Goal: Task Accomplishment & Management: Manage account settings

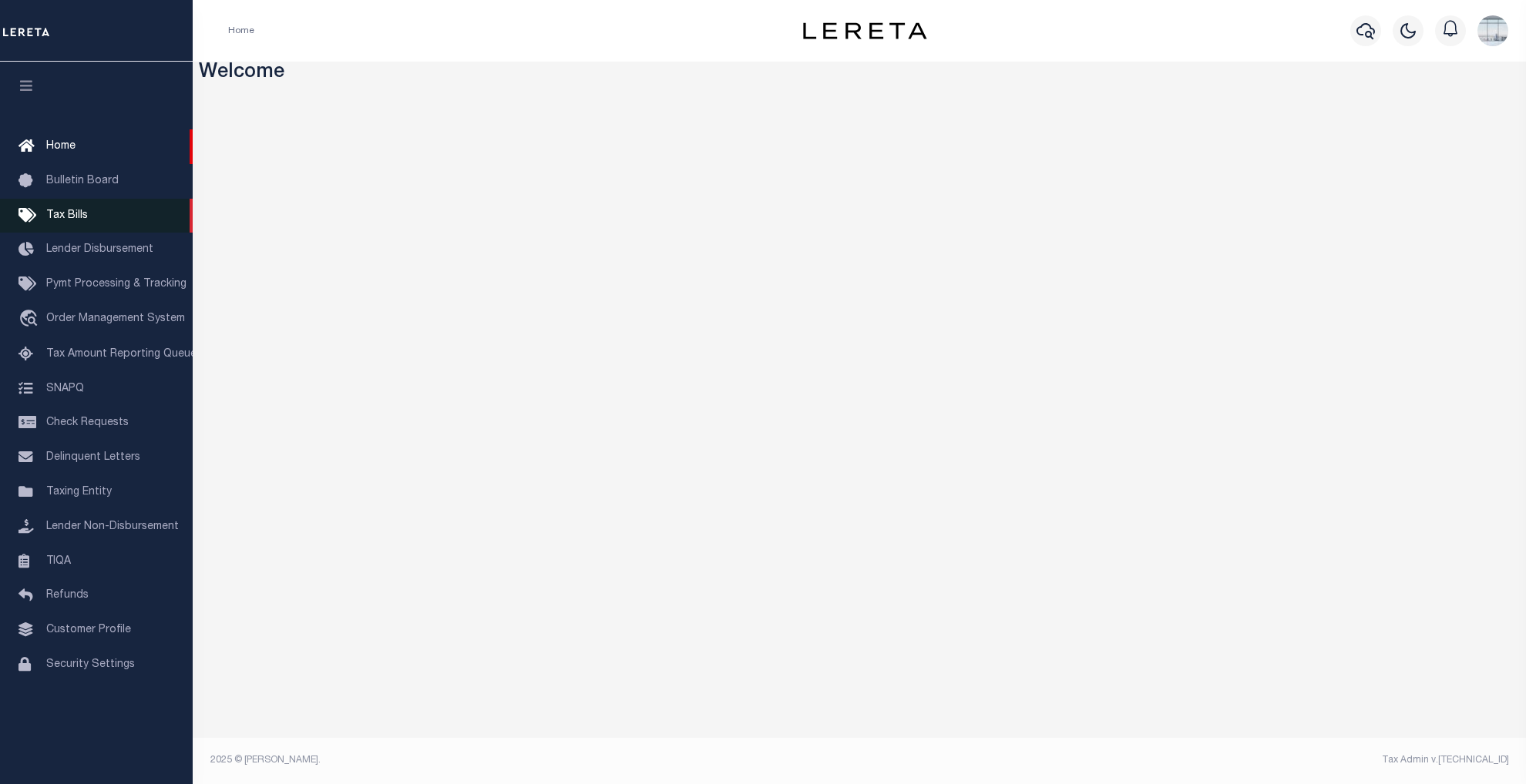
click at [64, 216] on span "Tax Bills" at bounding box center [67, 216] width 41 height 11
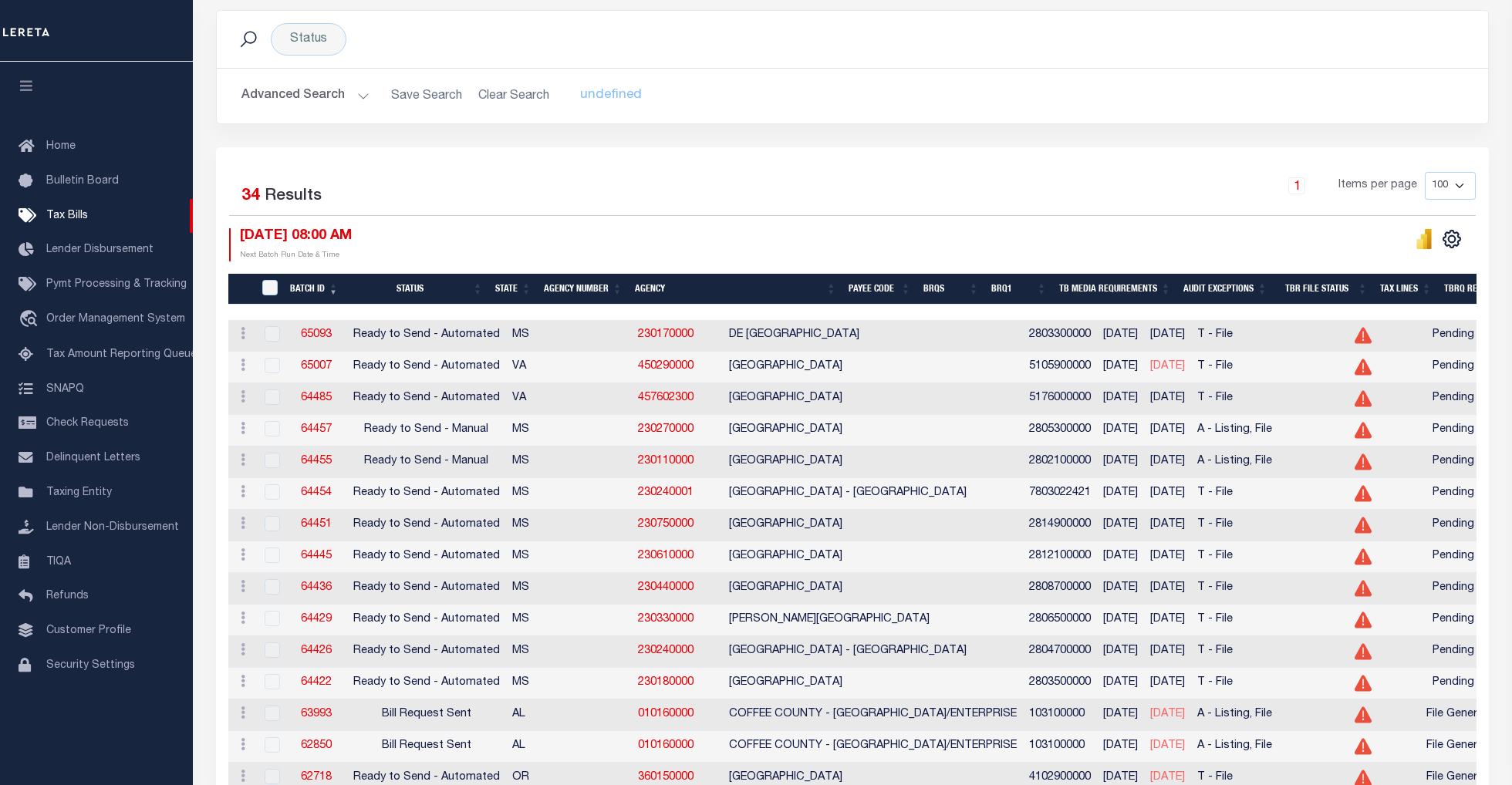
scroll to position [309, 0]
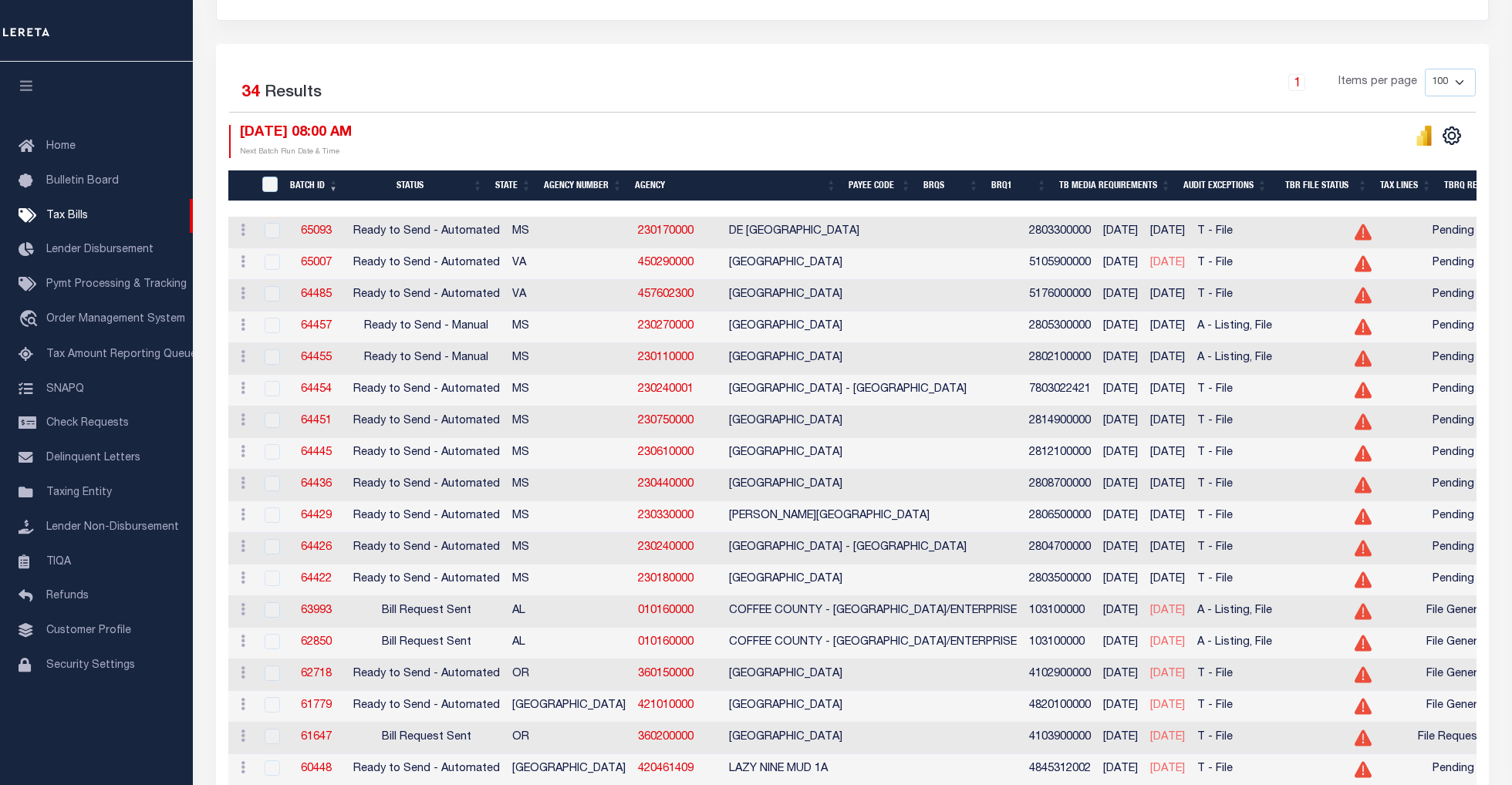
click at [589, 180] on th "Agency Number" at bounding box center [583, 186] width 91 height 32
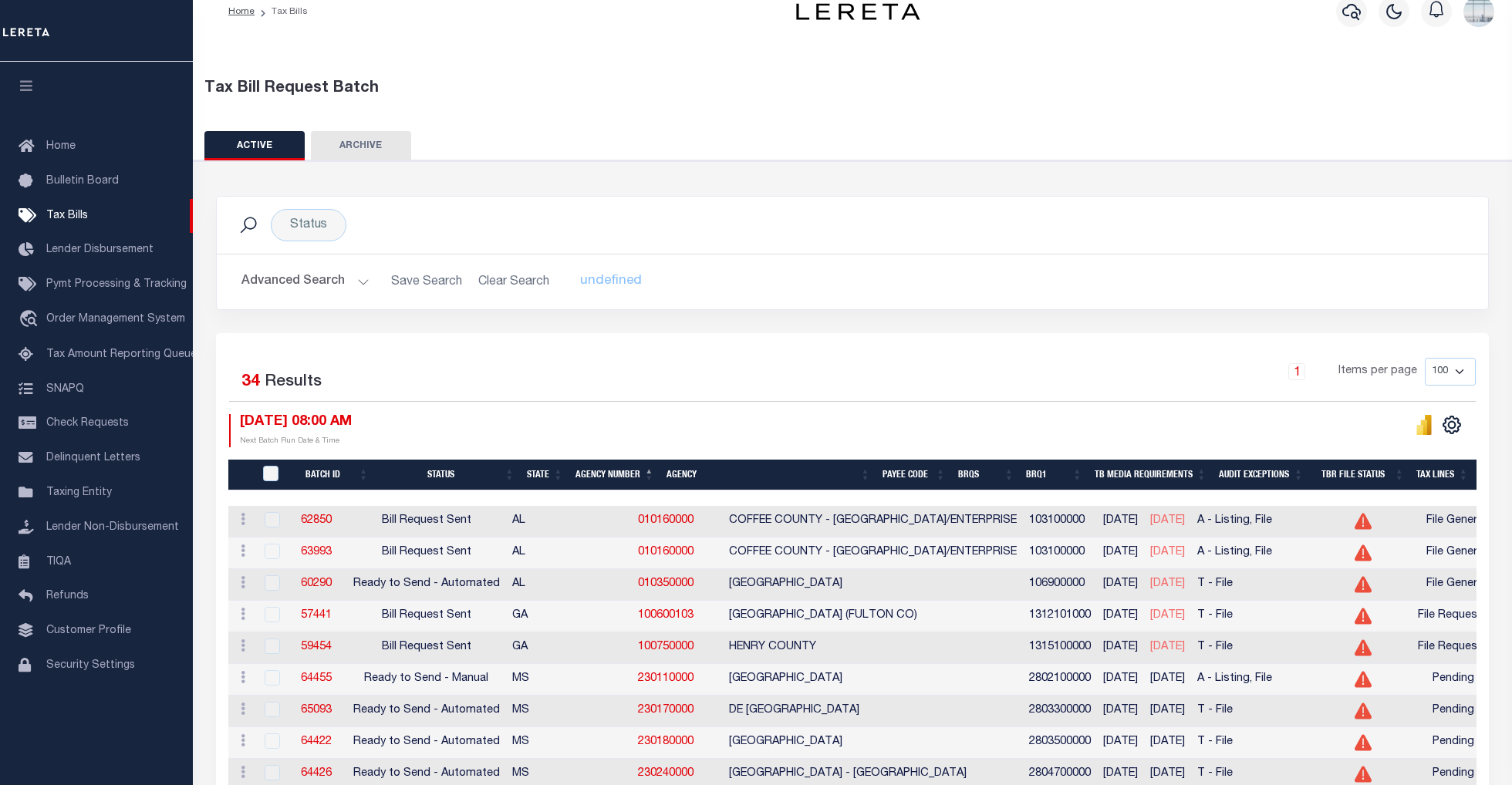
scroll to position [0, 0]
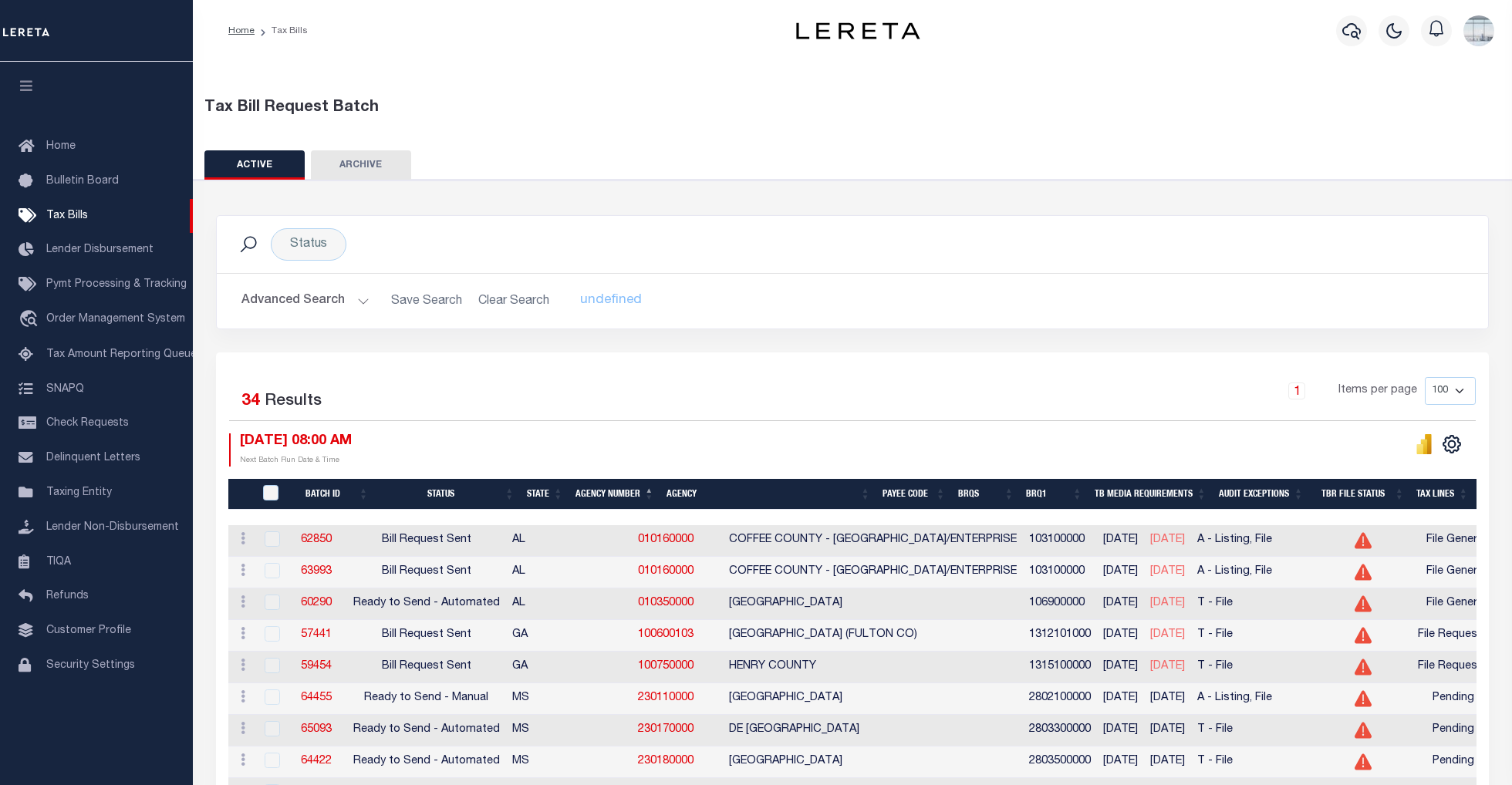
click at [507, 302] on h2 "Advanced Search Save Search Clear Search TaxBillBatches_dynamictable_____Defaul…" at bounding box center [852, 301] width 1246 height 30
click at [498, 301] on h2 "Advanced Search Save Search Clear Search TaxBillBatches_dynamictable_____Defaul…" at bounding box center [852, 301] width 1246 height 30
click at [585, 301] on div "undefined" at bounding box center [620, 301] width 106 height 30
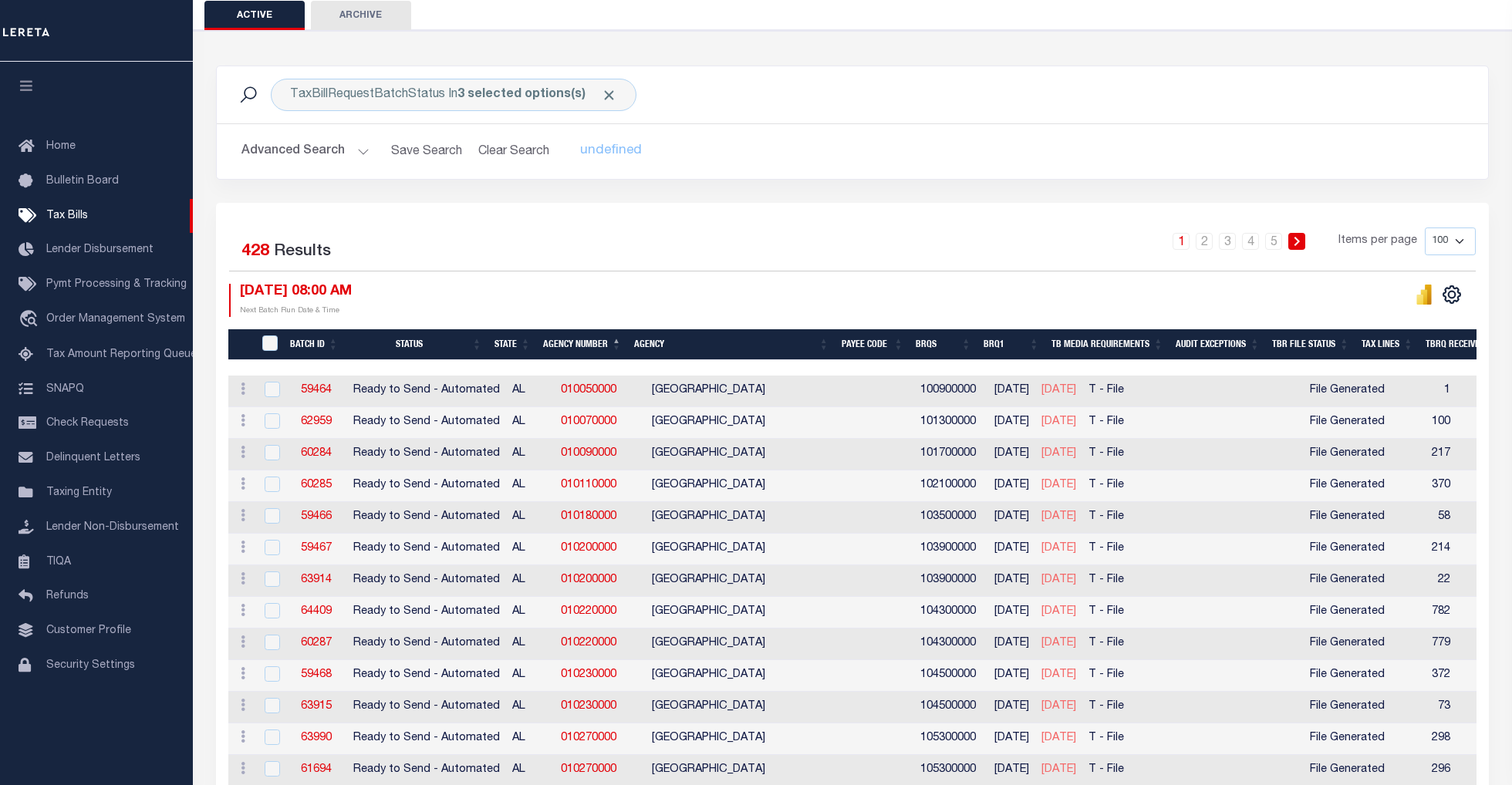
scroll to position [103, 0]
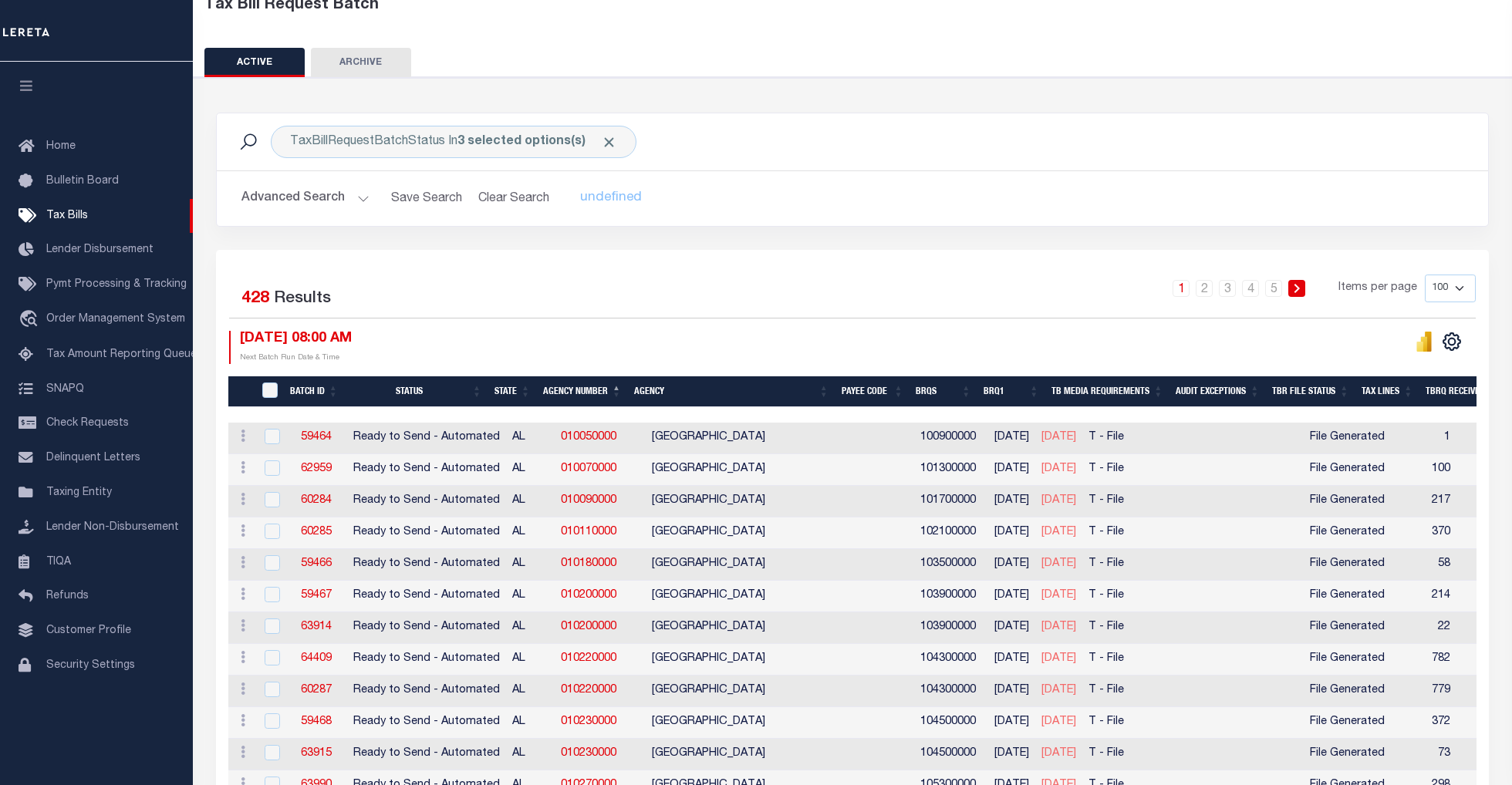
click at [364, 197] on button "Advanced Search" at bounding box center [305, 199] width 128 height 30
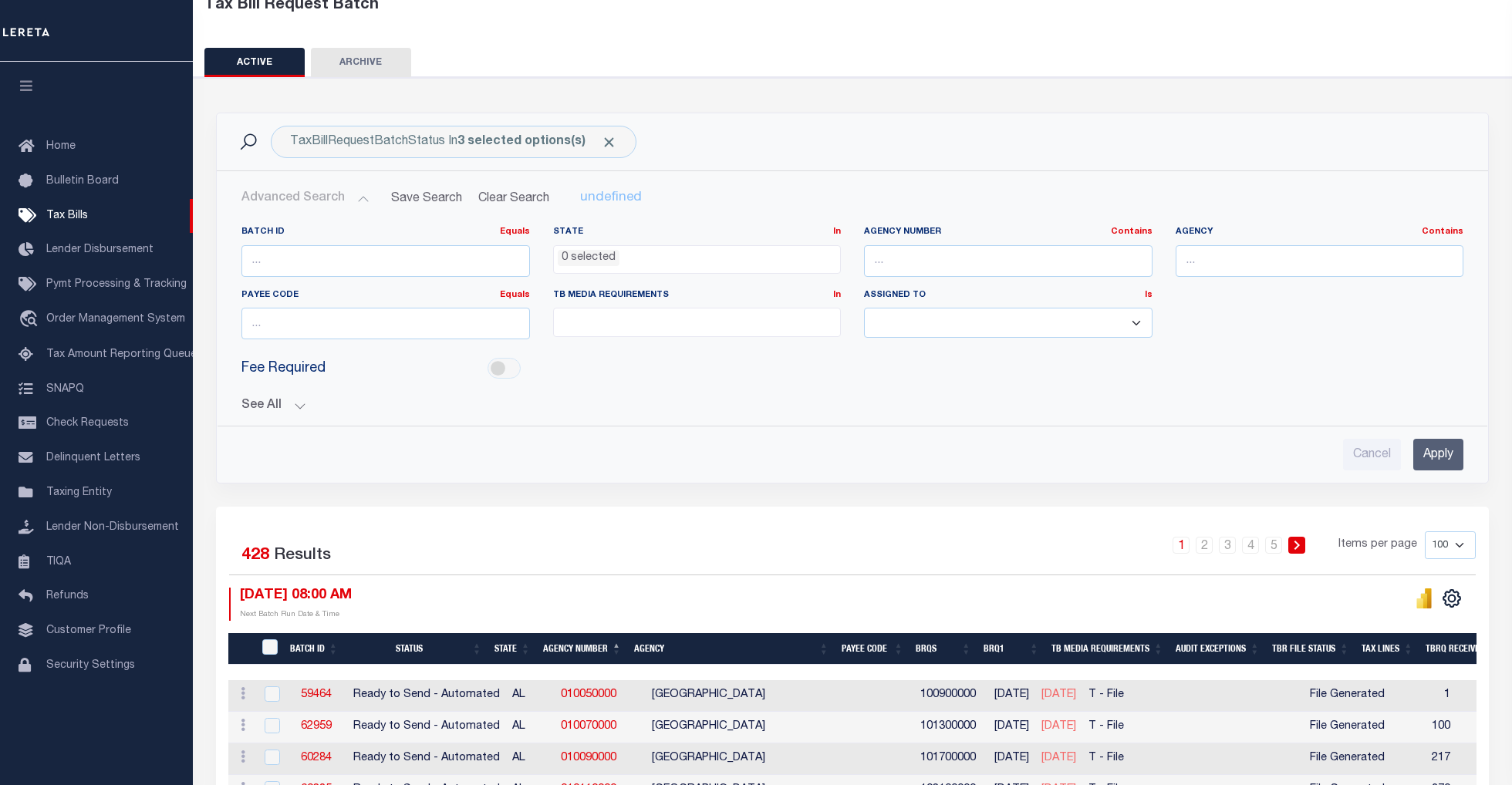
click at [294, 404] on button "See All" at bounding box center [853, 406] width 1222 height 14
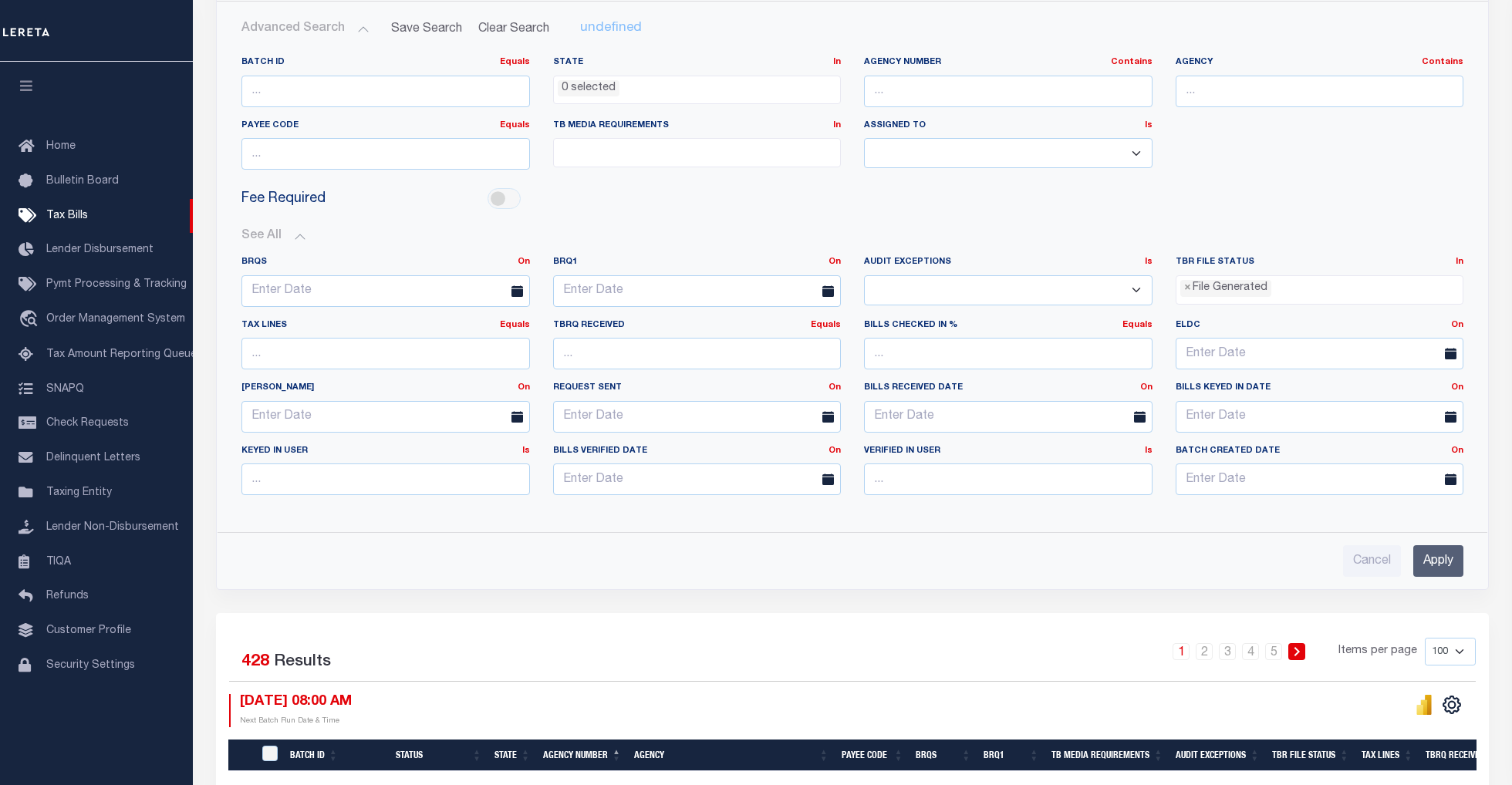
scroll to position [309, 0]
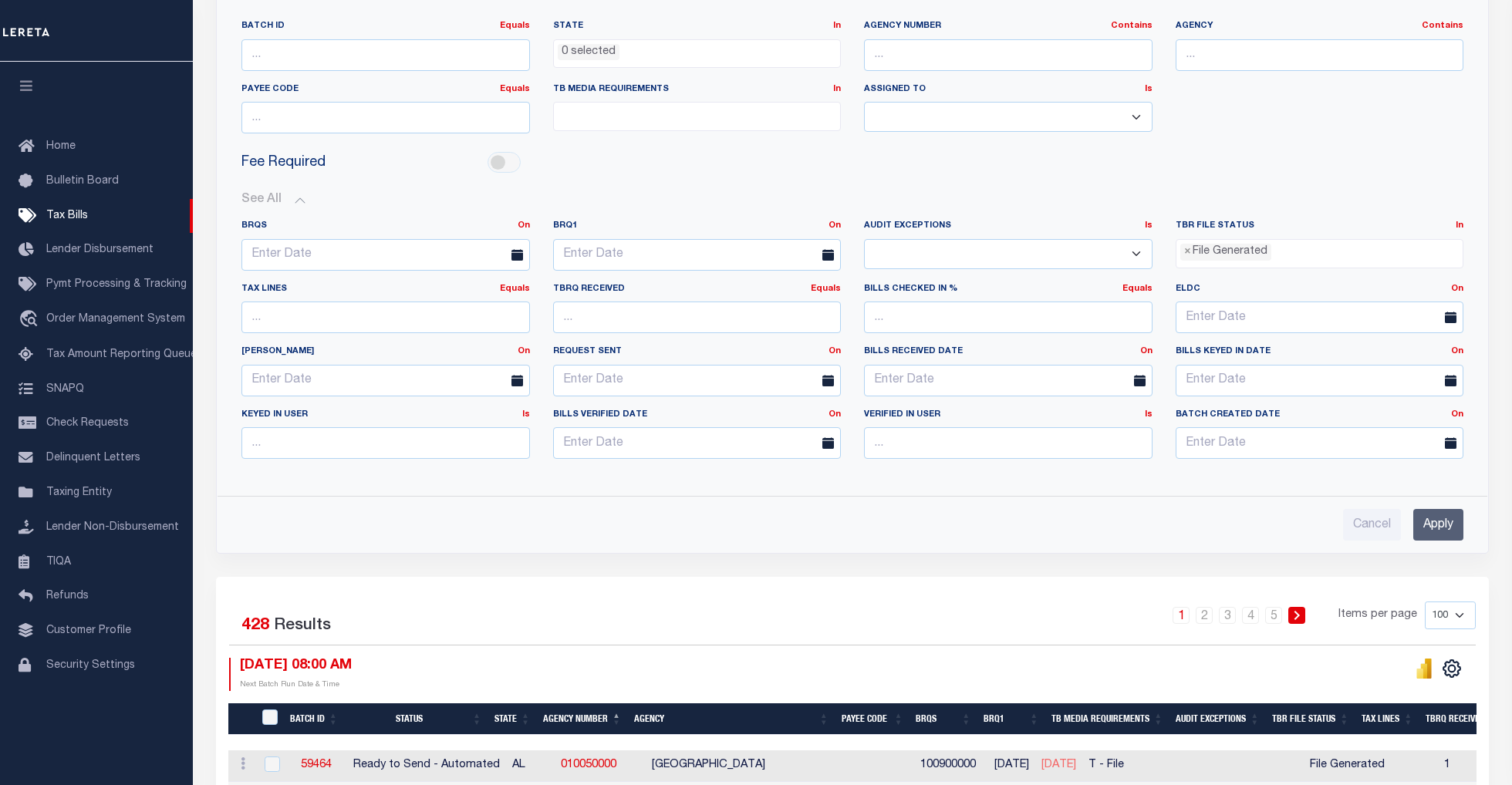
click at [1447, 528] on input "Apply" at bounding box center [1437, 525] width 50 height 32
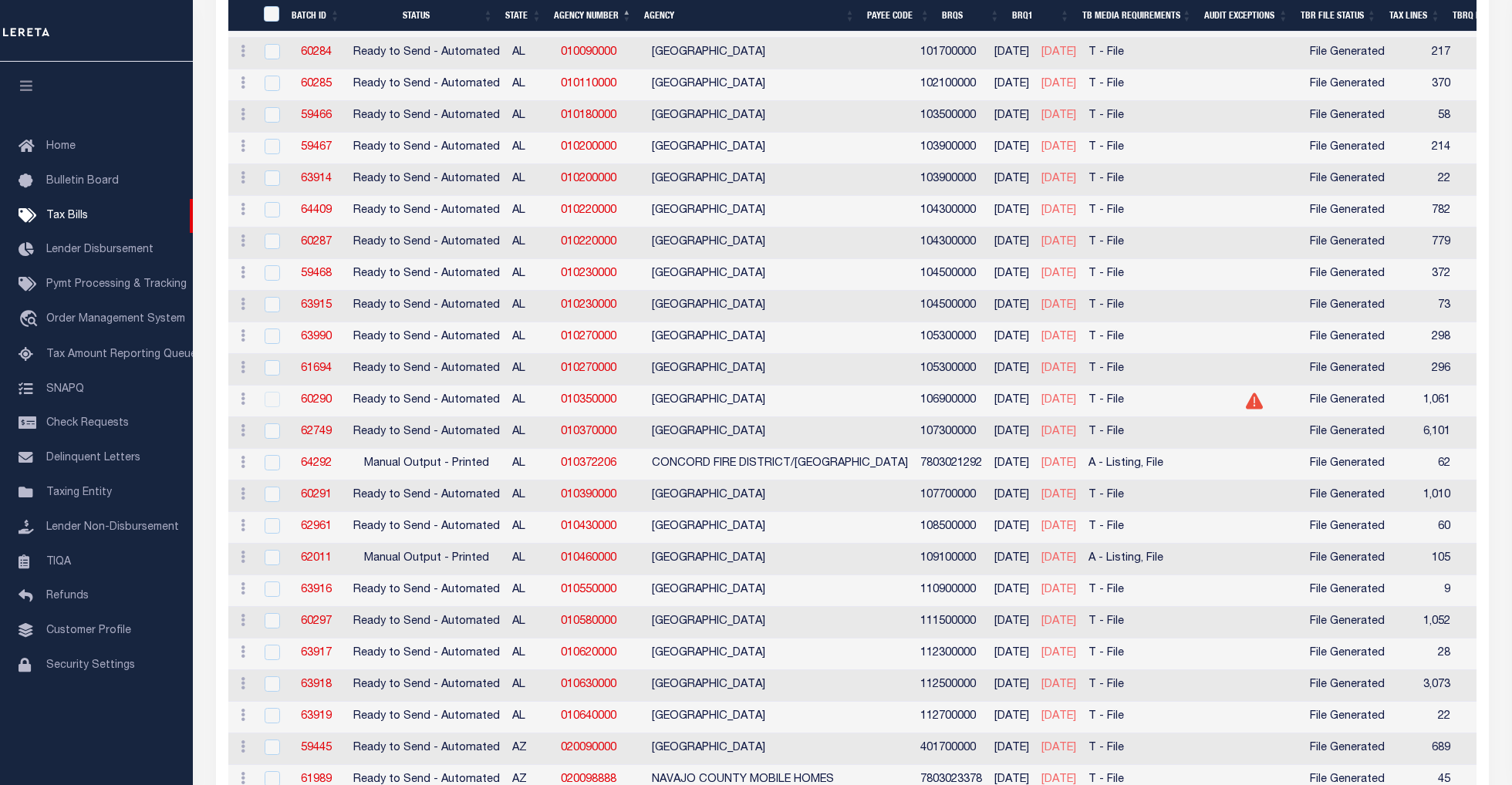
scroll to position [0, 0]
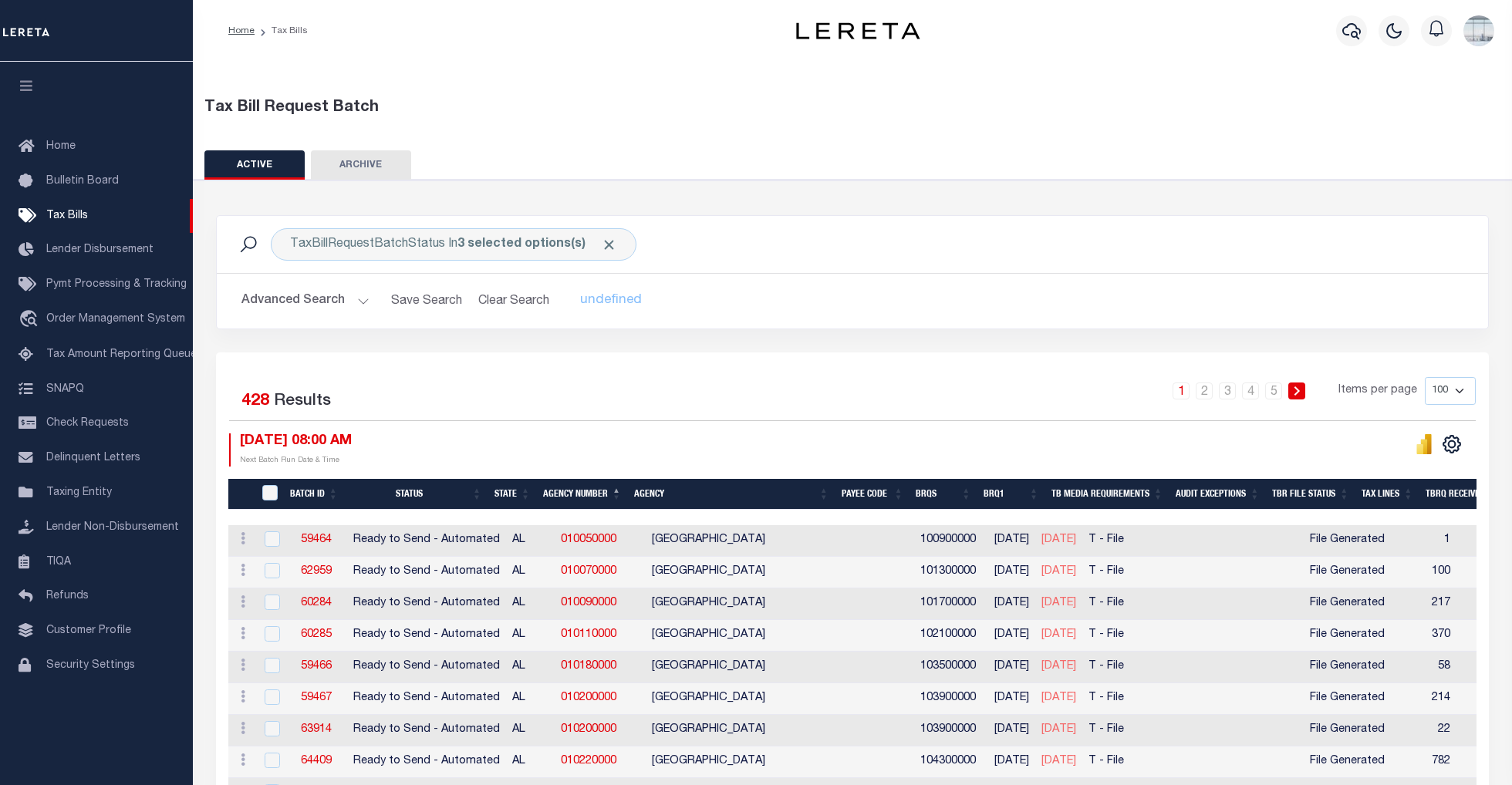
click at [1028, 497] on th "BRQ1" at bounding box center [1011, 495] width 68 height 32
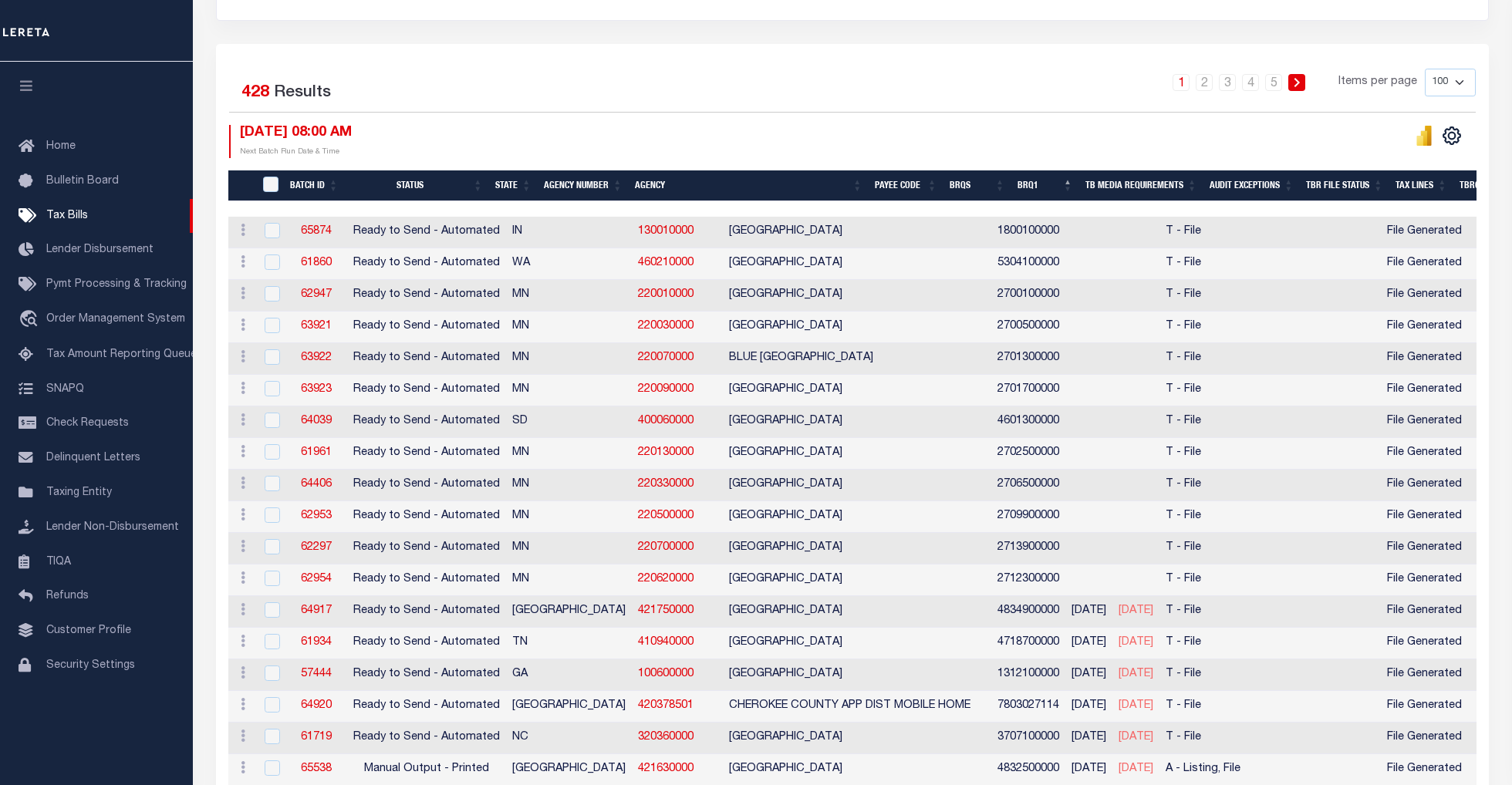
click at [593, 183] on th "Agency Number" at bounding box center [583, 186] width 91 height 32
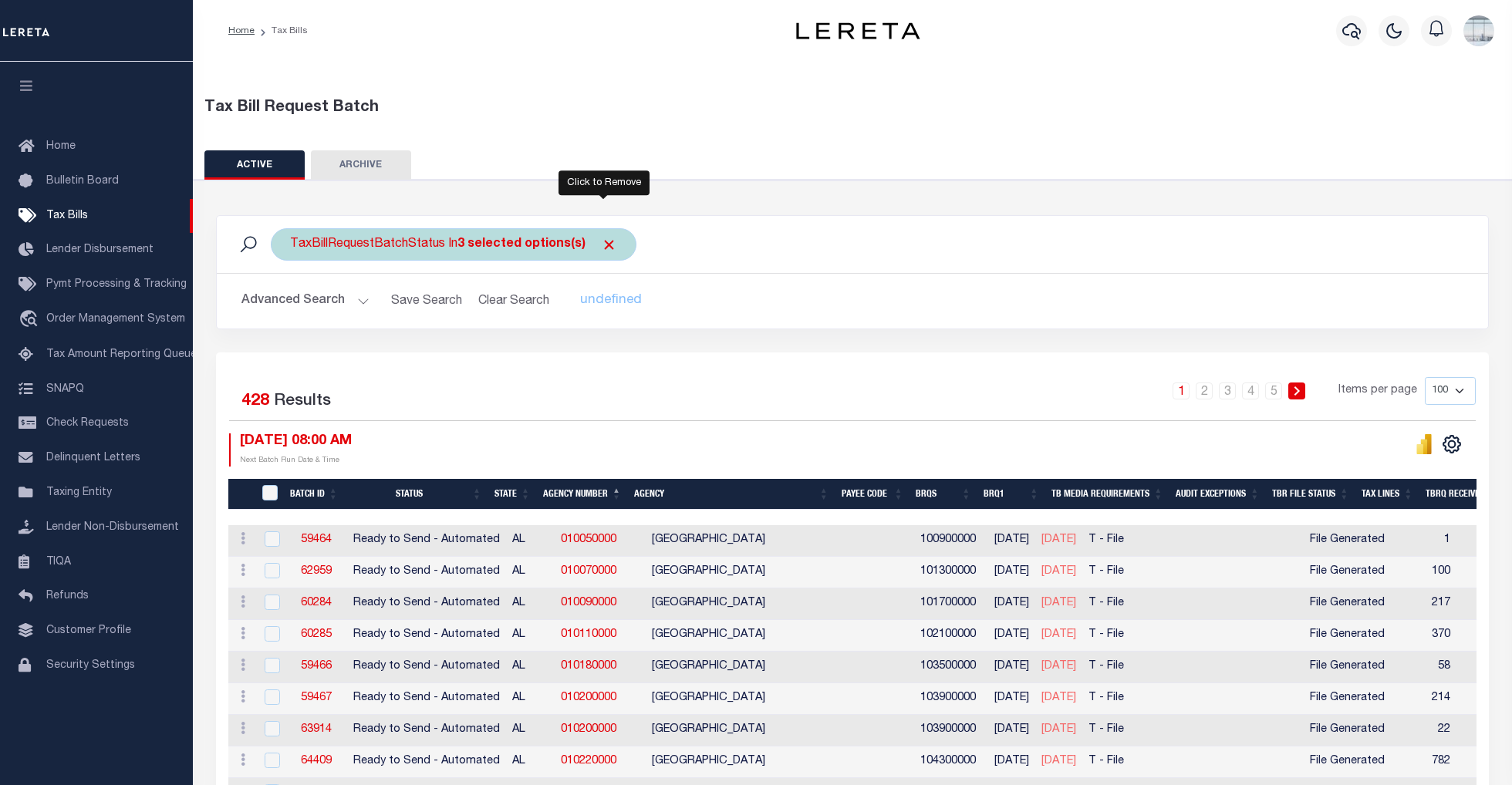
click at [608, 245] on span "Click to Remove" at bounding box center [608, 245] width 16 height 16
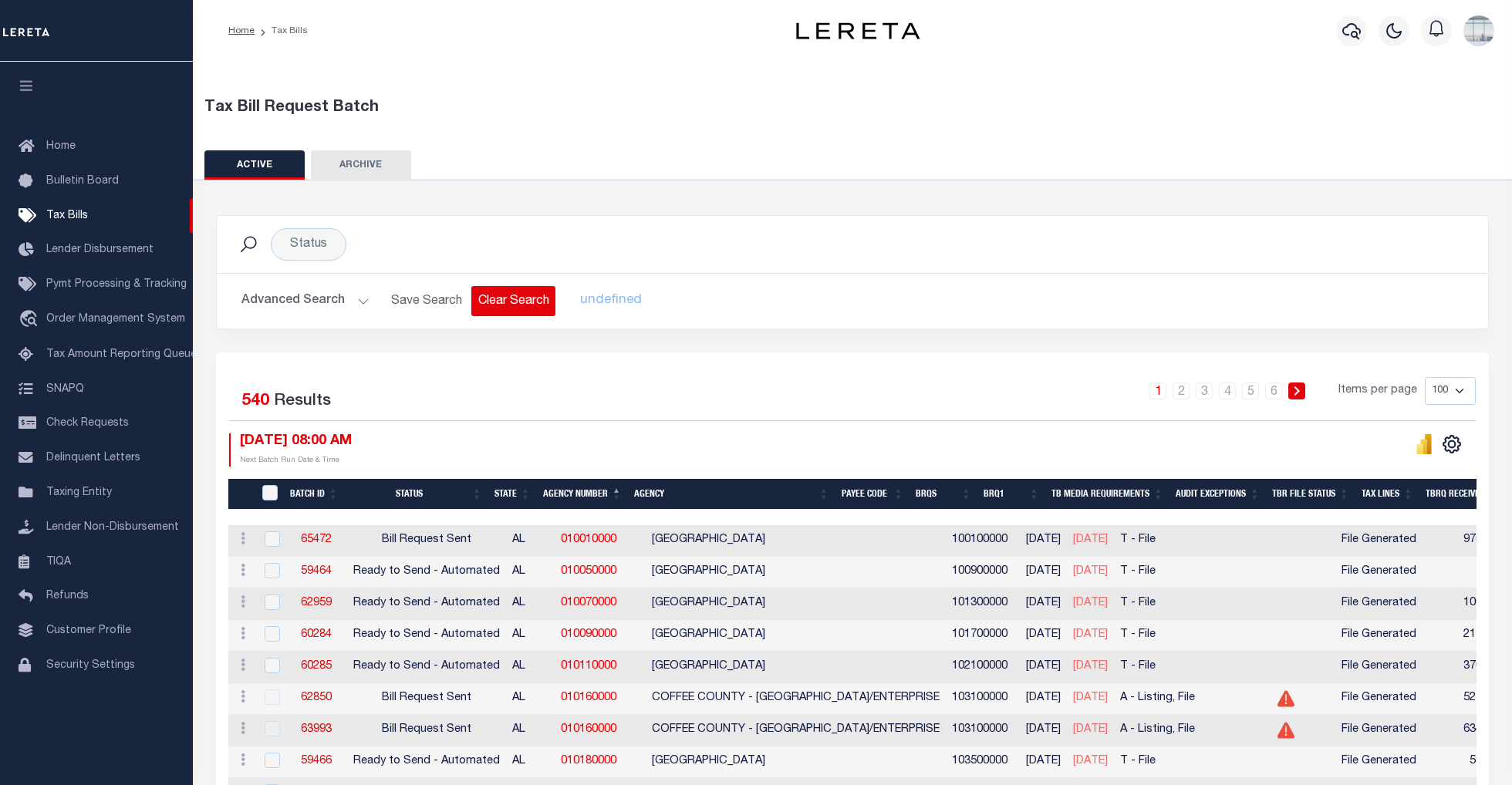
click at [519, 300] on button "Clear Search" at bounding box center [513, 301] width 84 height 30
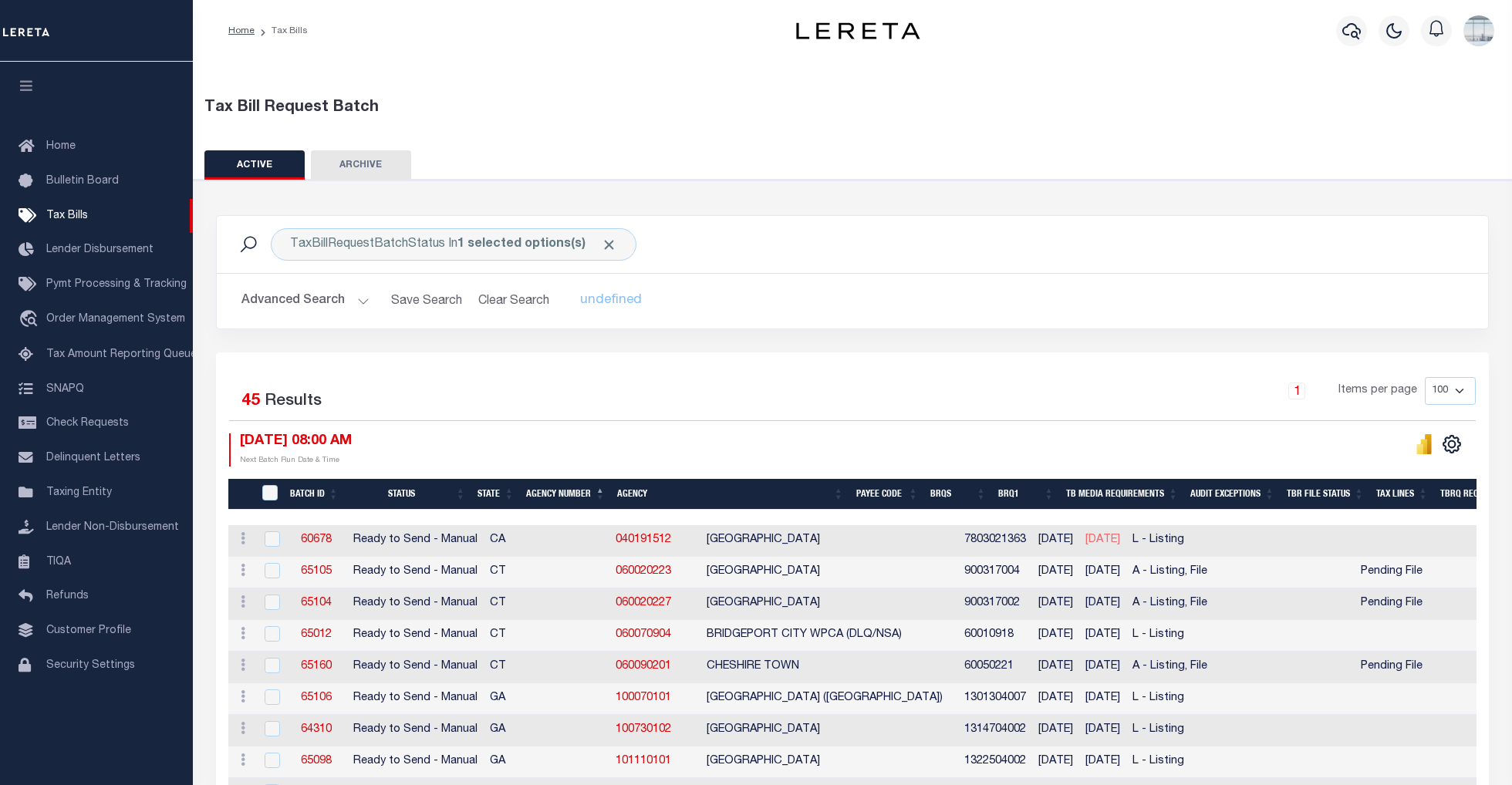
scroll to position [103, 0]
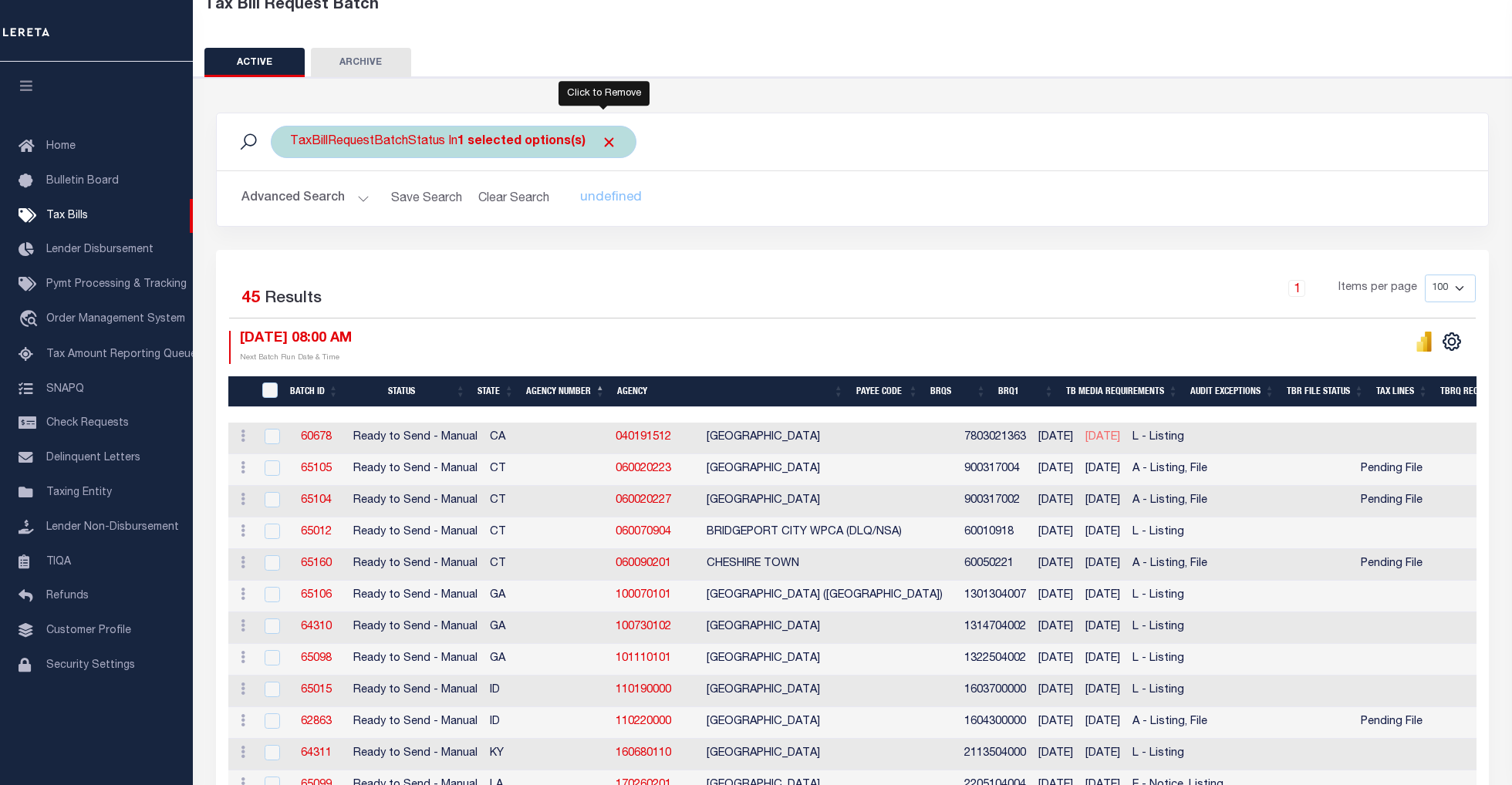
click at [603, 140] on span "Click to Remove" at bounding box center [608, 142] width 16 height 16
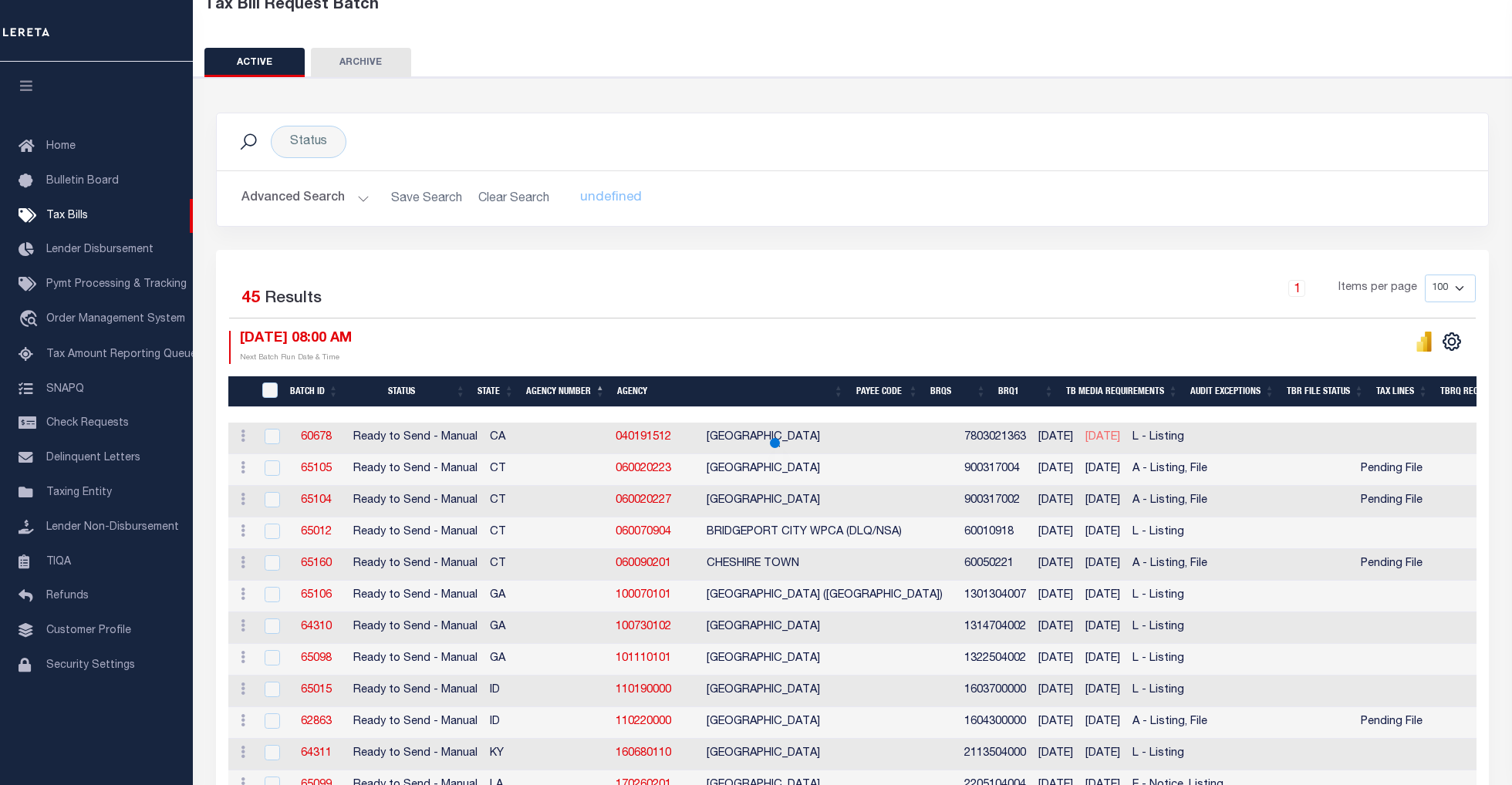
click at [480, 191] on h2 "Advanced Search Save Search Clear Search undefined" at bounding box center [852, 199] width 1246 height 30
click at [495, 195] on h2 "Advanced Search Save Search Clear Search undefined" at bounding box center [852, 199] width 1246 height 30
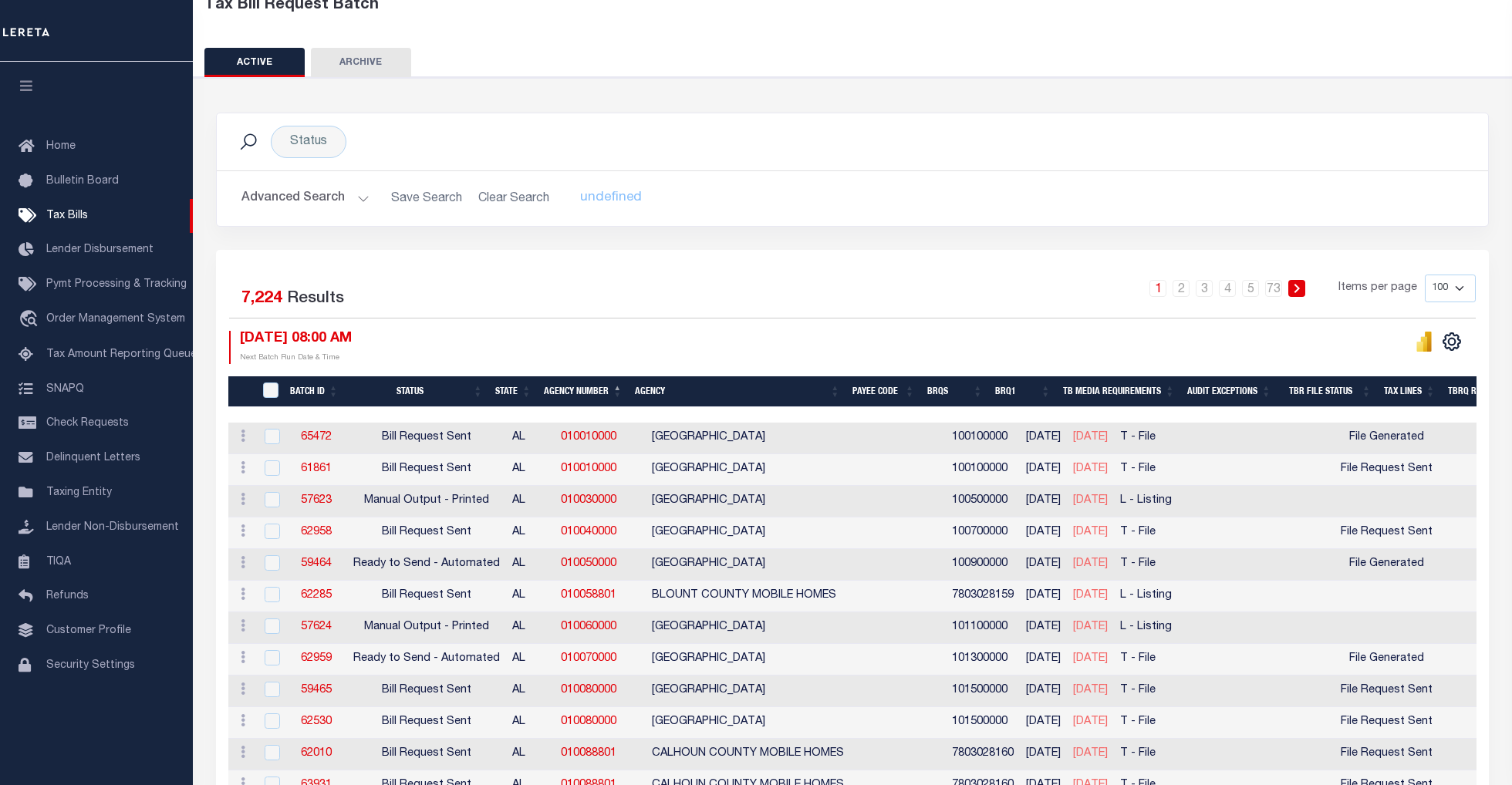
click at [365, 194] on button "Advanced Search" at bounding box center [305, 199] width 128 height 30
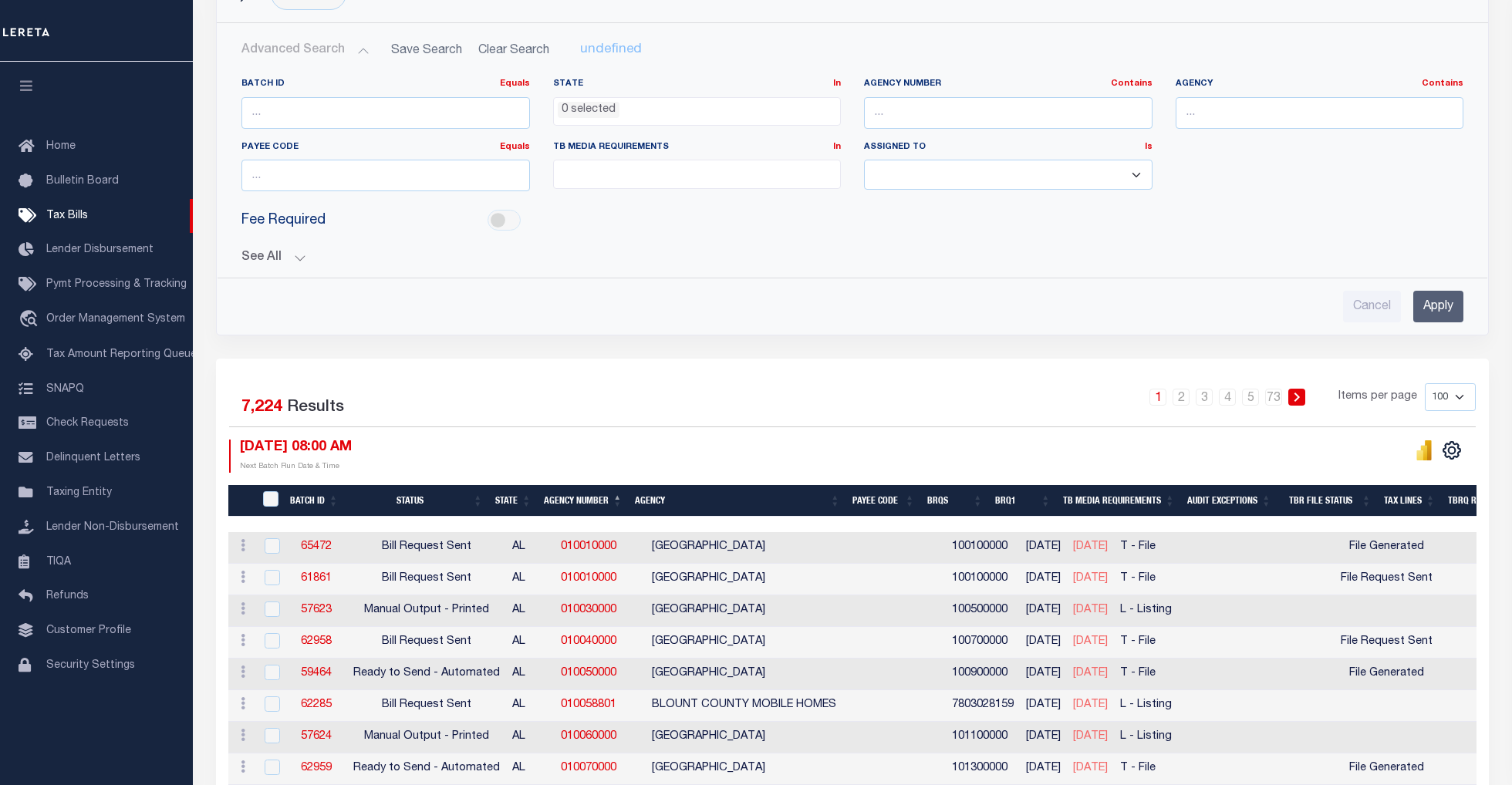
scroll to position [309, 0]
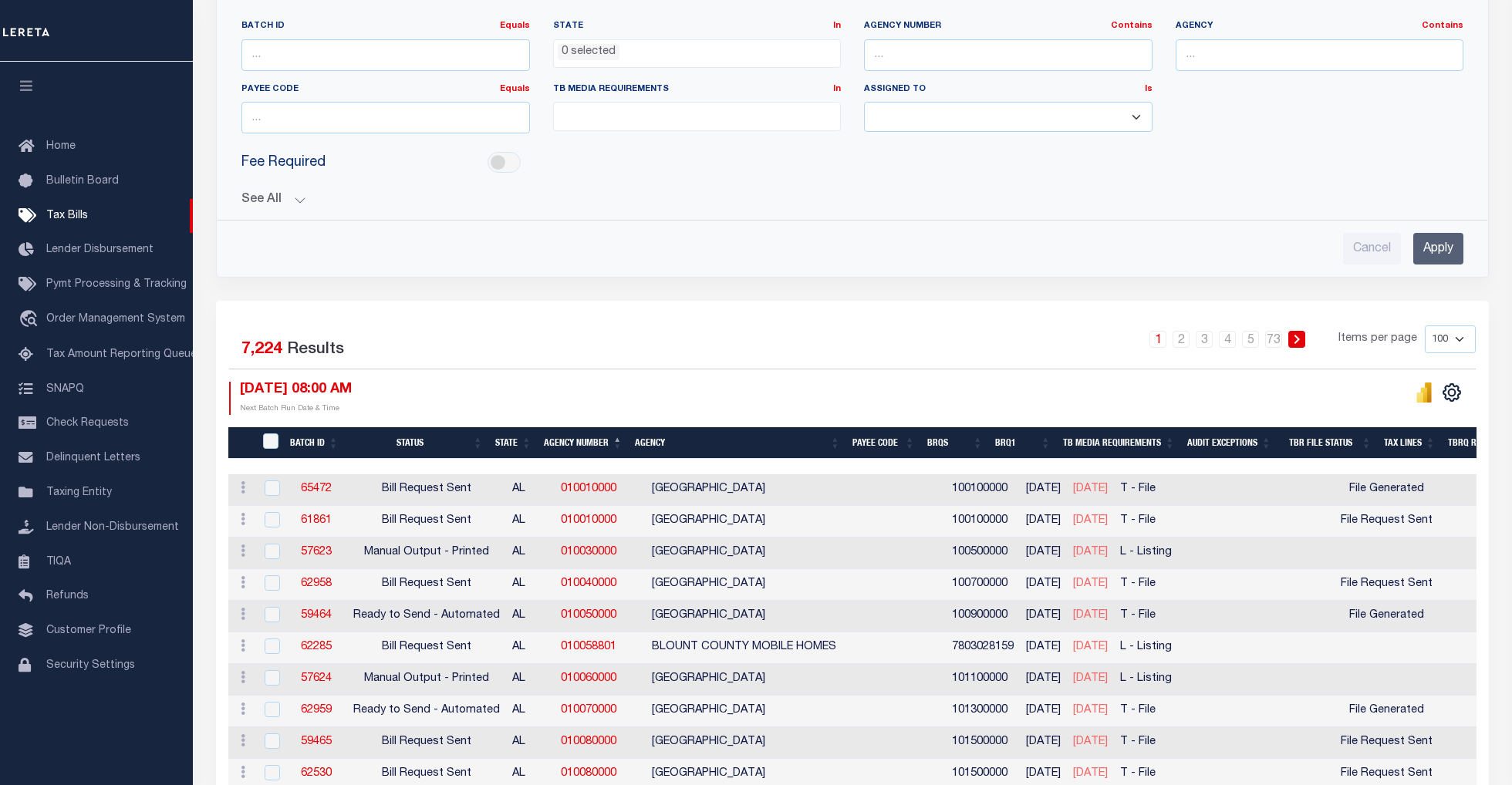
click at [289, 199] on button "See All" at bounding box center [853, 200] width 1222 height 14
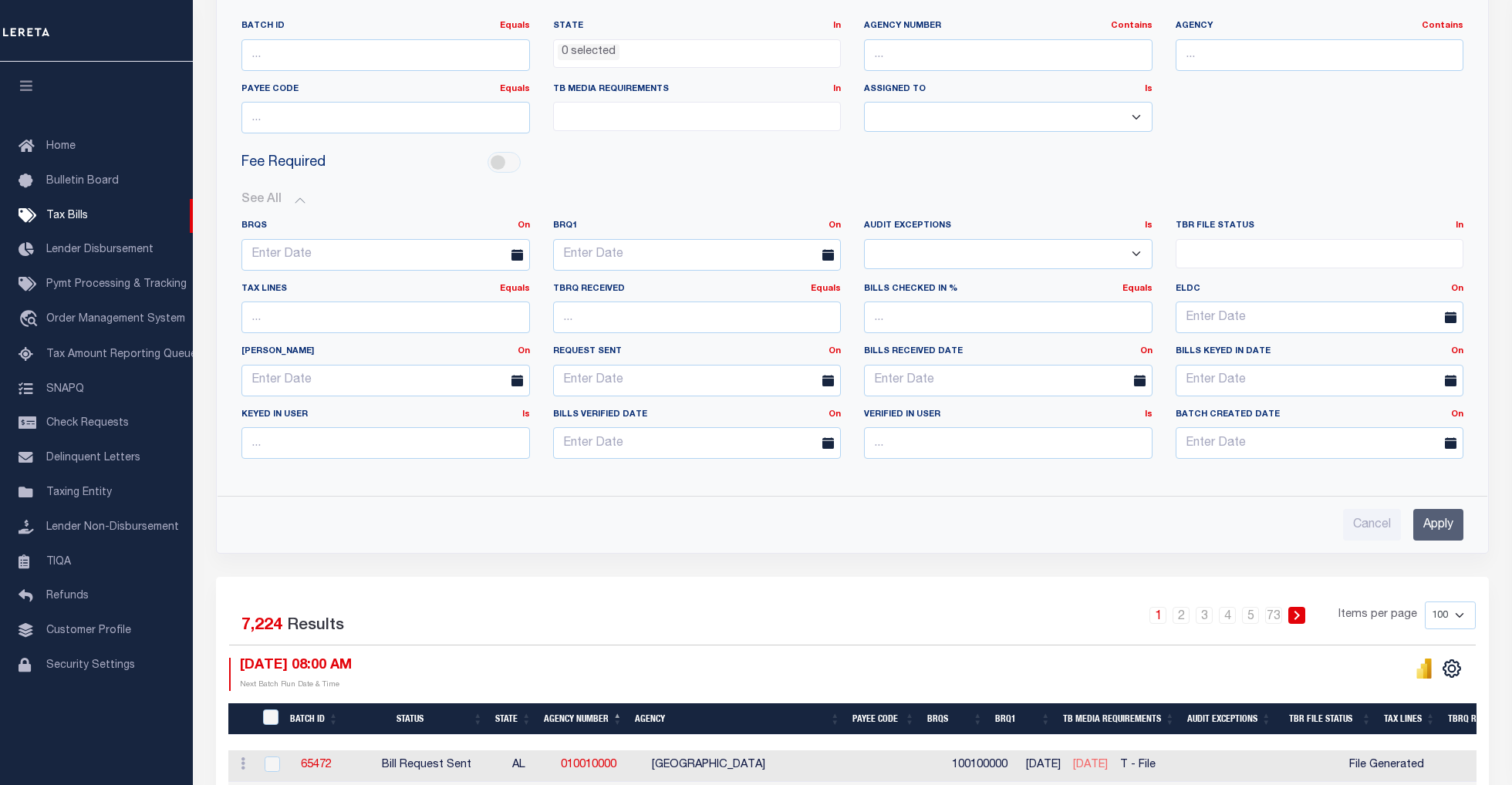
click at [1102, 257] on select "Yes No" at bounding box center [1008, 255] width 289 height 30
select select "true"
click at [864, 241] on select "Yes No" at bounding box center [1008, 255] width 289 height 30
click at [1439, 526] on input "Apply" at bounding box center [1437, 525] width 50 height 32
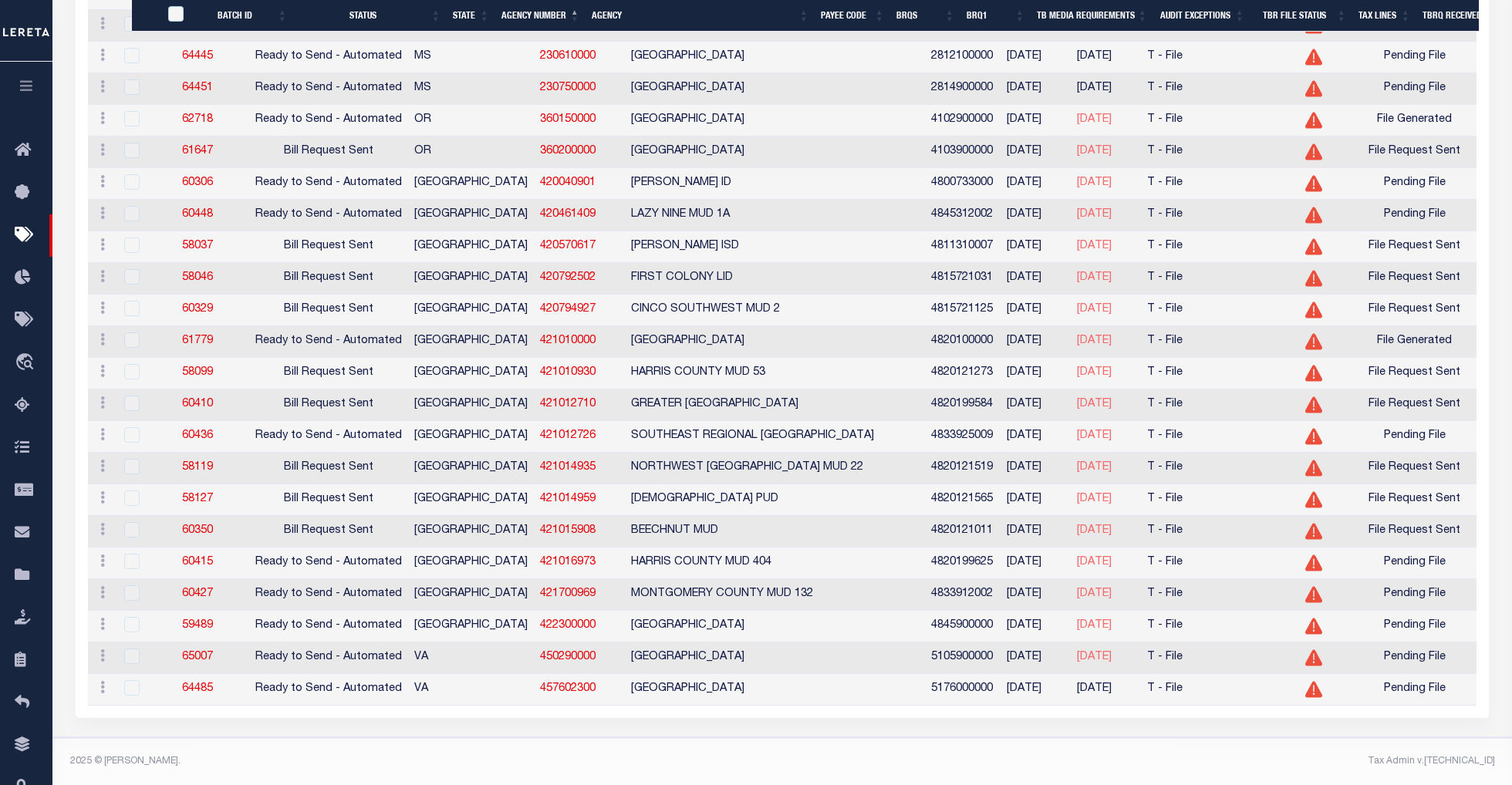
scroll to position [888, 0]
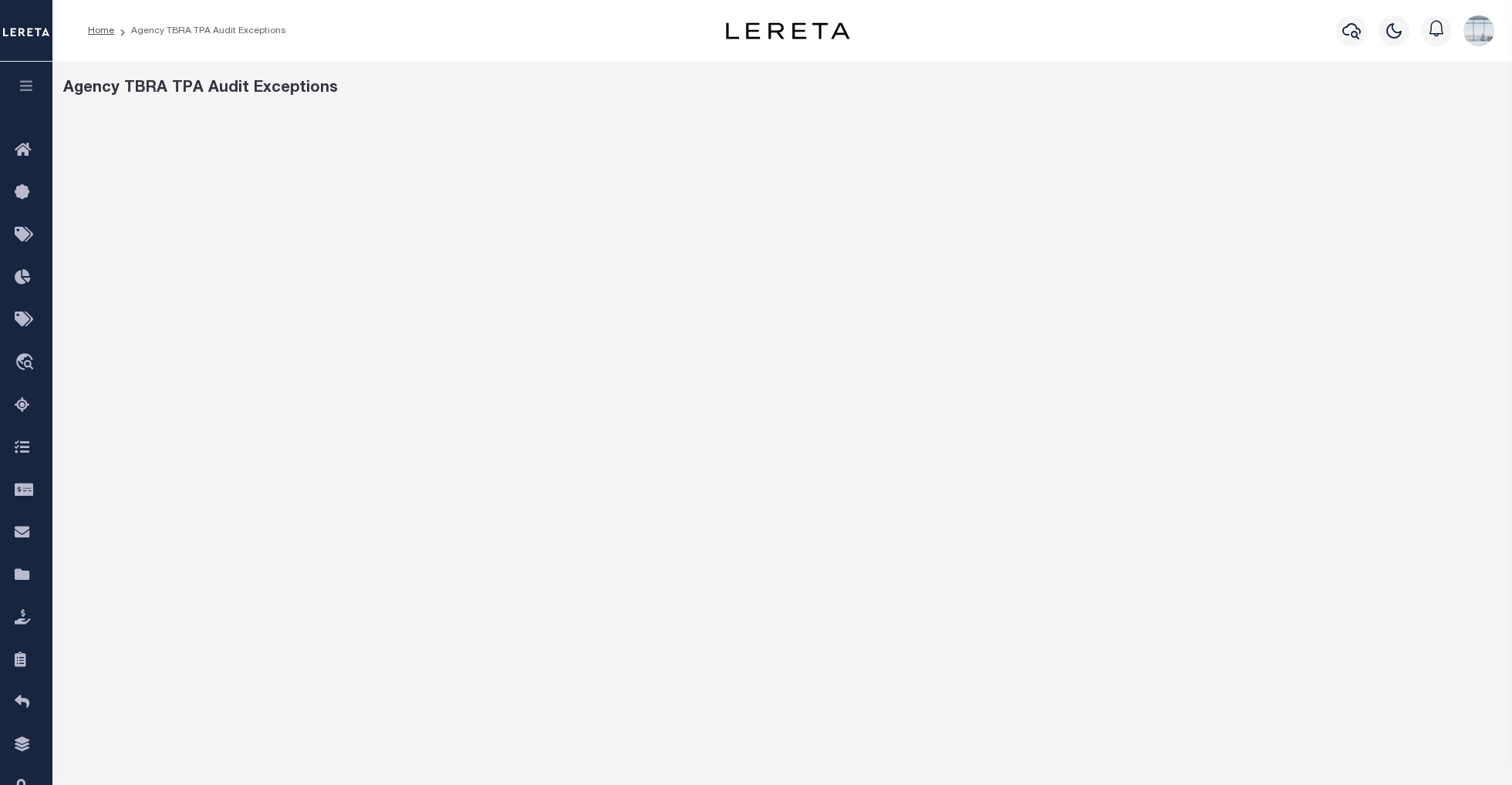
click at [20, 92] on icon "button" at bounding box center [26, 85] width 17 height 14
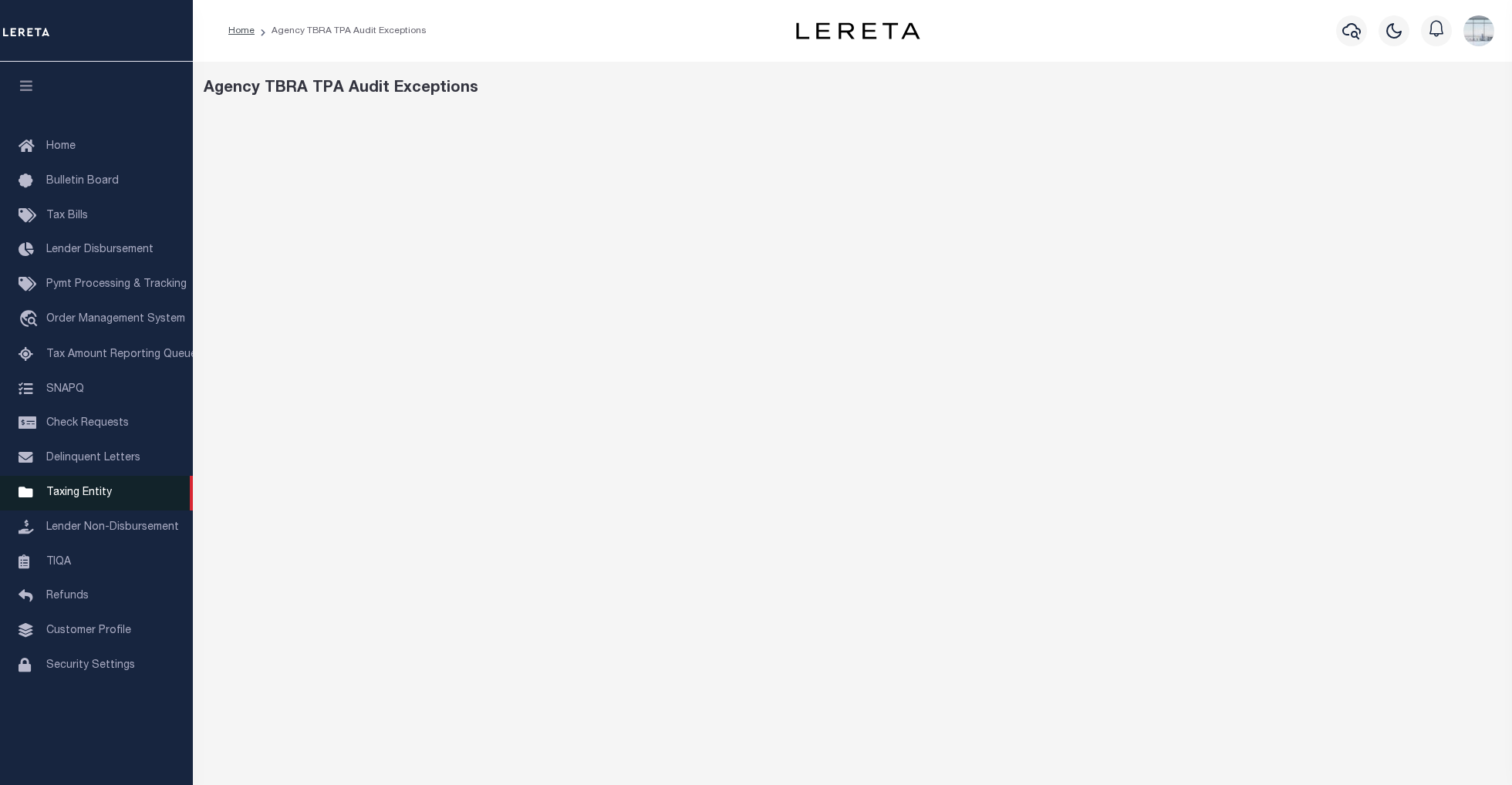
click at [81, 495] on span "Taxing Entity" at bounding box center [79, 493] width 65 height 11
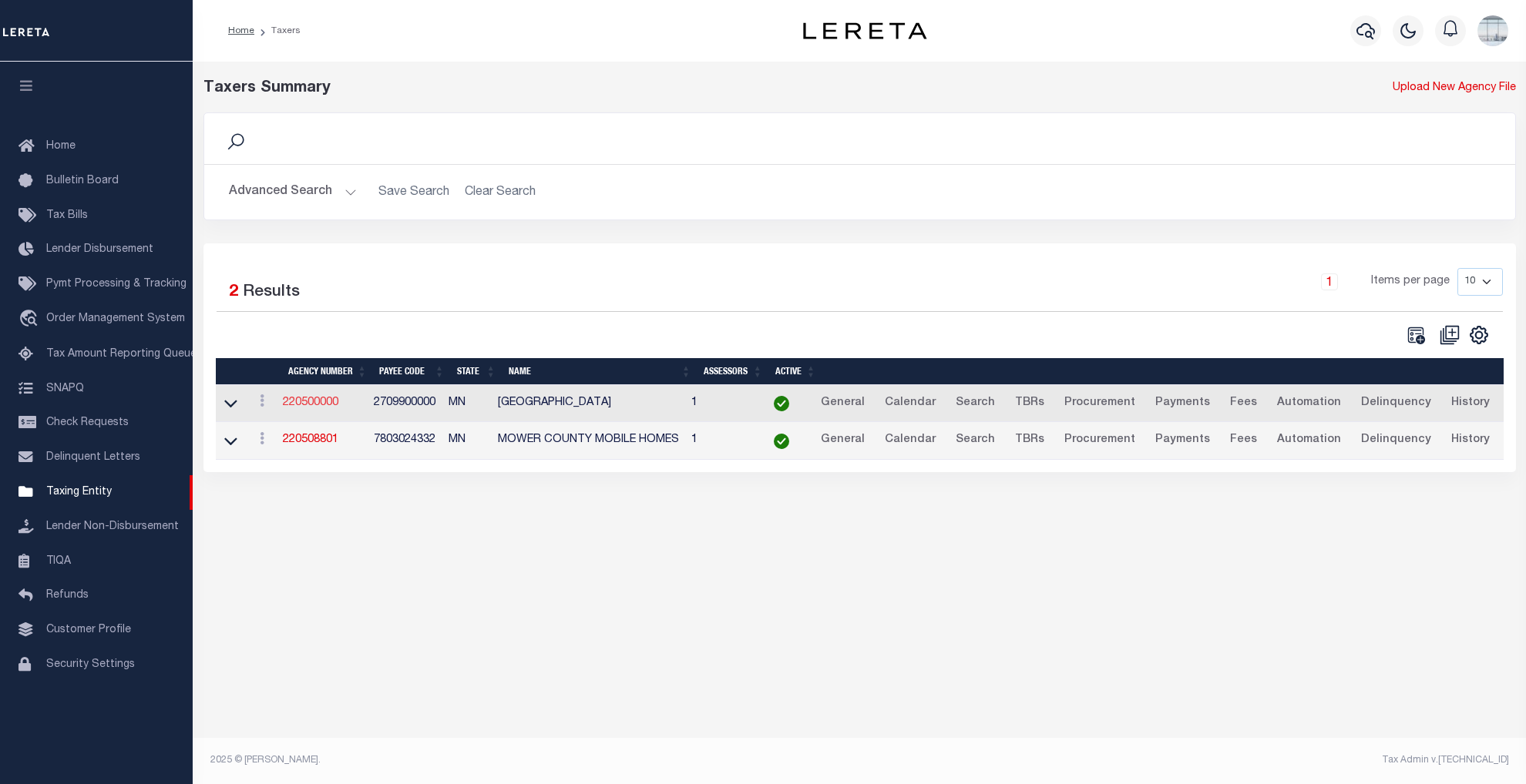
click at [308, 407] on link "220500000" at bounding box center [311, 403] width 56 height 11
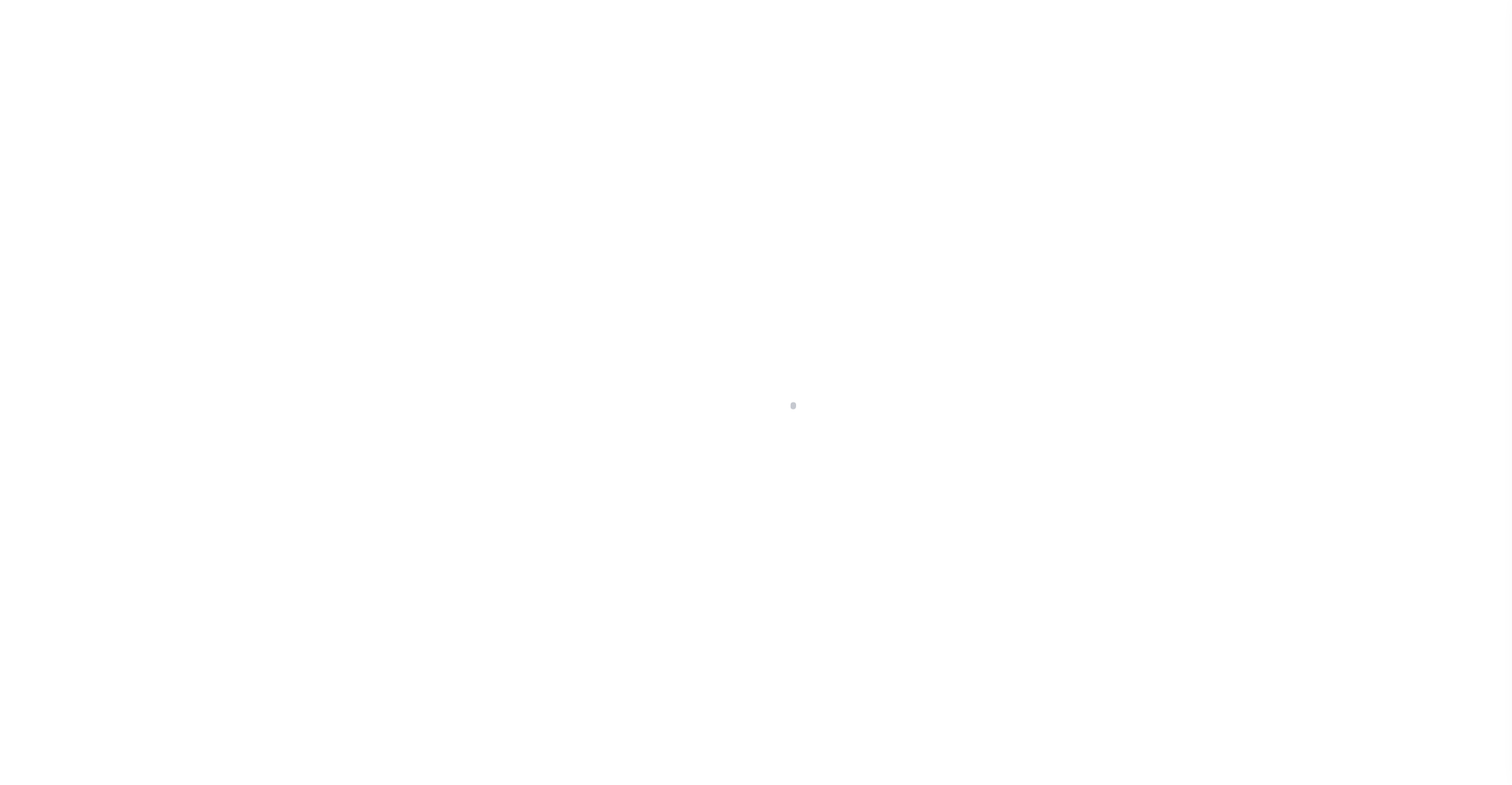
select select
checkbox input "false"
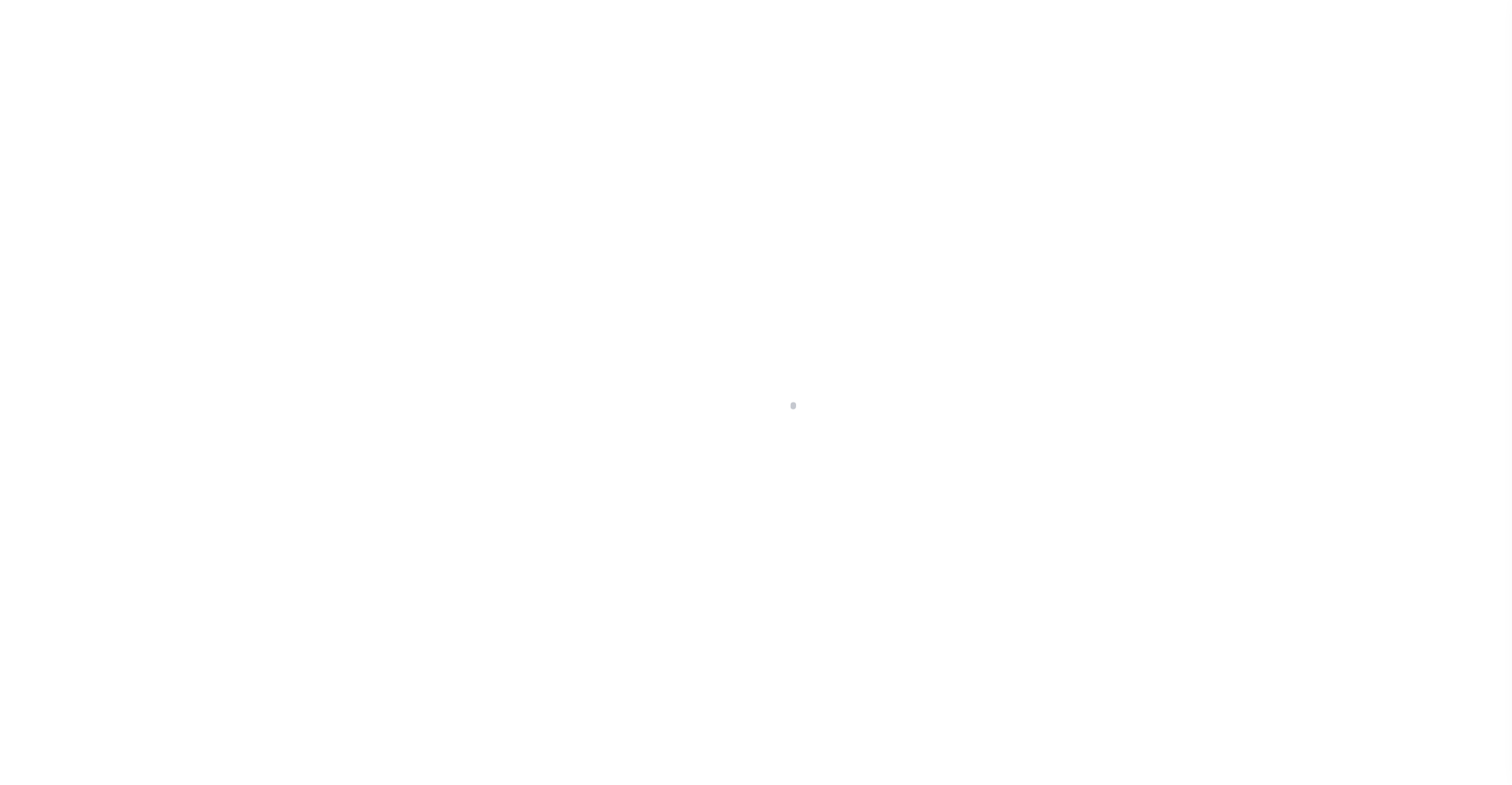
checkbox input "false"
type input "2709900000"
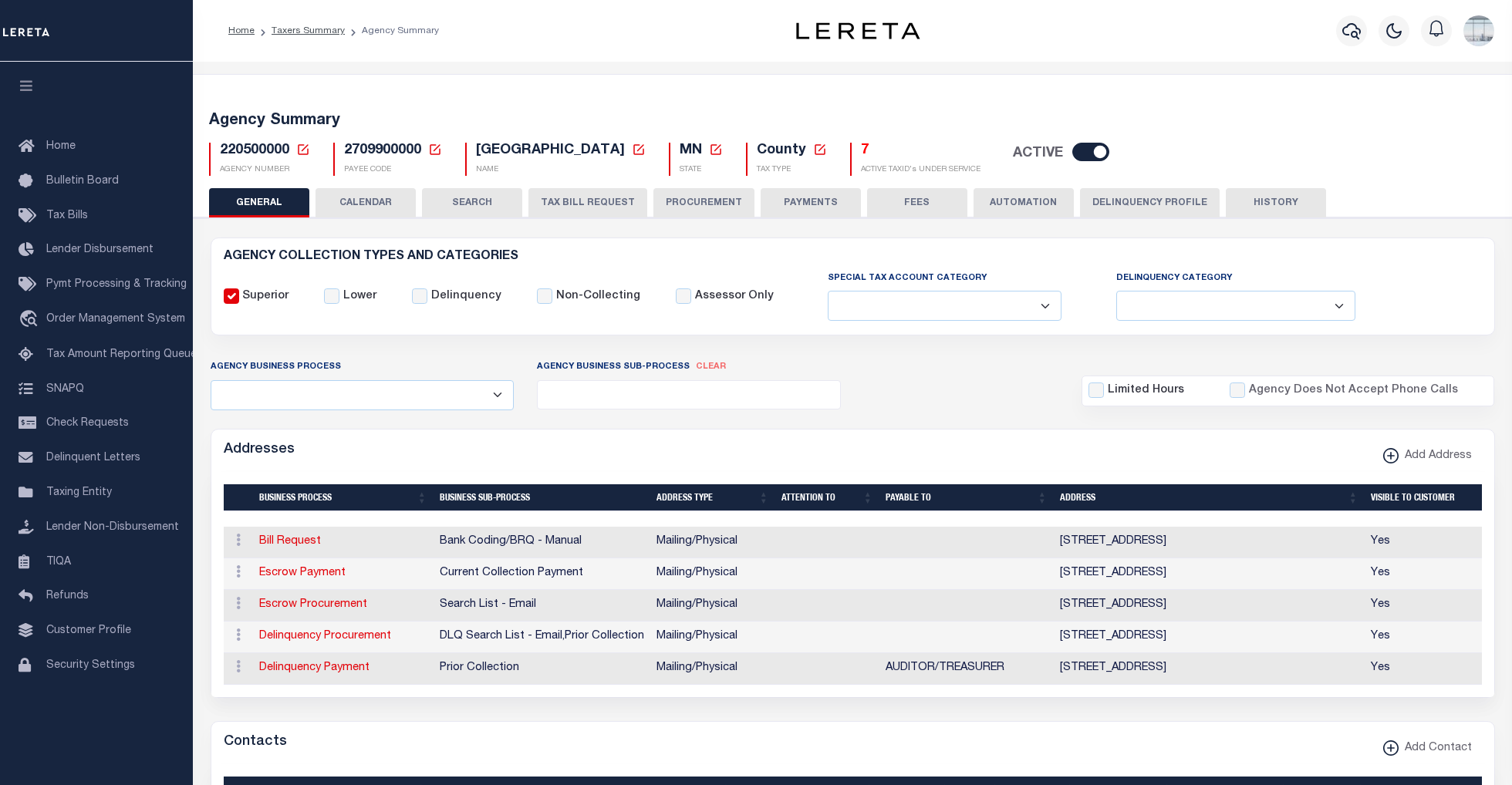
click at [306, 146] on icon at bounding box center [303, 150] width 11 height 11
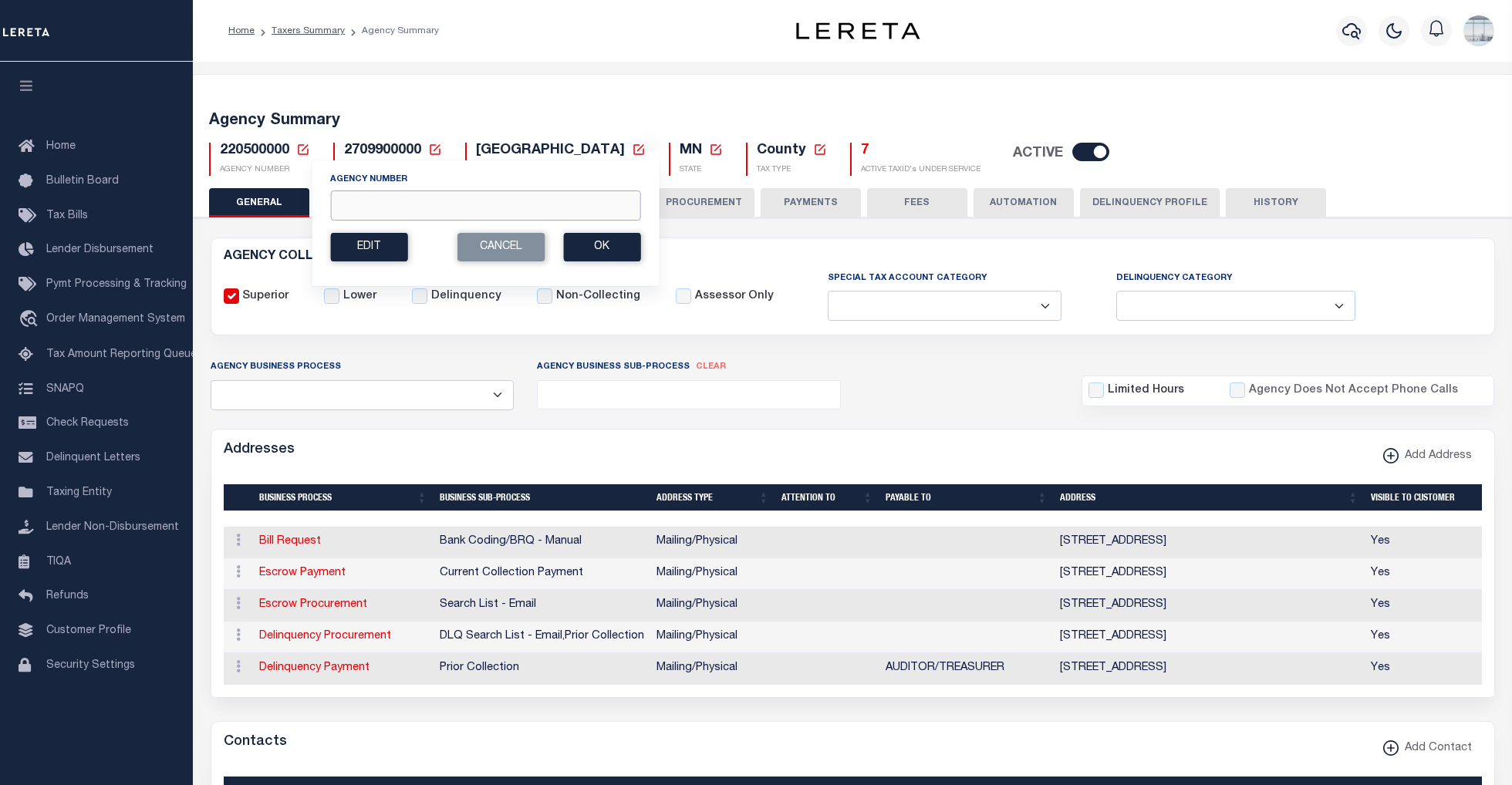
click at [353, 210] on input "Agency Number" at bounding box center [485, 206] width 310 height 30
type input "310520201"
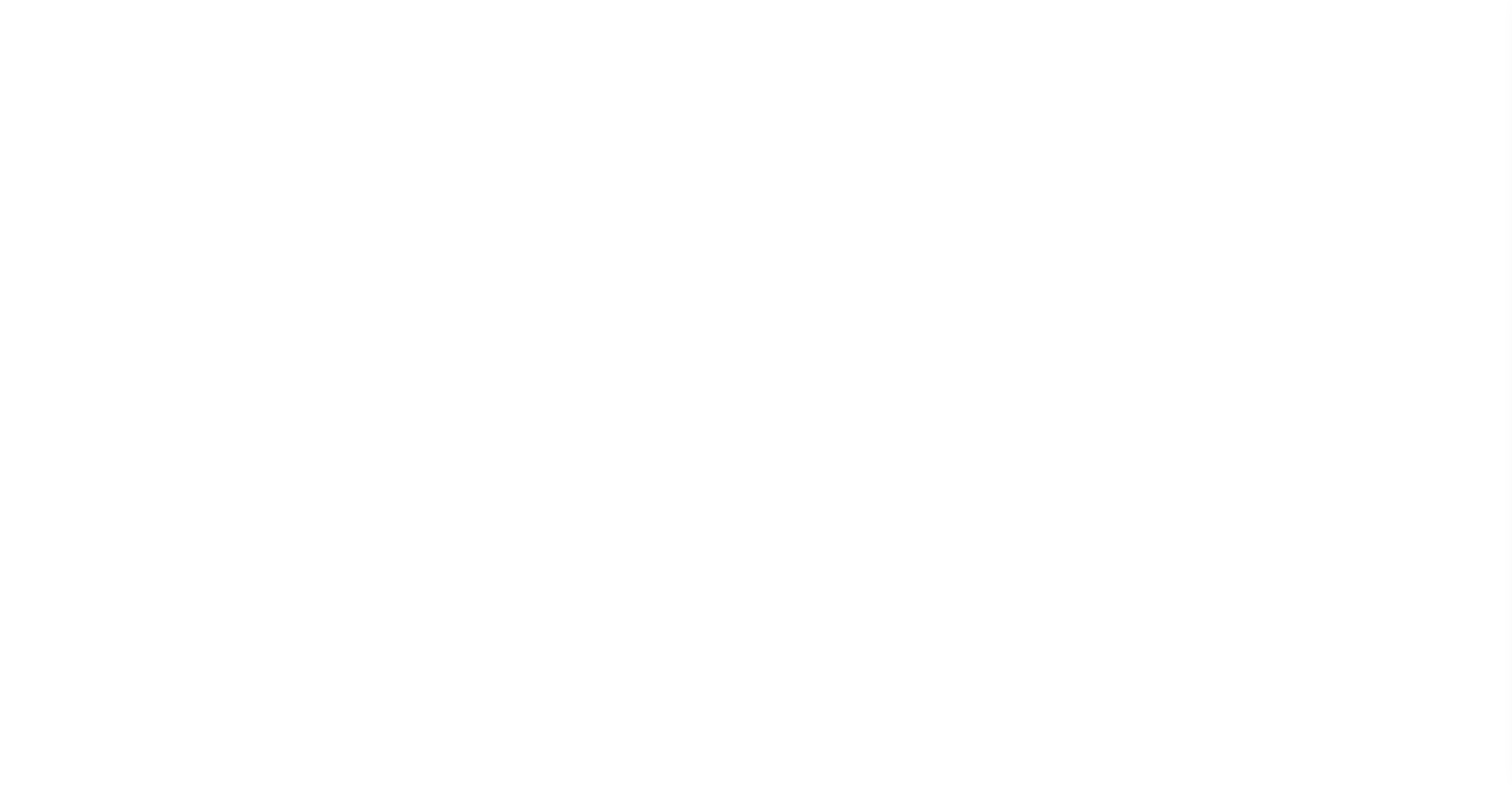
select select
checkbox input "false"
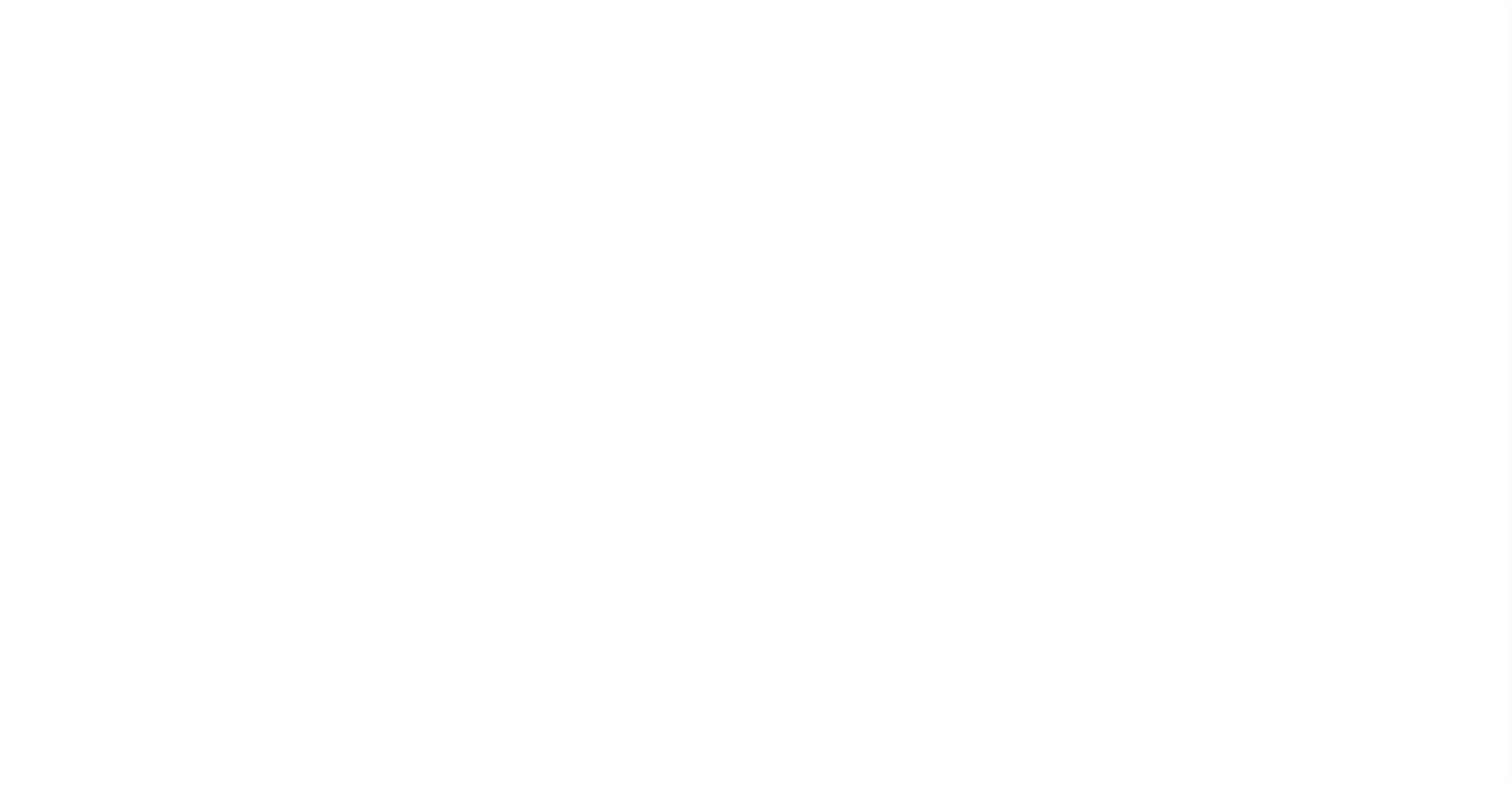
checkbox input "false"
type input "3610317009"
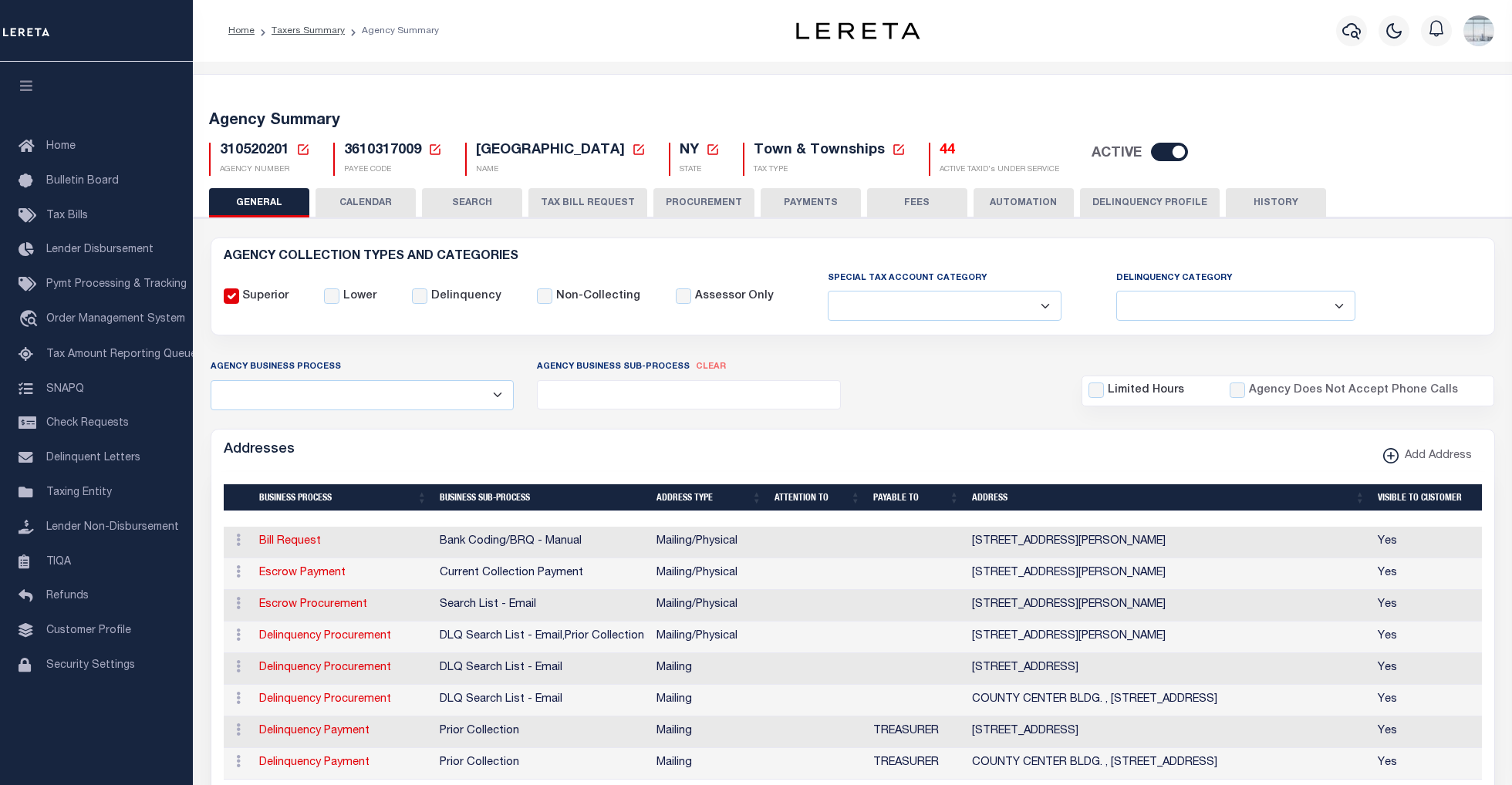
click at [568, 204] on button "TAX BILL REQUEST" at bounding box center [587, 203] width 119 height 29
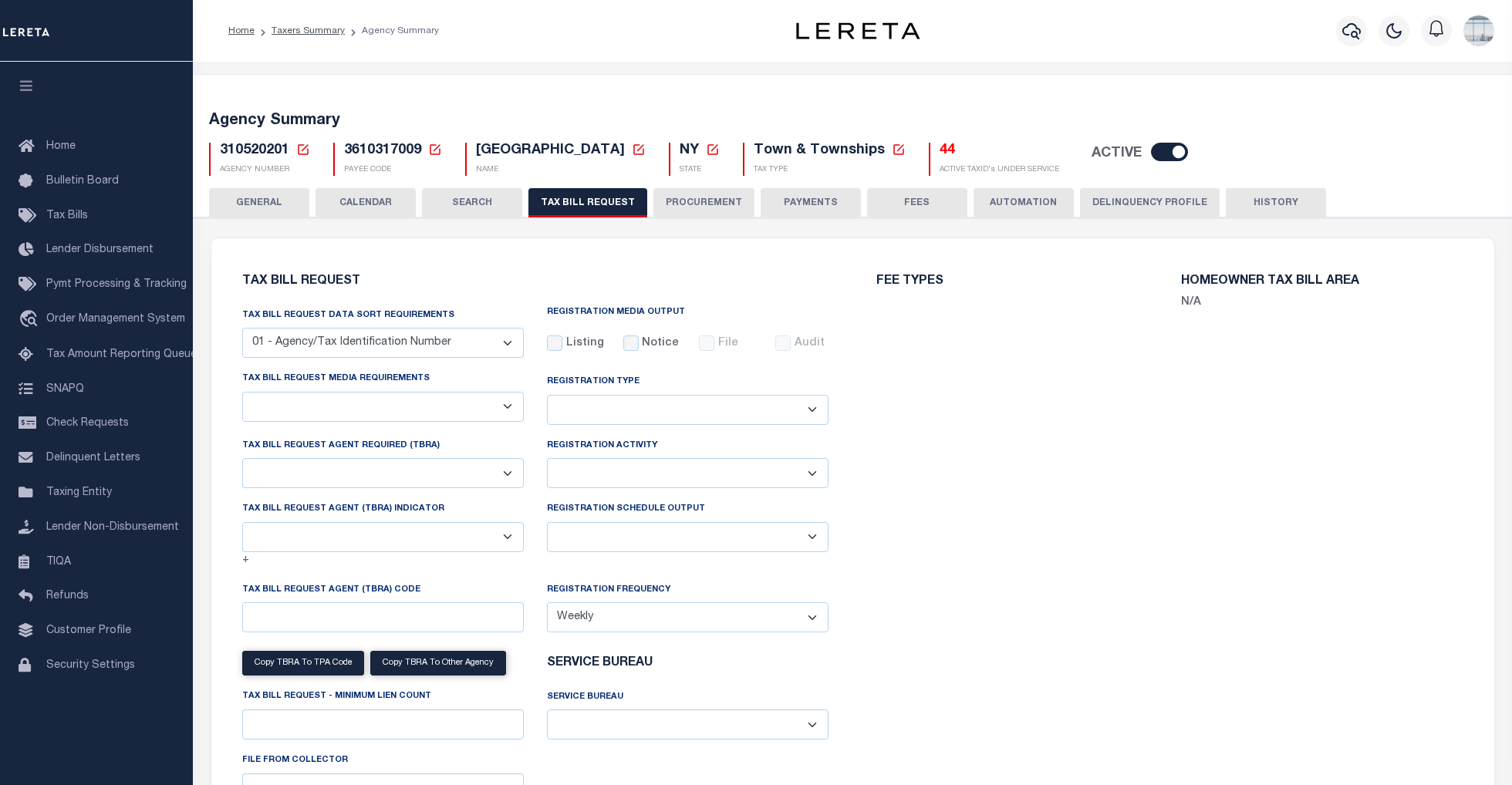
checkbox input "false"
select select "22"
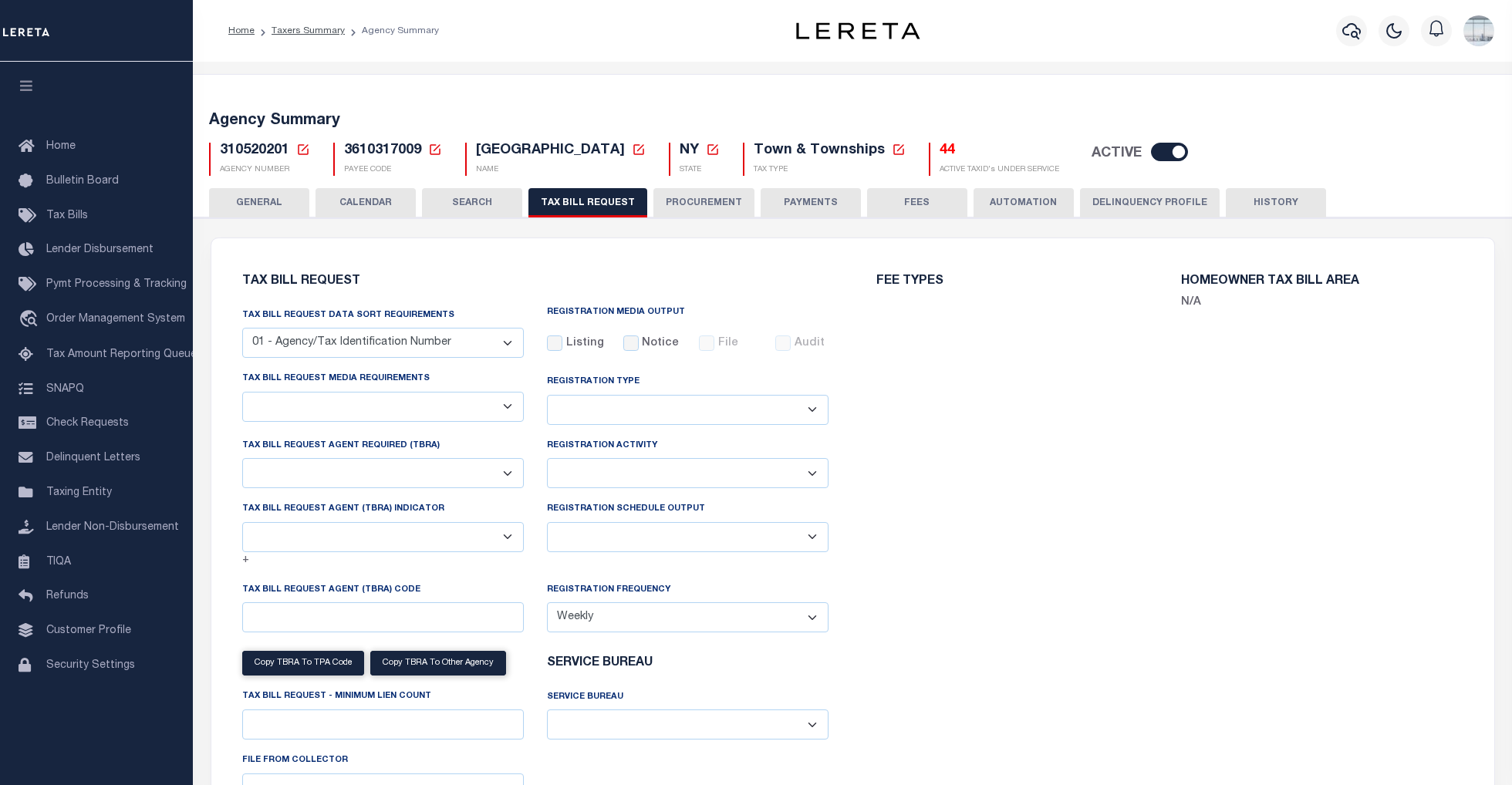
select select "true"
select select "9"
type input "004"
select select
select select "2"
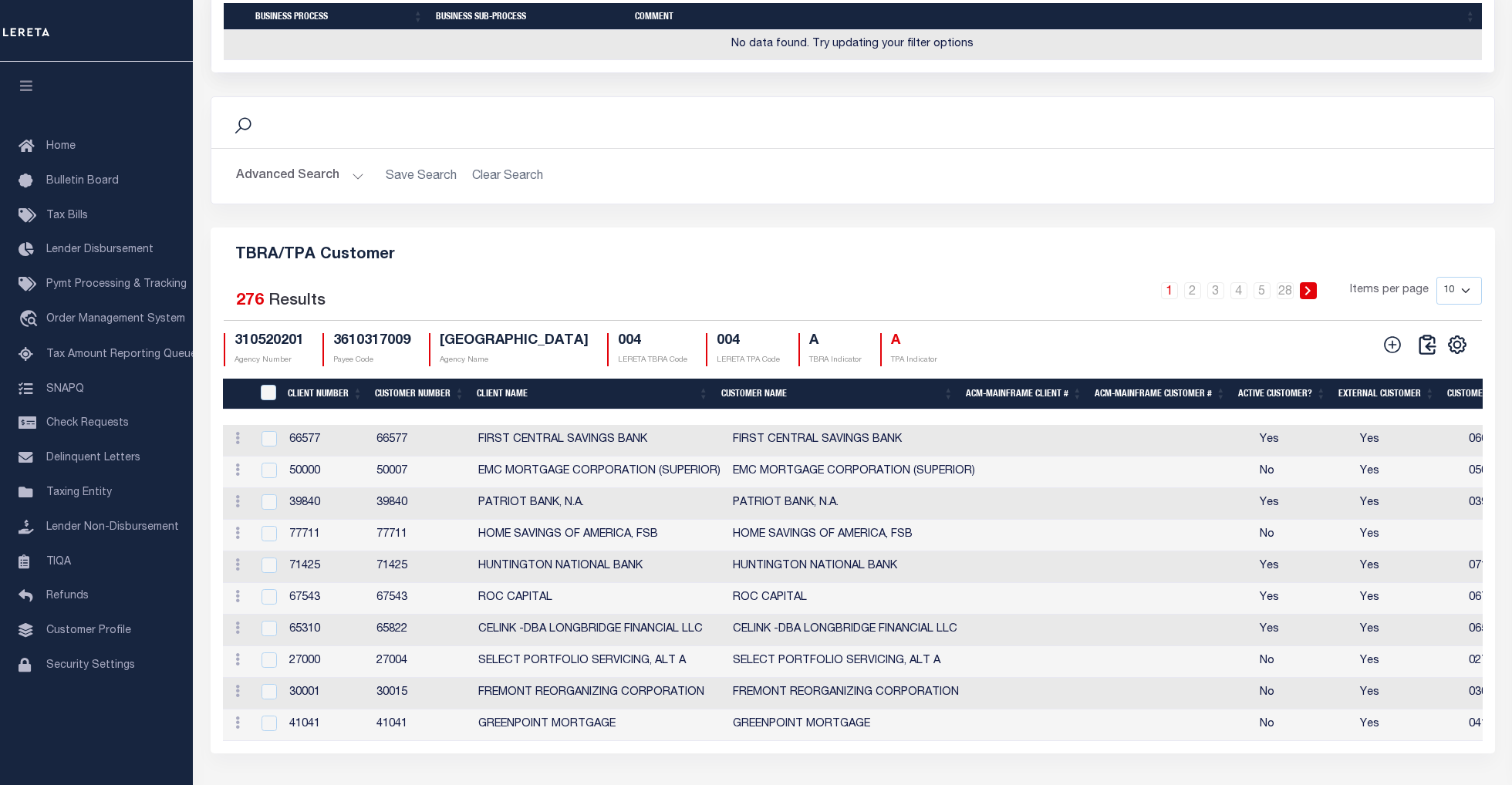
scroll to position [1645, 0]
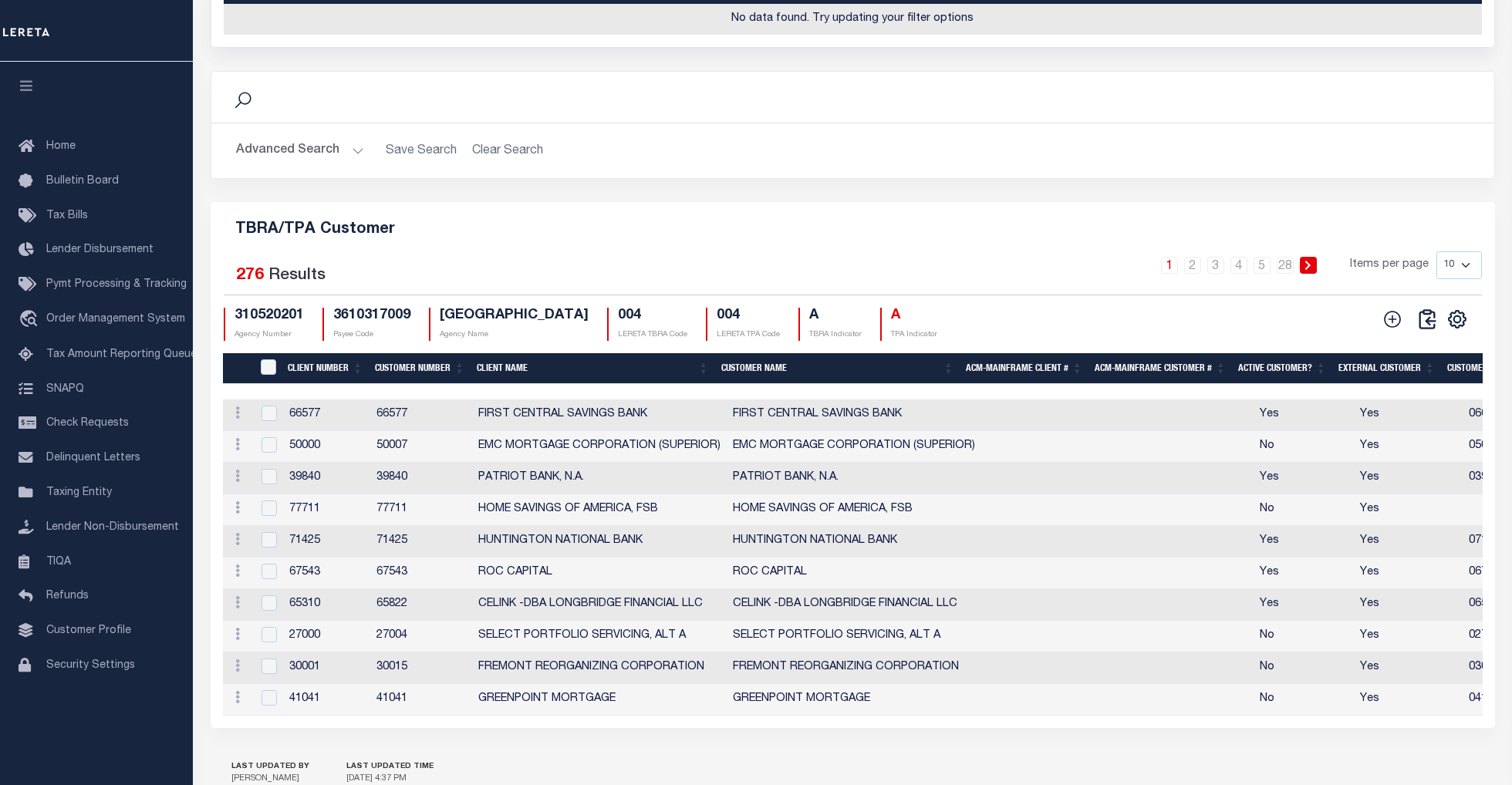
click at [322, 385] on th "Client Number" at bounding box center [325, 369] width 87 height 32
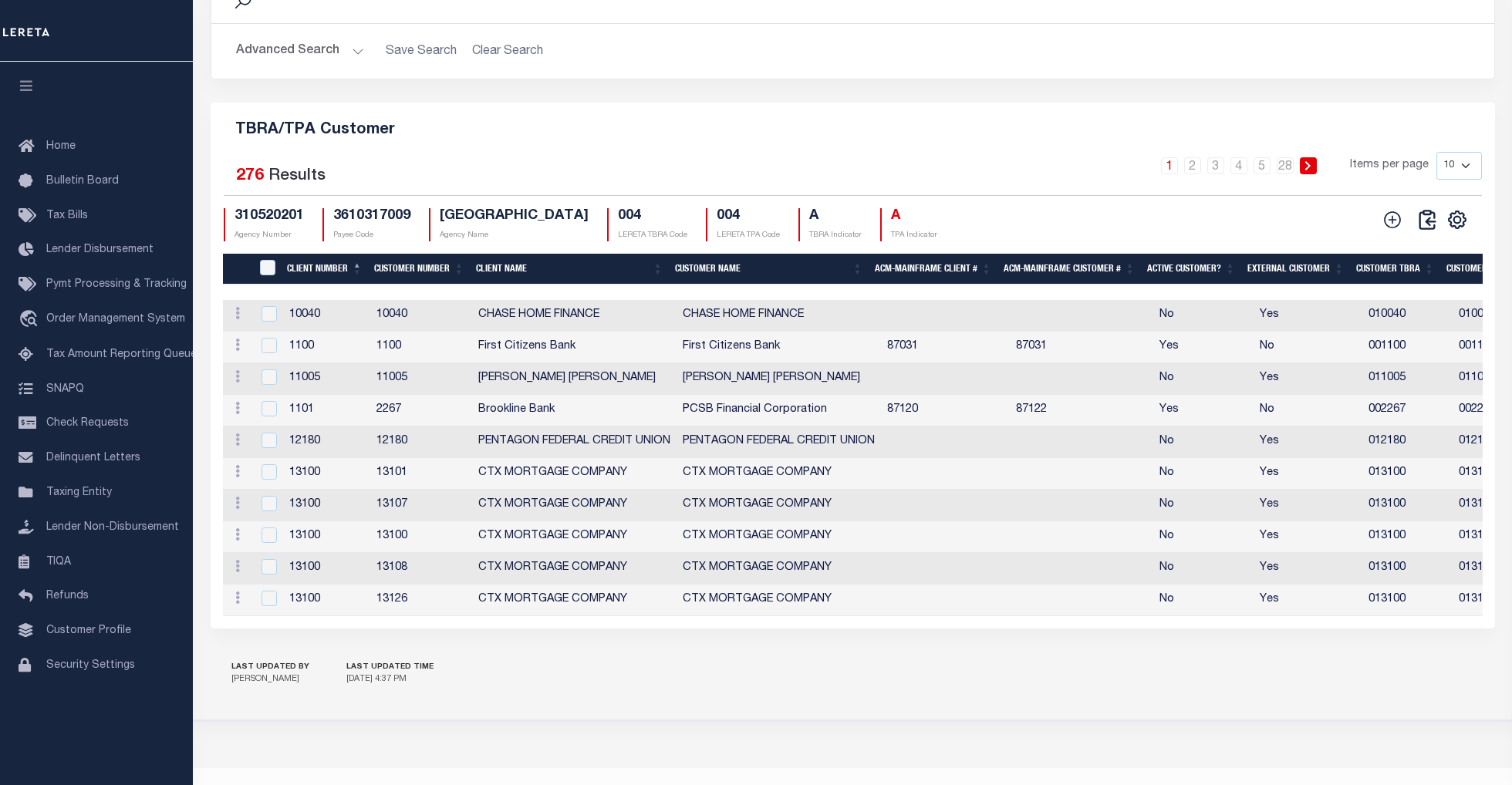
scroll to position [1840, 0]
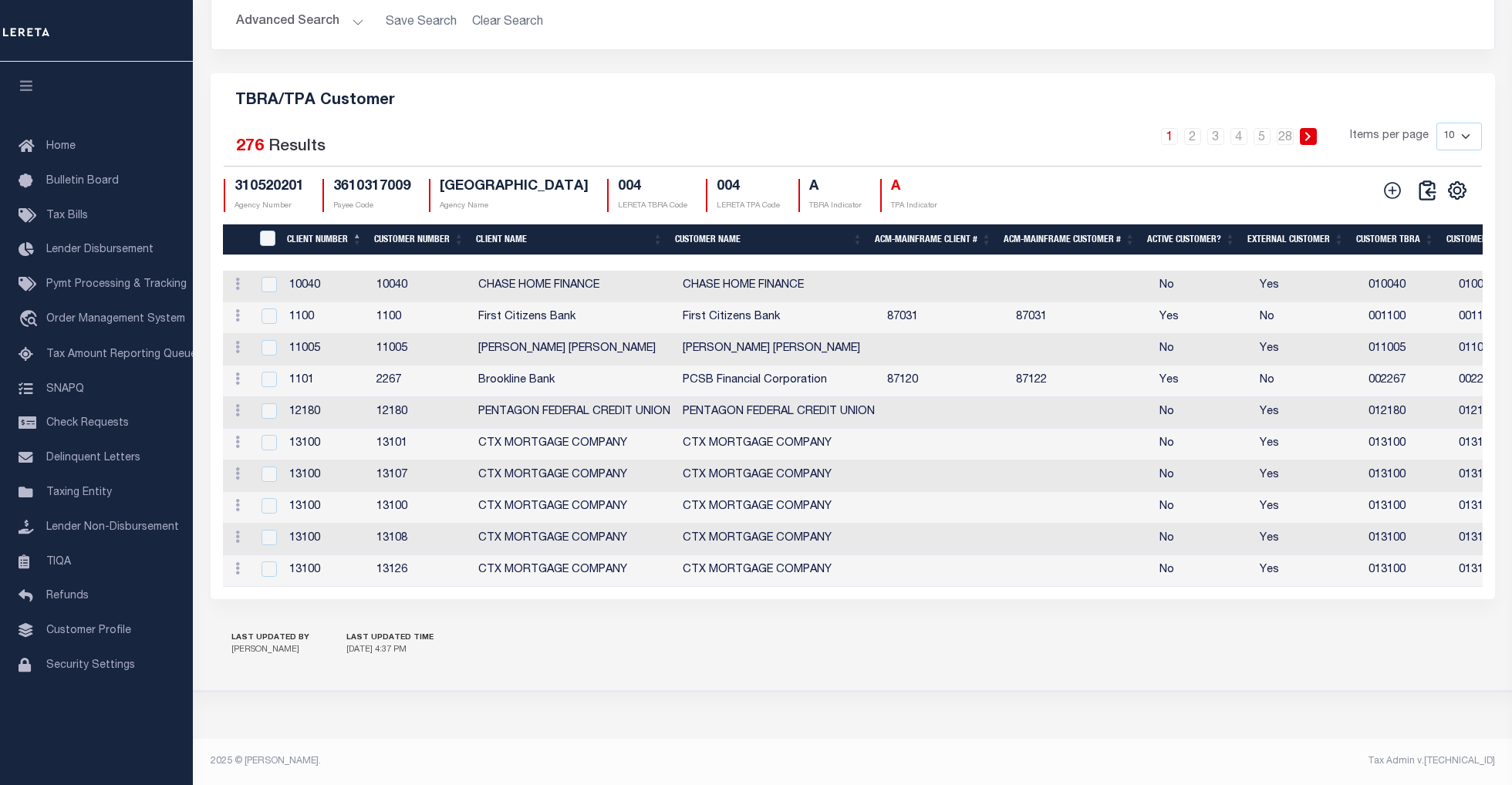
click at [1462, 122] on select "10 25 50 100" at bounding box center [1459, 136] width 45 height 28
select select "50"
click at [1436, 122] on select "10 25 50 100" at bounding box center [1459, 136] width 45 height 28
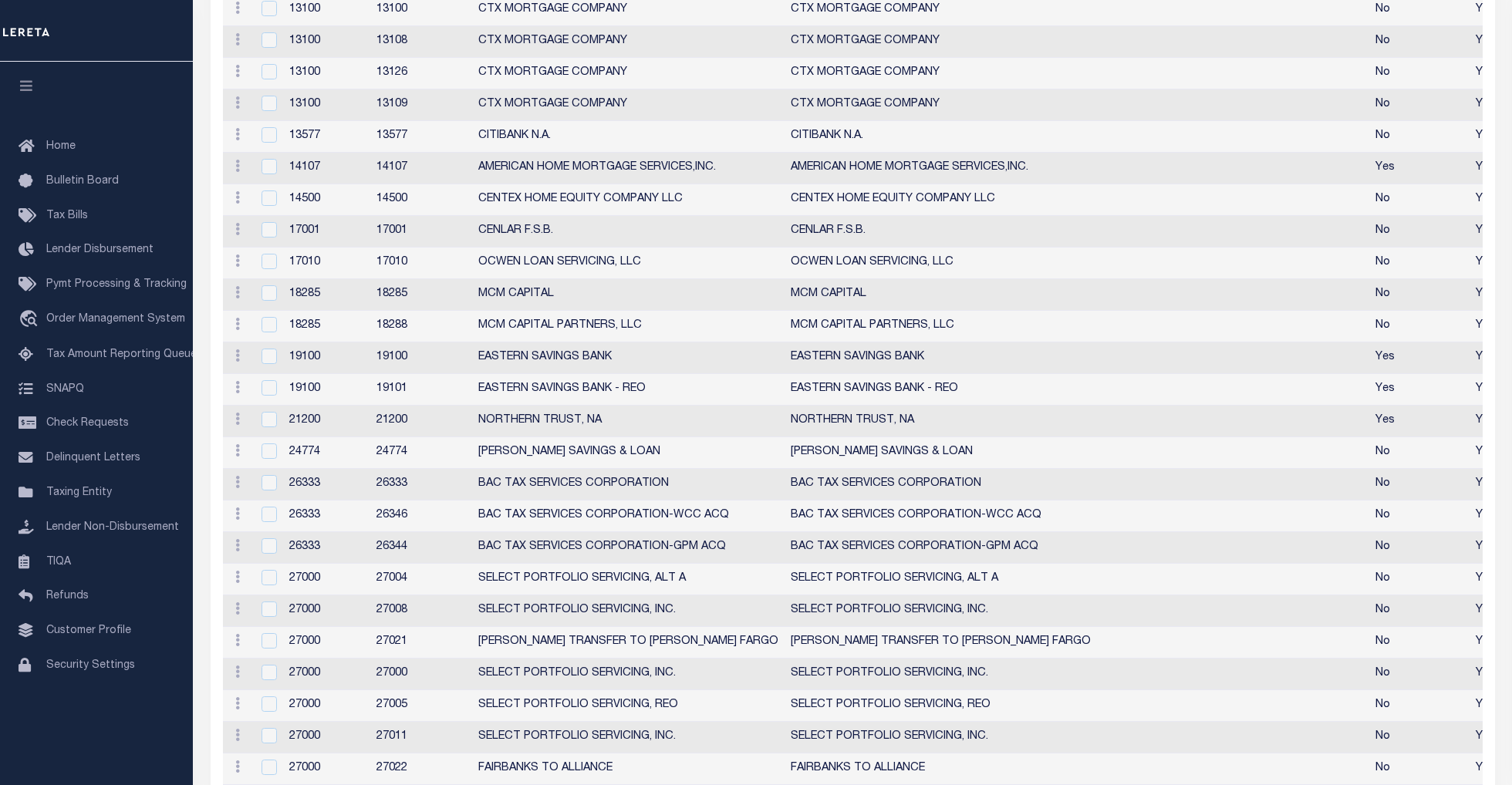
scroll to position [1968, 0]
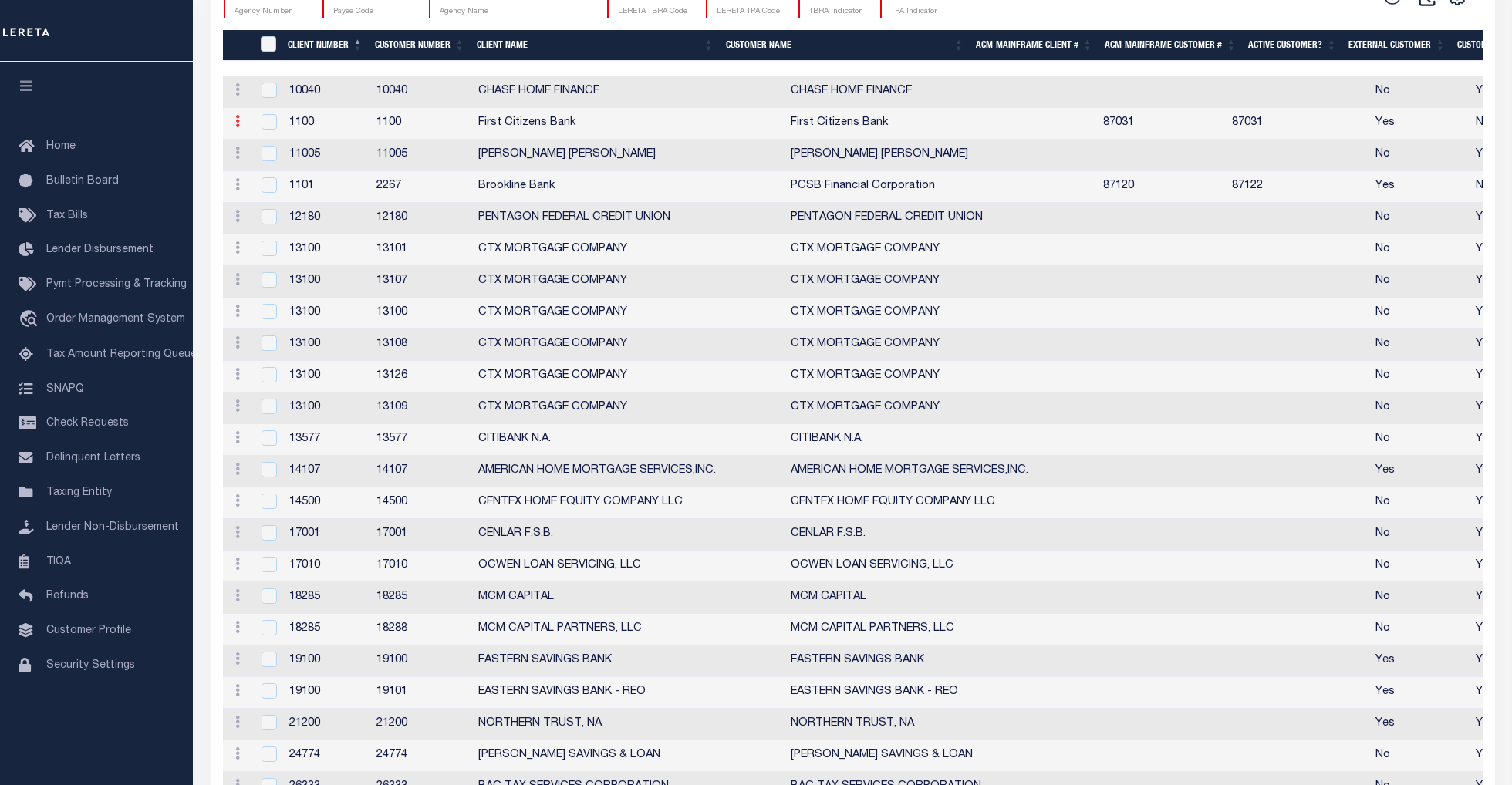
click at [239, 130] on link at bounding box center [237, 123] width 17 height 13
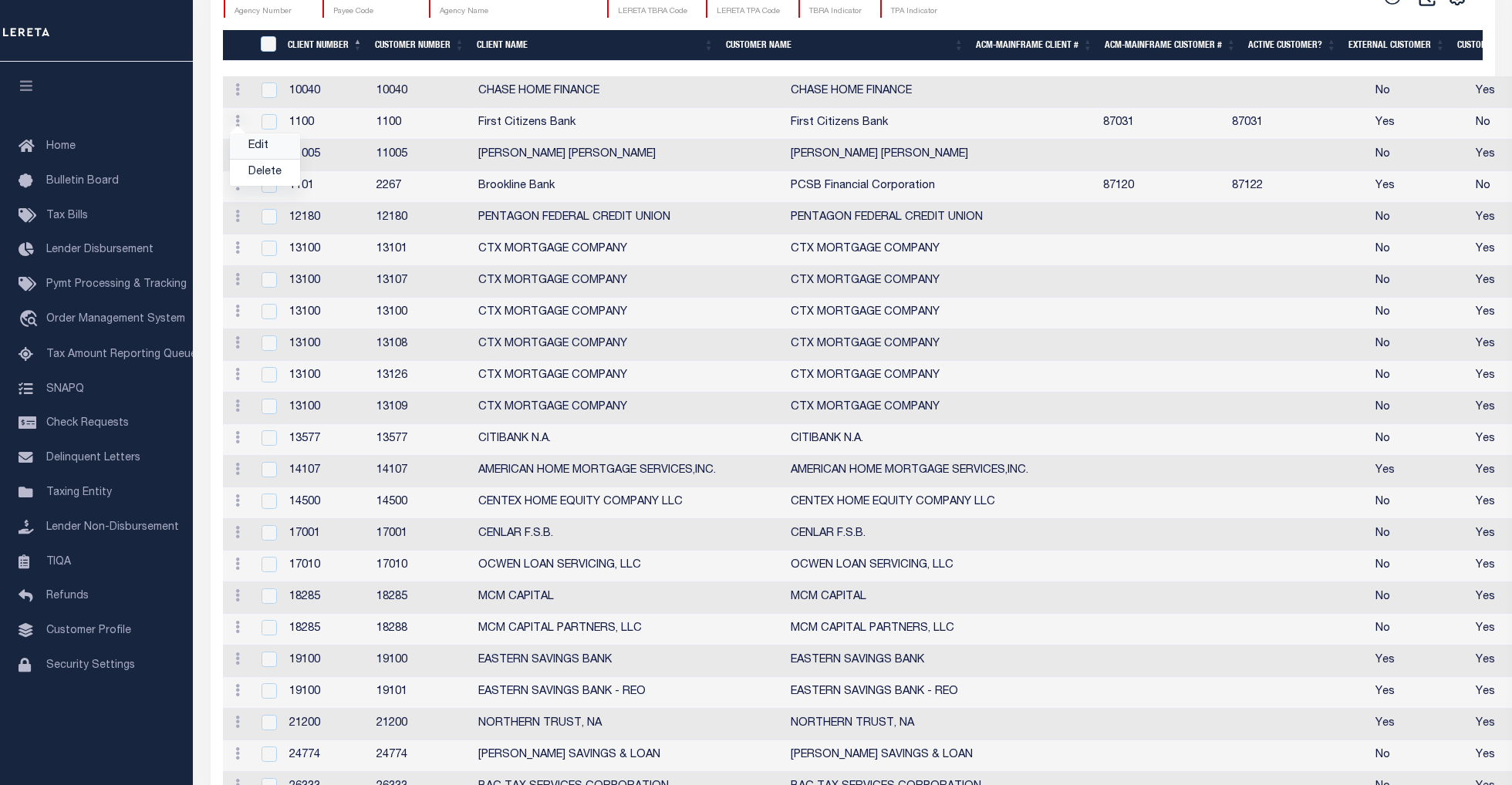
click at [261, 159] on link "Edit" at bounding box center [265, 146] width 70 height 25
type input "First Citizens Bank"
type input "1100"
type input "001100"
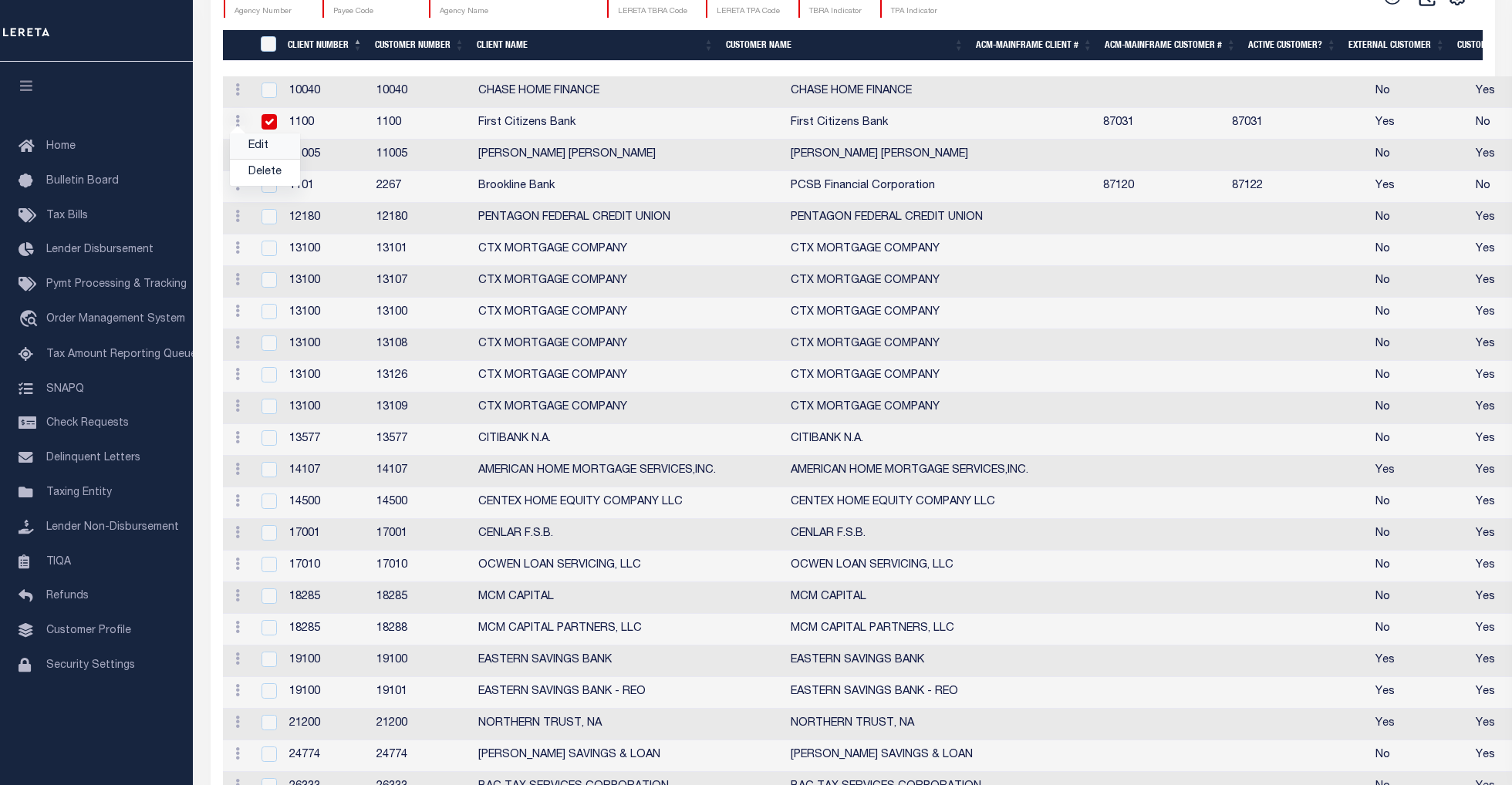
checkbox input "true"
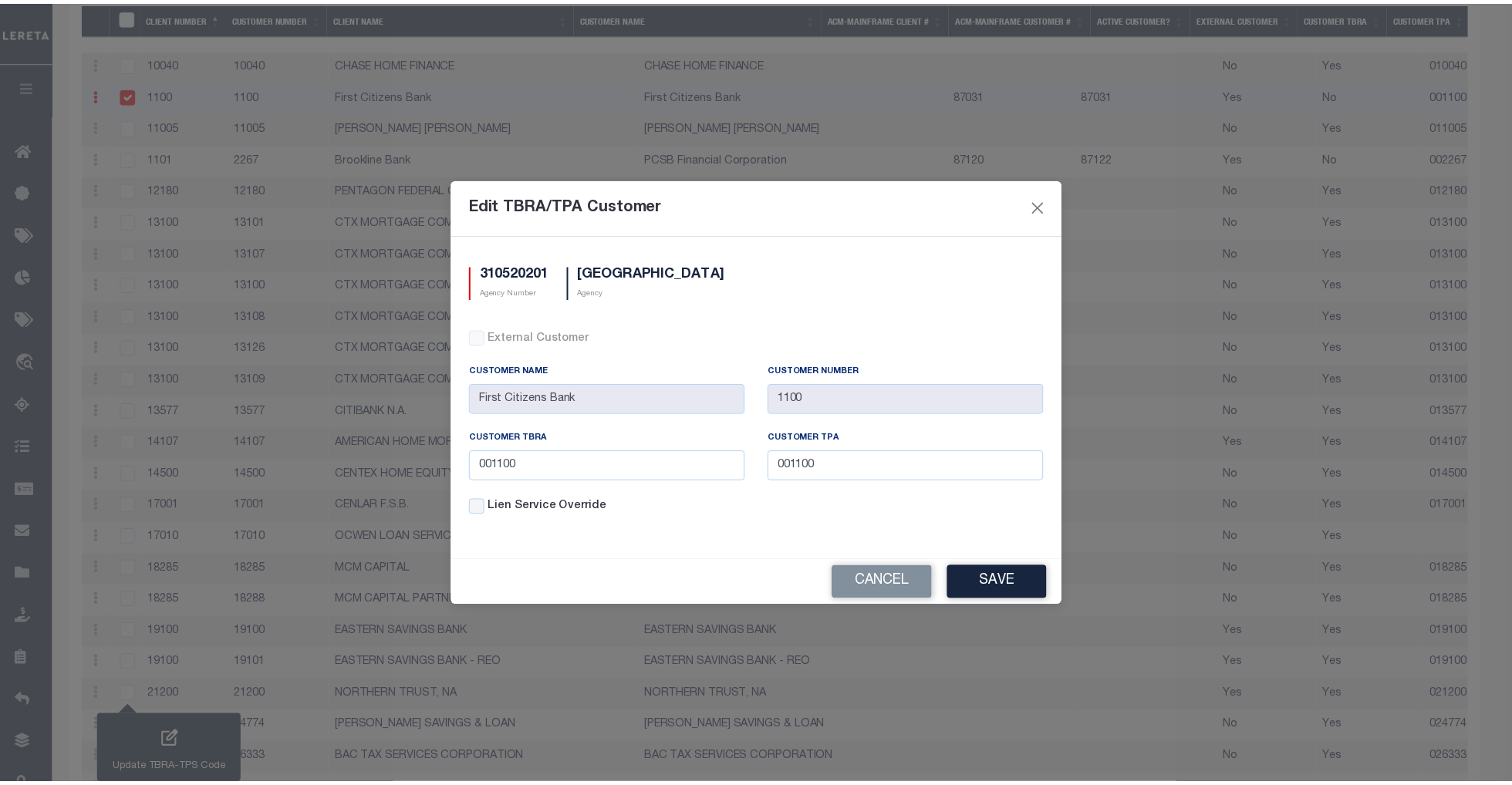
scroll to position [1869, 0]
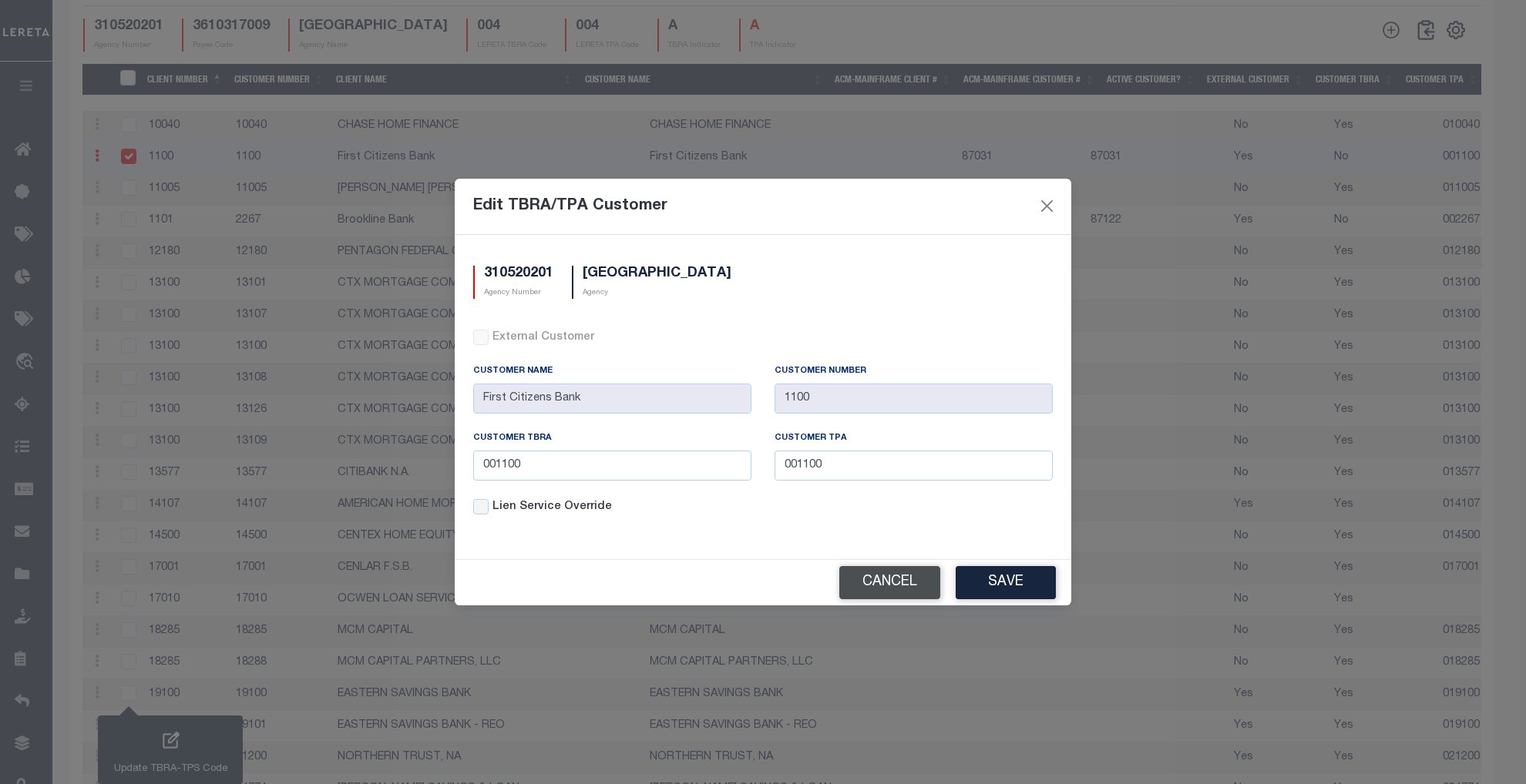
click at [904, 585] on button "Cancel" at bounding box center [889, 583] width 101 height 33
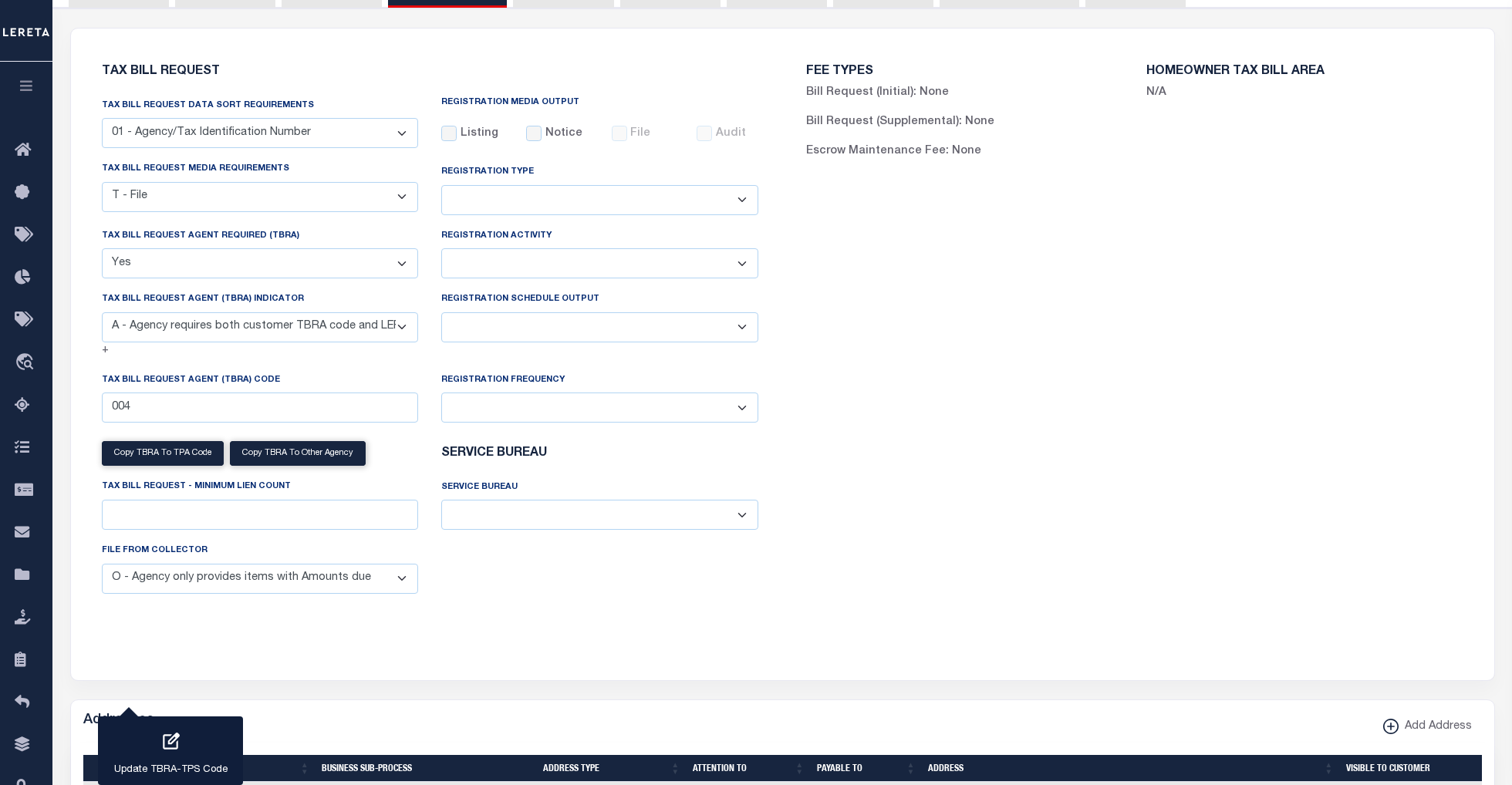
scroll to position [0, 0]
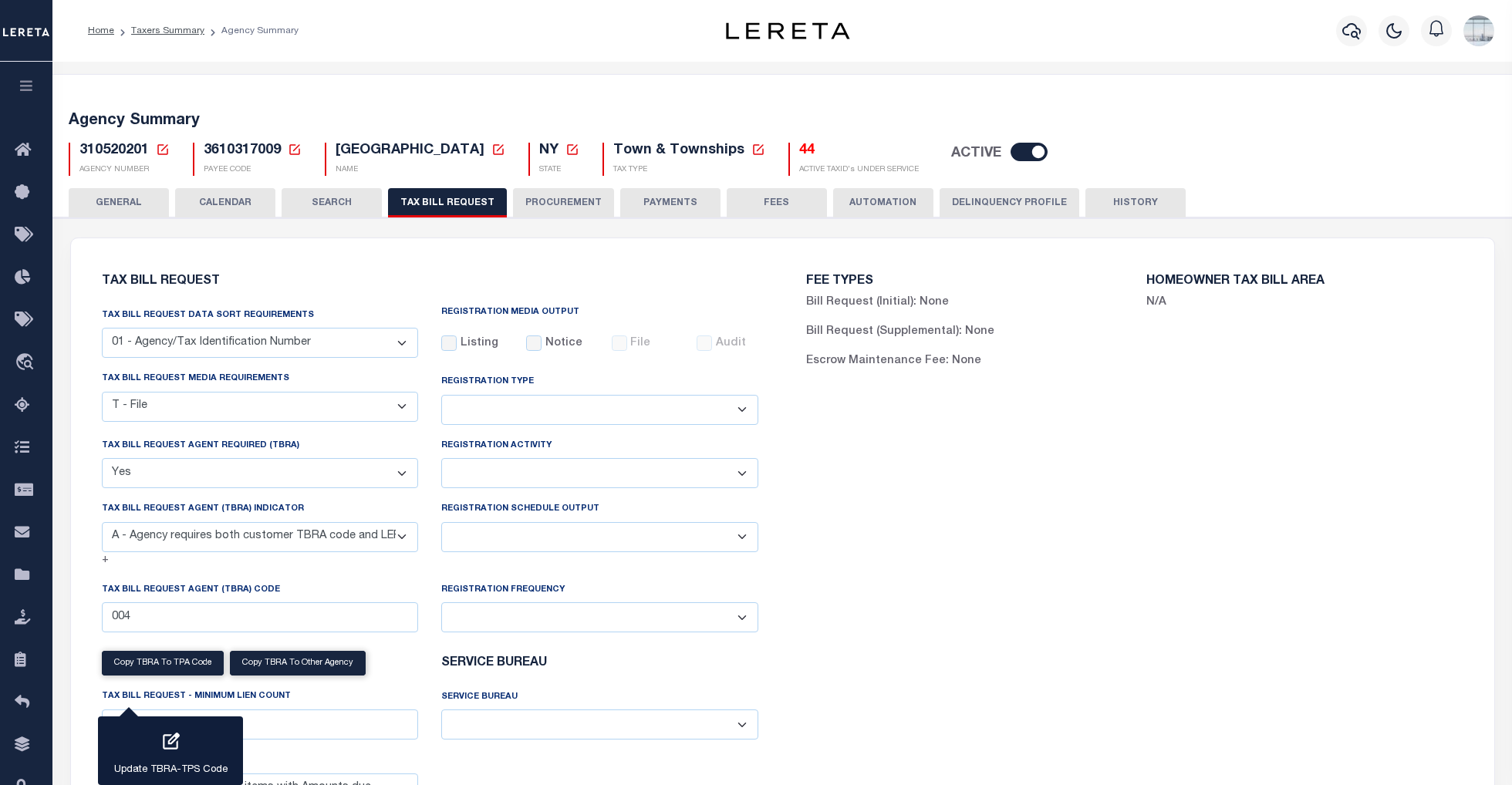
click at [164, 150] on icon at bounding box center [162, 149] width 14 height 14
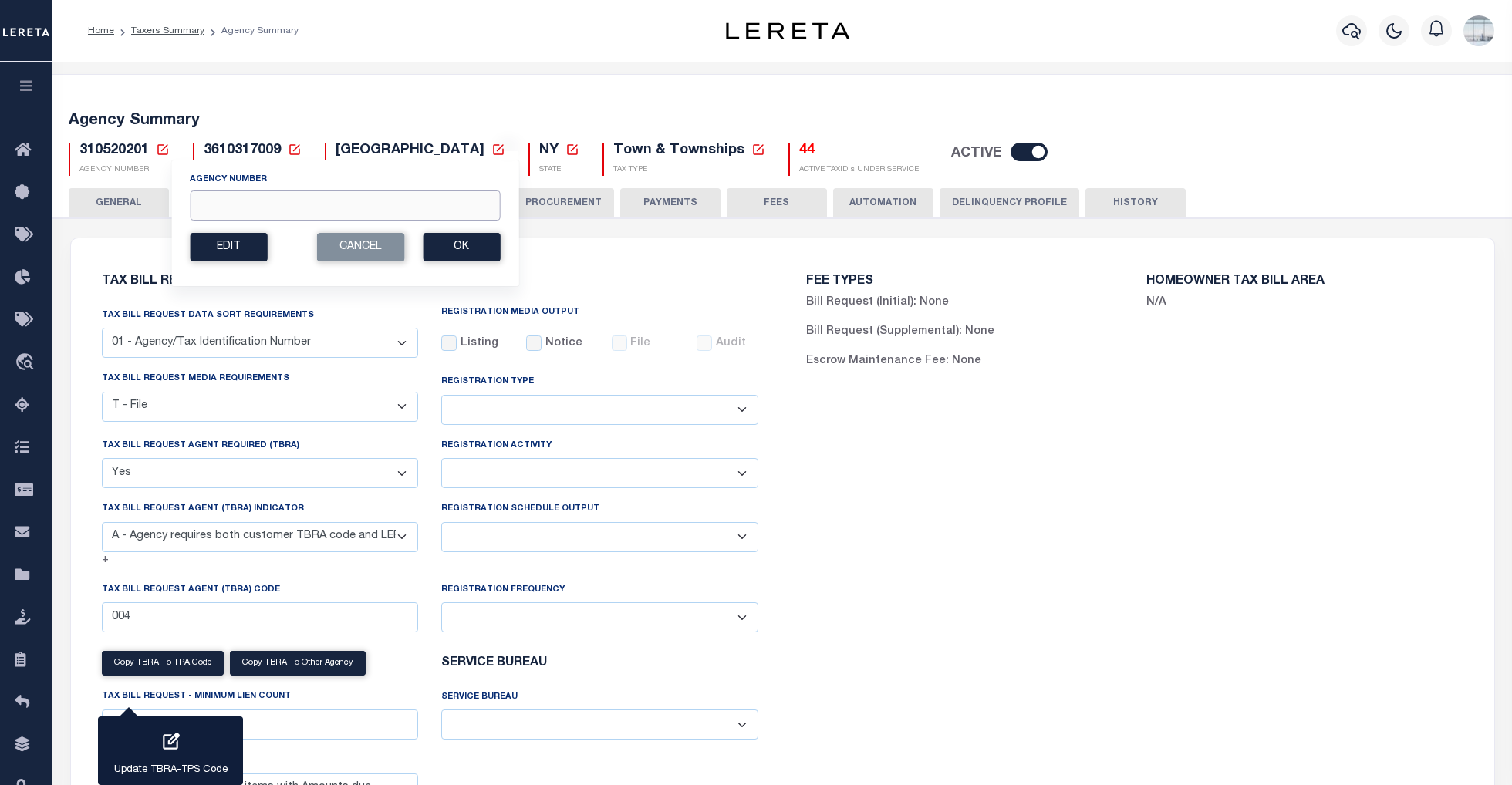
click at [250, 215] on input "Agency Number" at bounding box center [345, 206] width 310 height 30
type input "420840000"
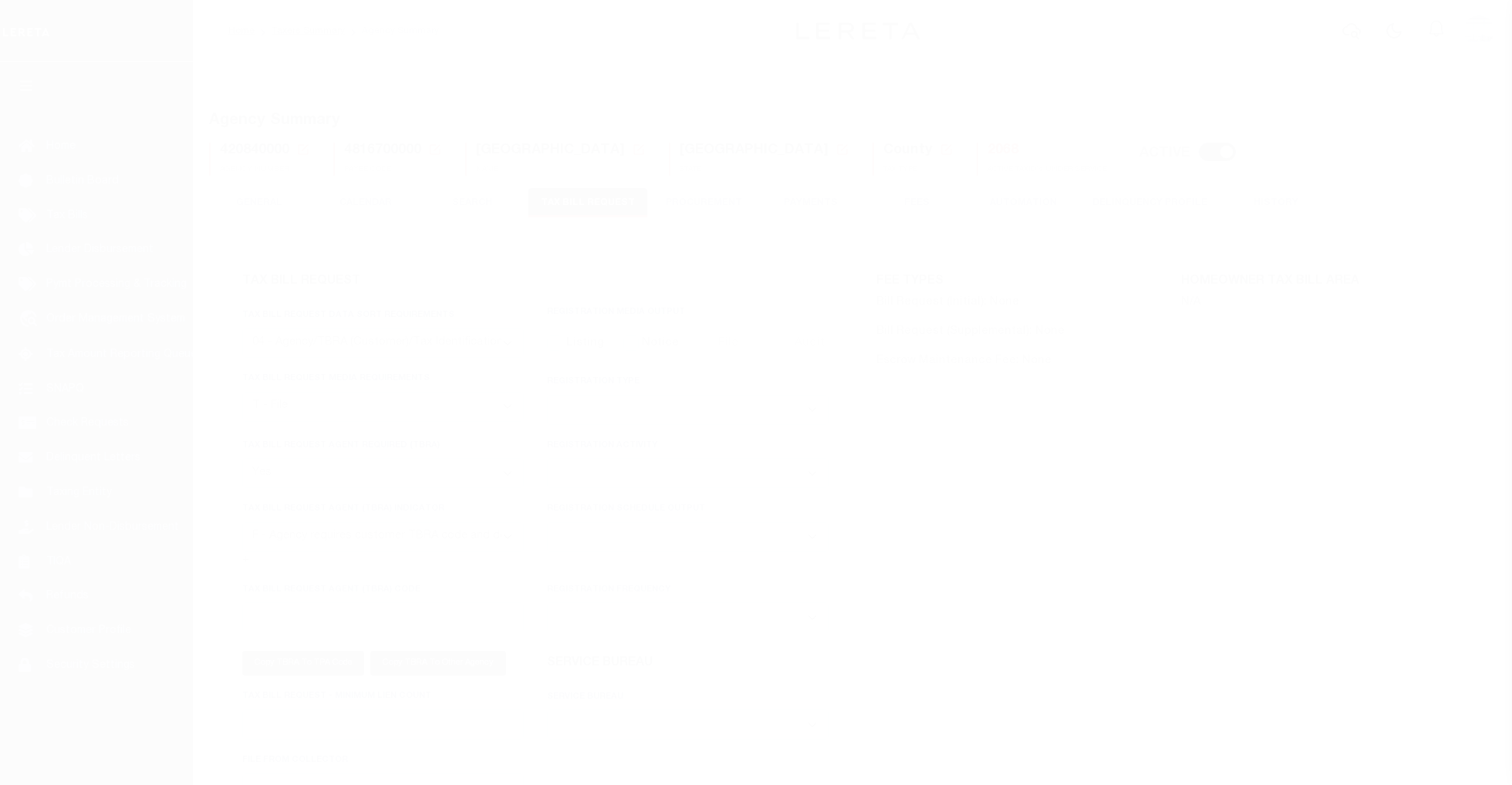
select select "28"
select select "22"
select select "true"
select select "14"
select select
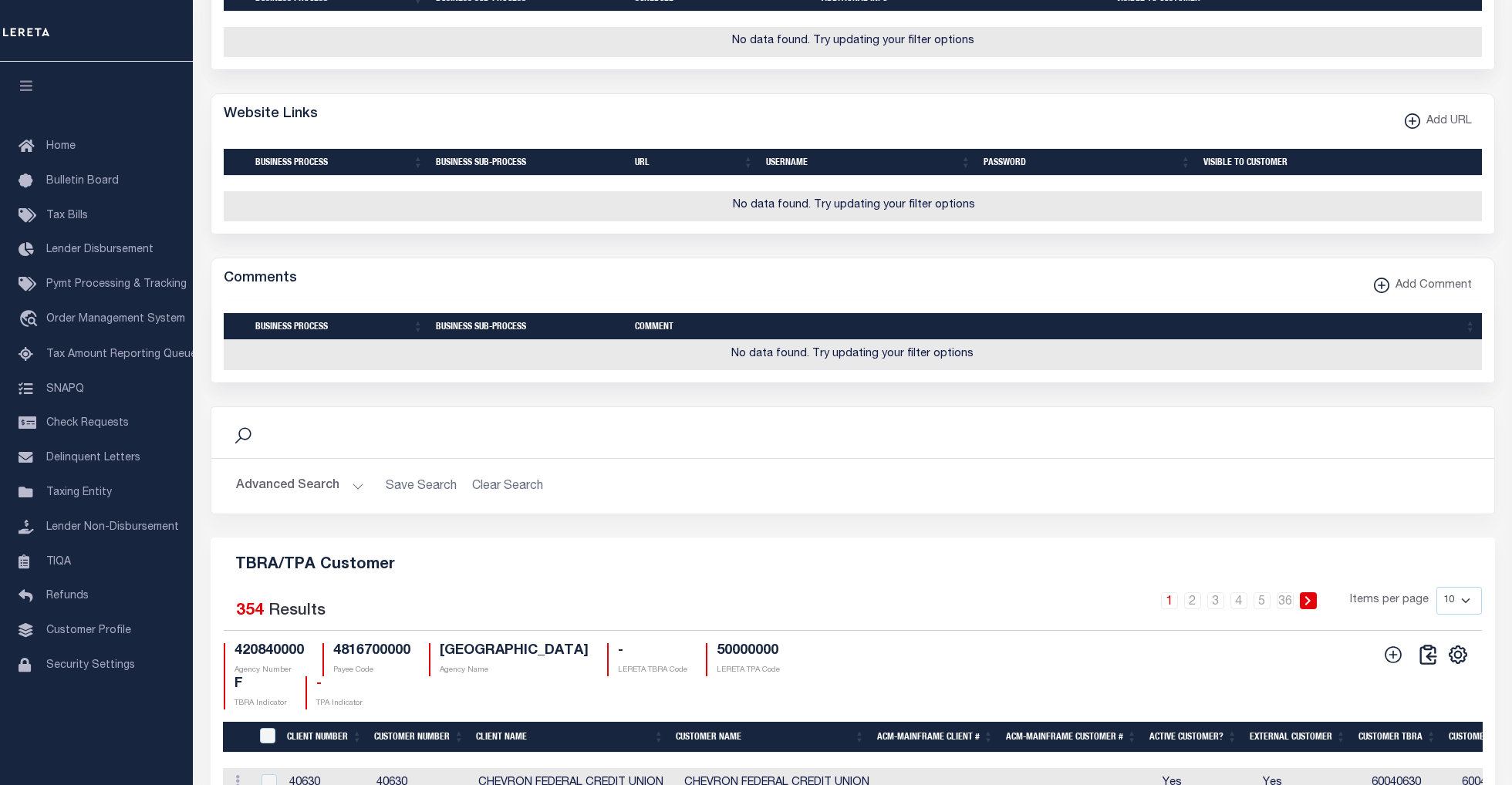
scroll to position [1873, 0]
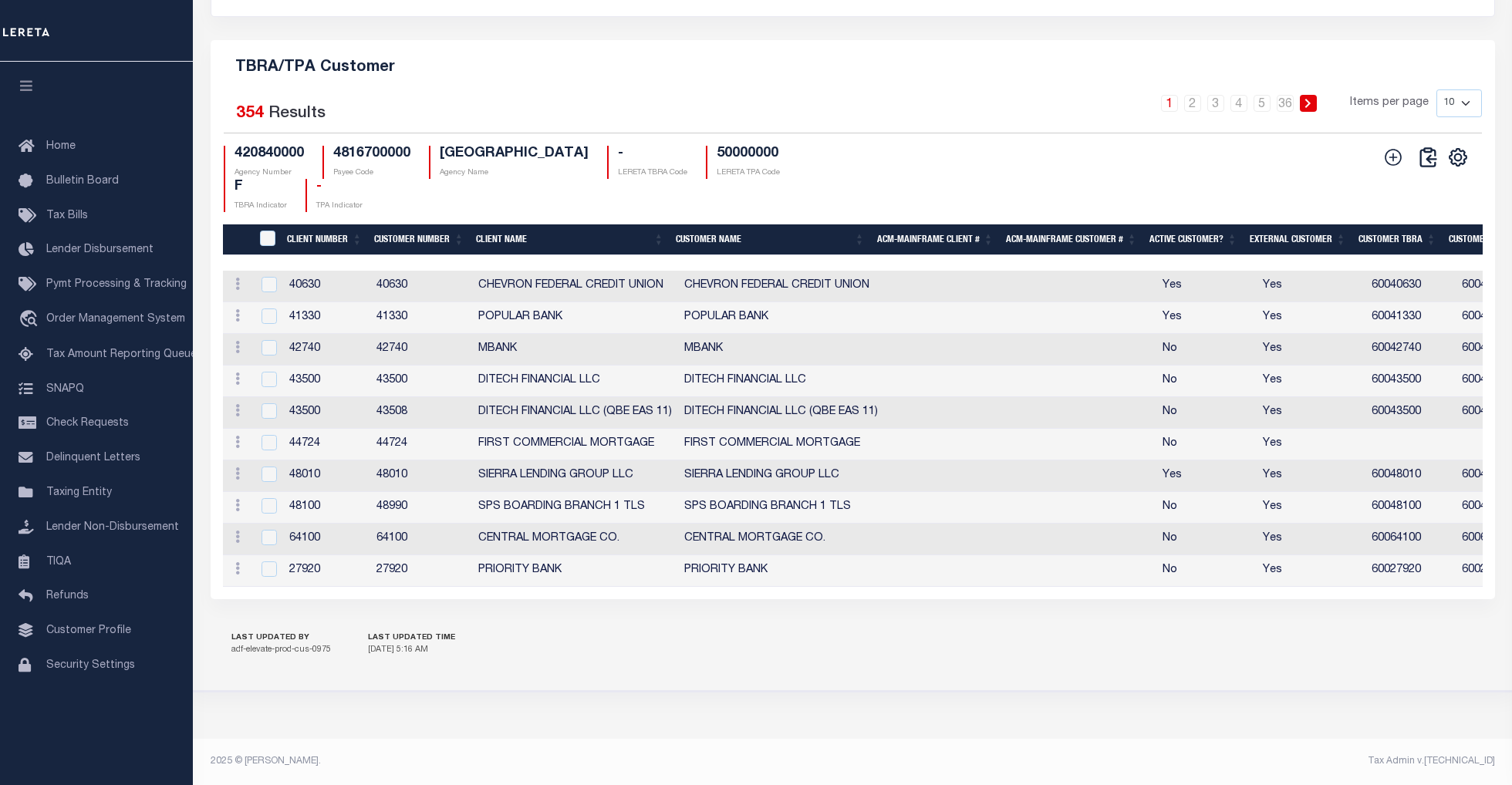
click at [307, 226] on th "Client Number" at bounding box center [325, 240] width 87 height 32
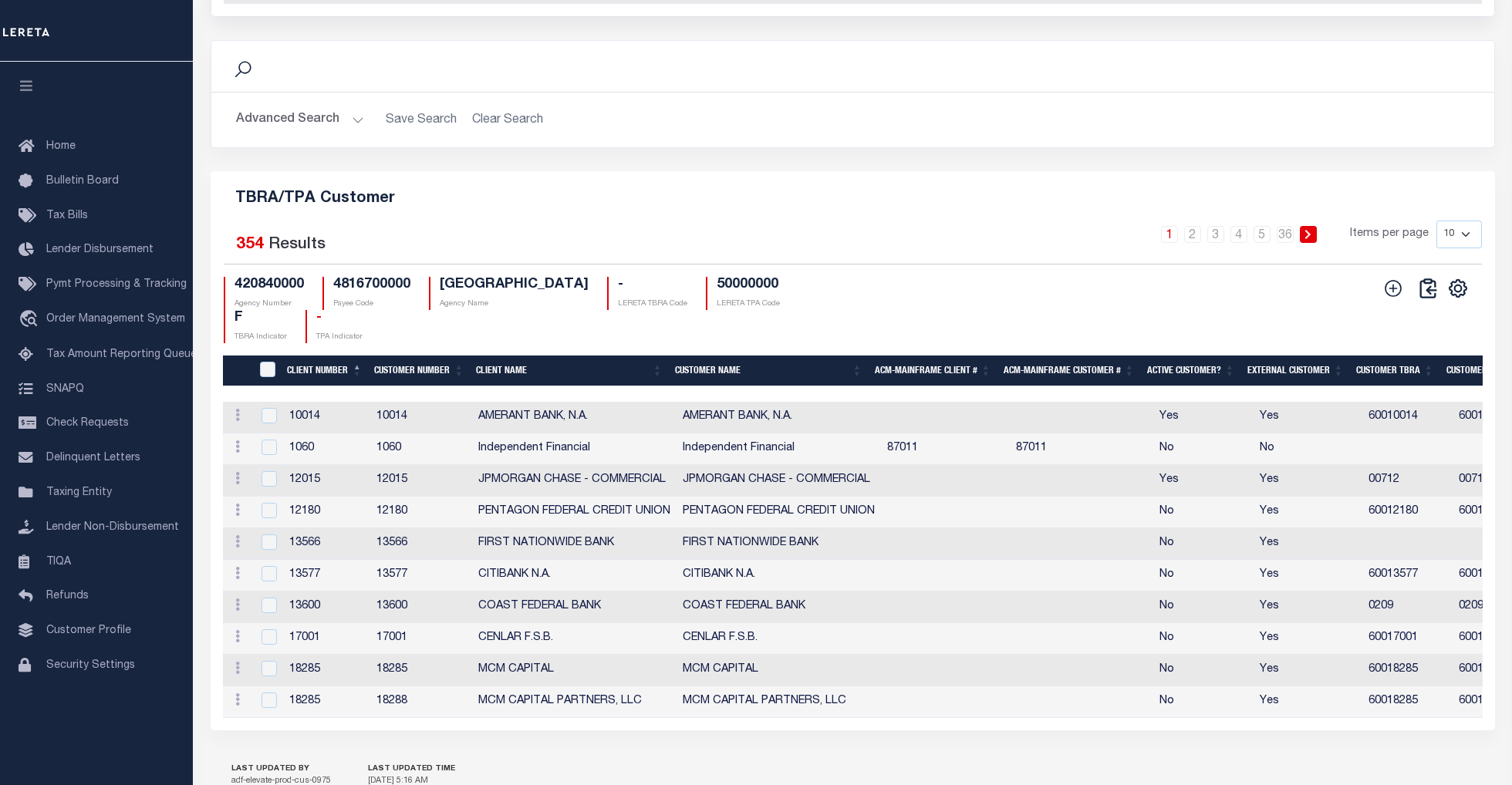
scroll to position [1667, 0]
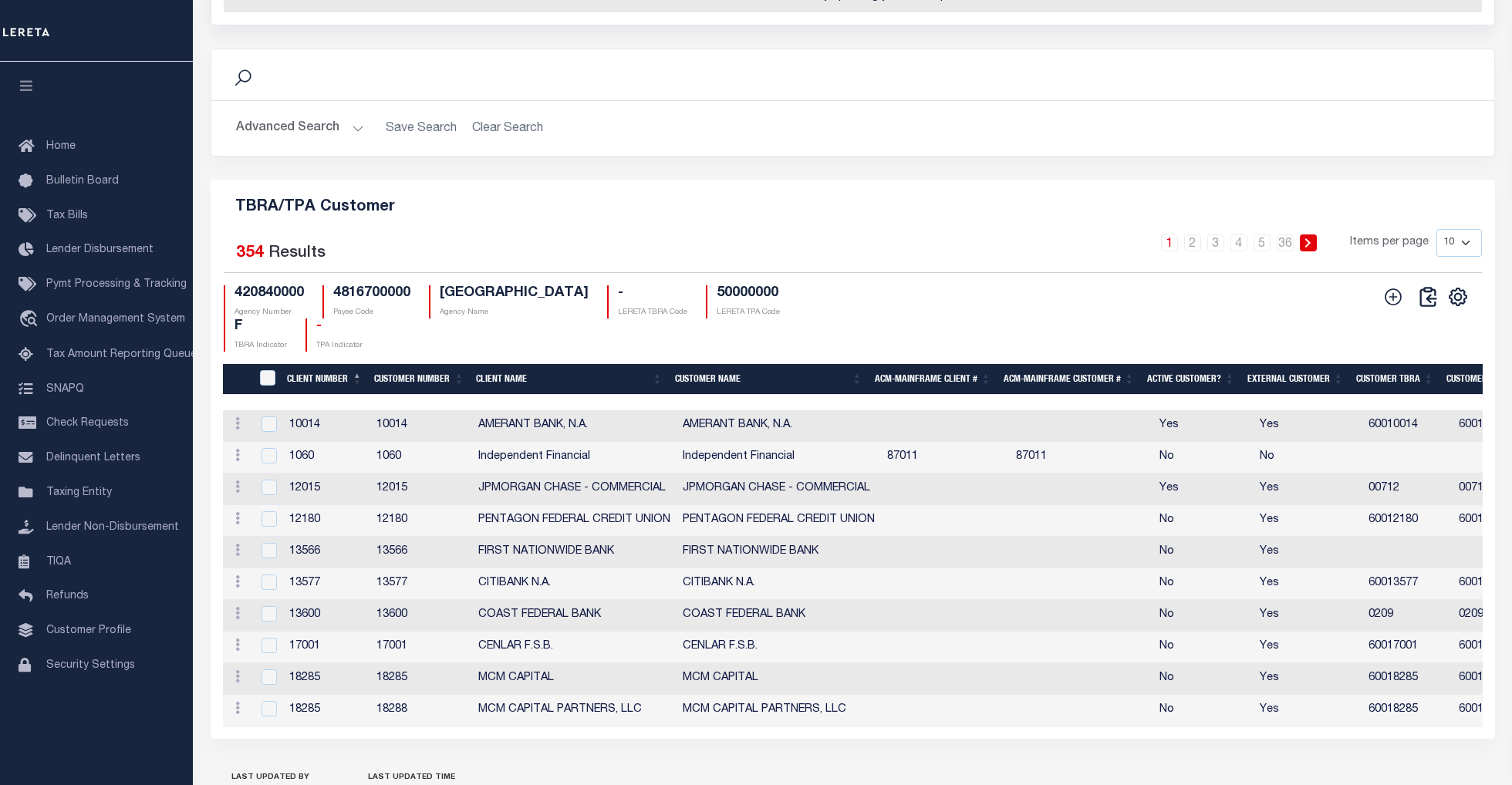
click at [352, 143] on button "Advanced Search" at bounding box center [300, 129] width 128 height 30
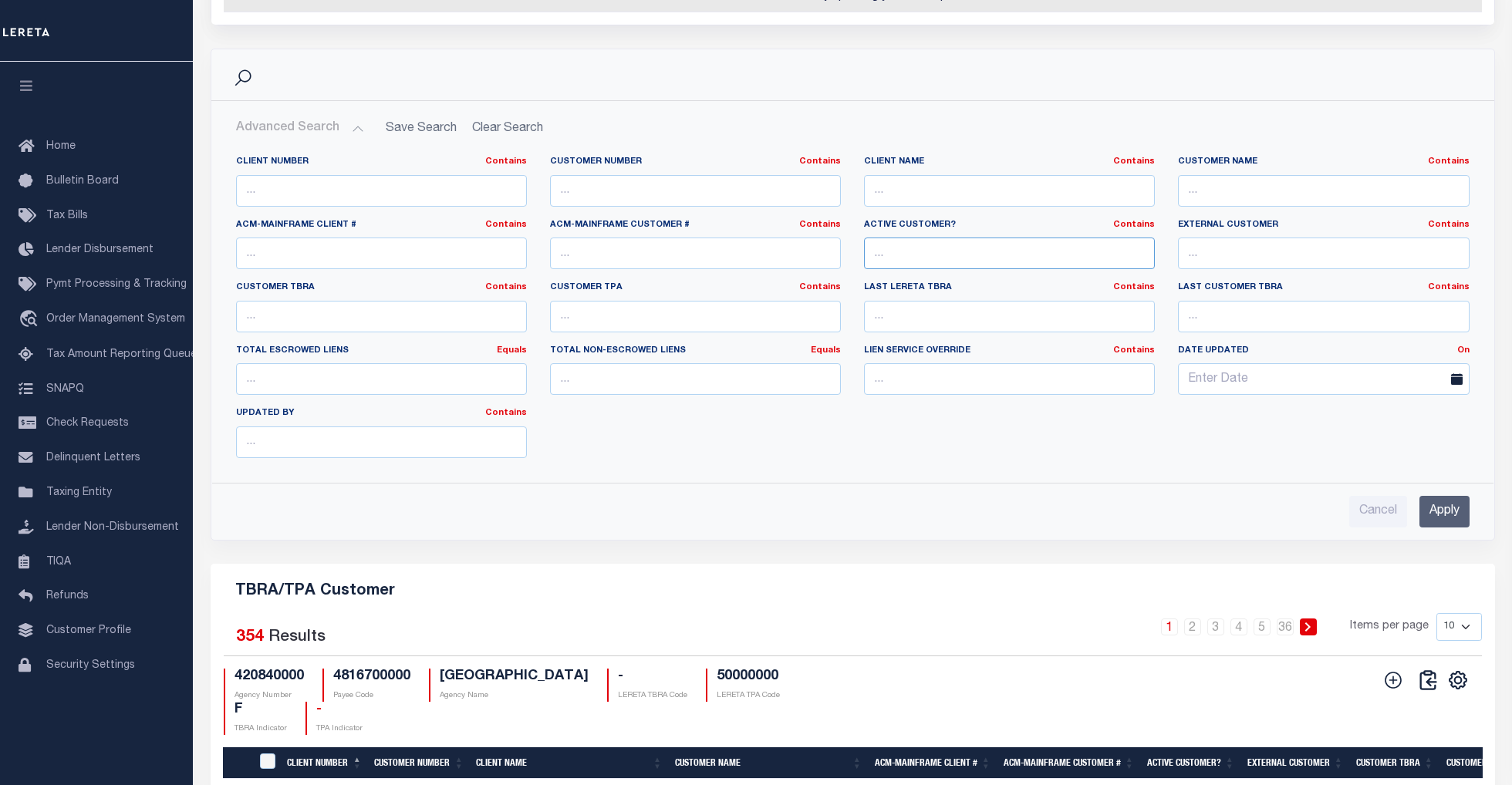
click at [1063, 269] on input "text" at bounding box center [1009, 254] width 291 height 32
click at [1234, 269] on input "text" at bounding box center [1323, 254] width 291 height 32
type input "NO"
click at [1432, 527] on input "Apply" at bounding box center [1444, 511] width 50 height 32
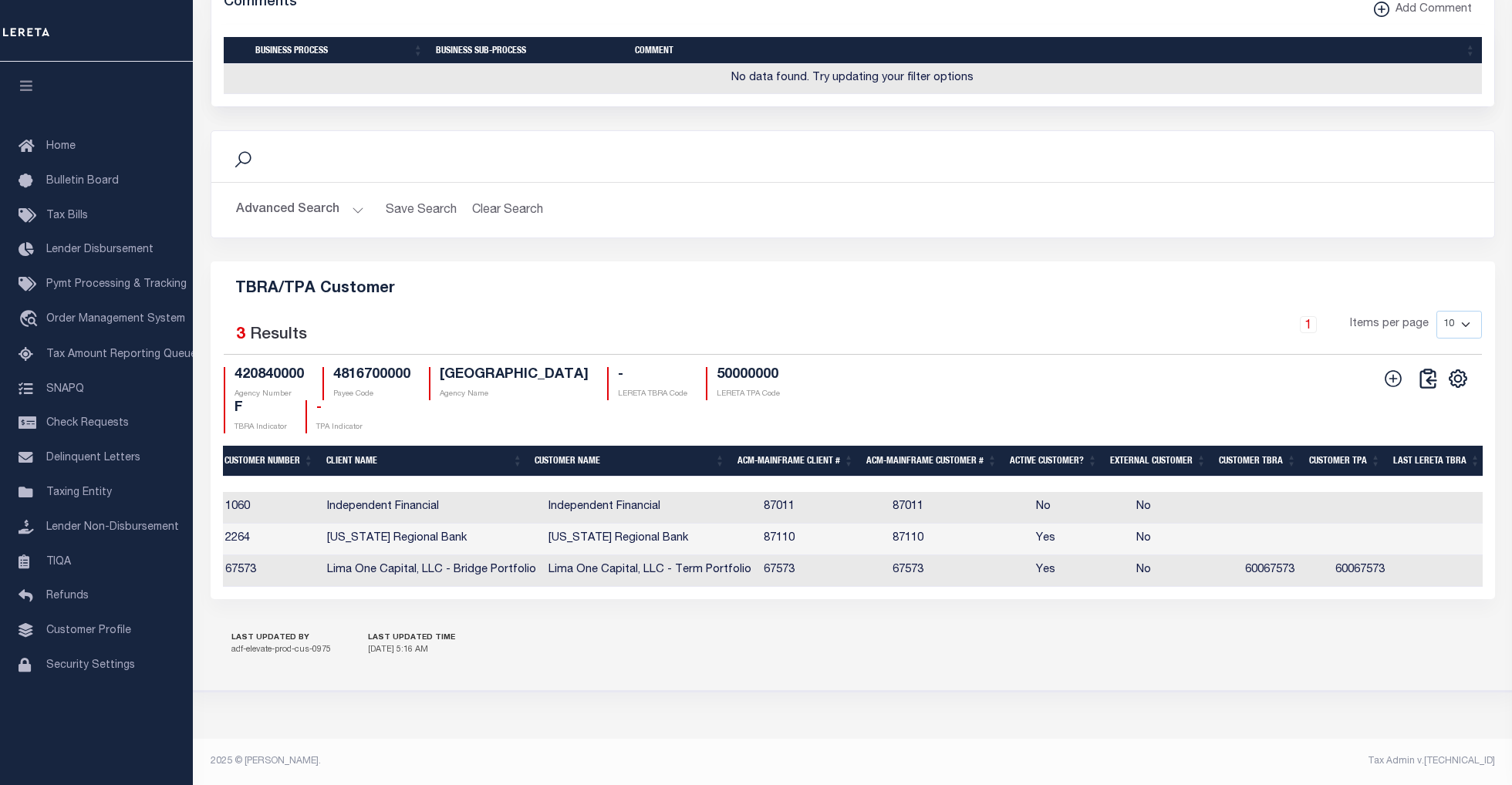
scroll to position [0, 0]
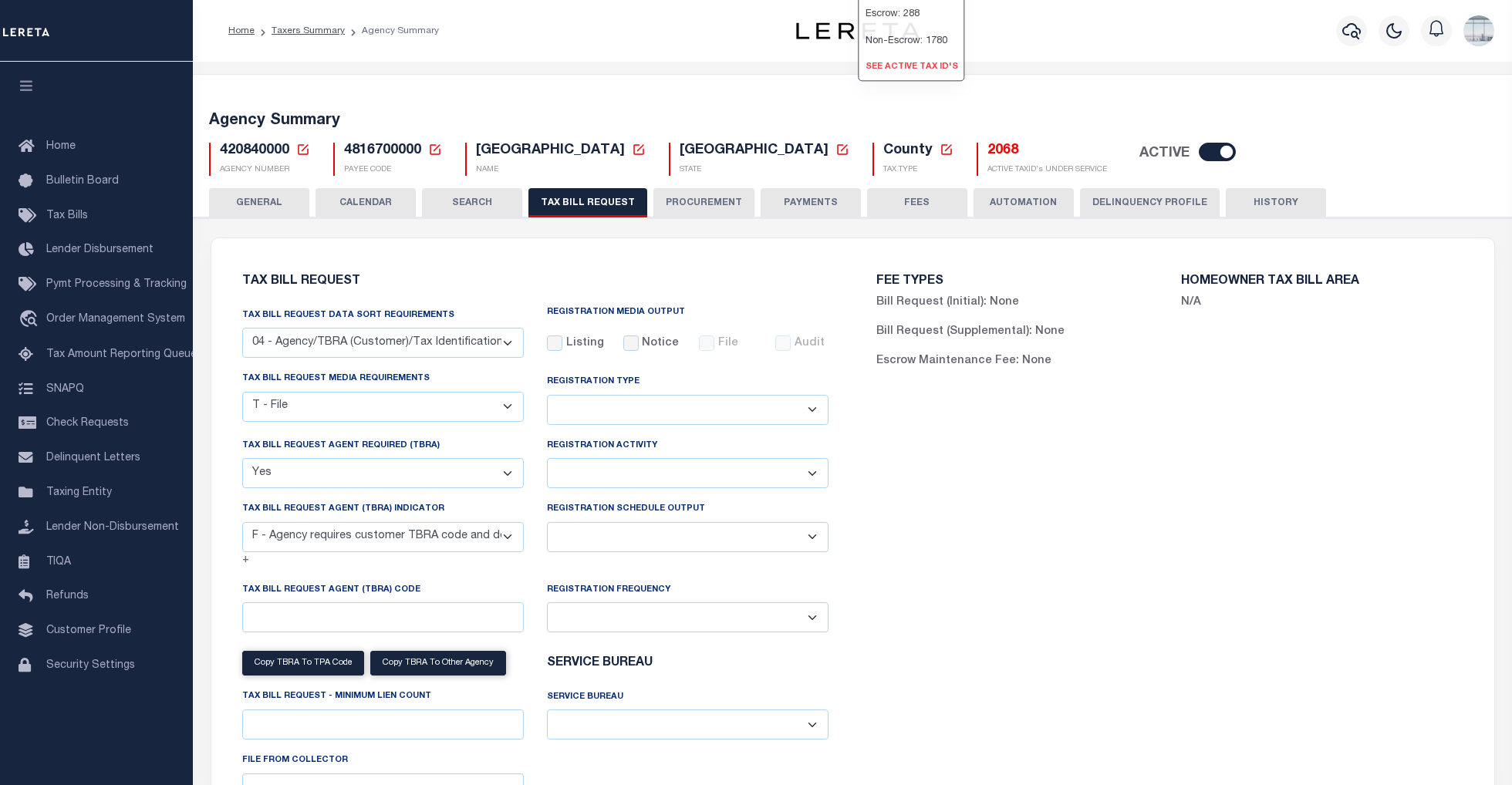
click at [861, 80] on link "See Active Tax ID's" at bounding box center [911, 68] width 105 height 25
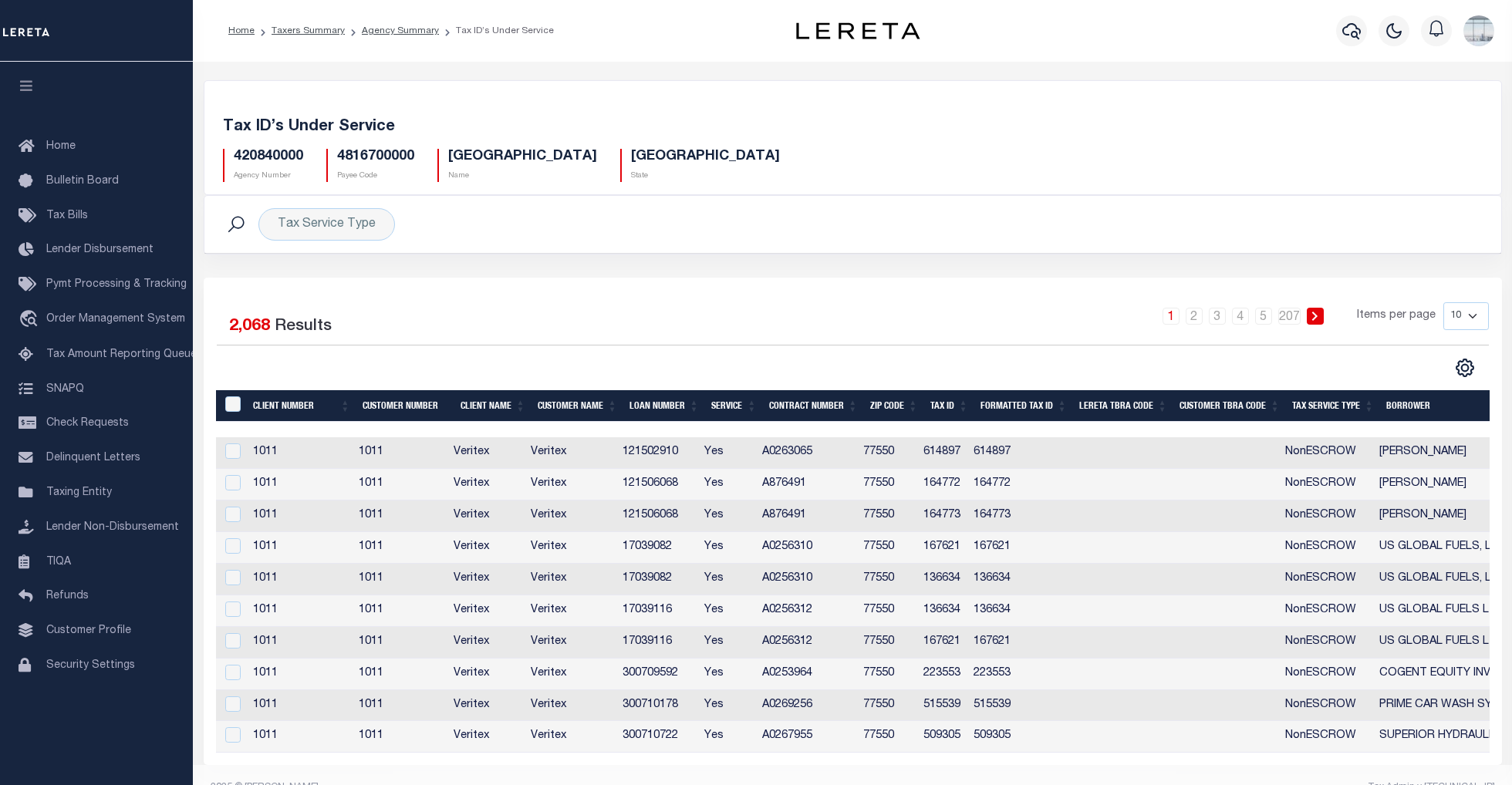
click at [1453, 368] on link at bounding box center [1464, 367] width 25 height 11
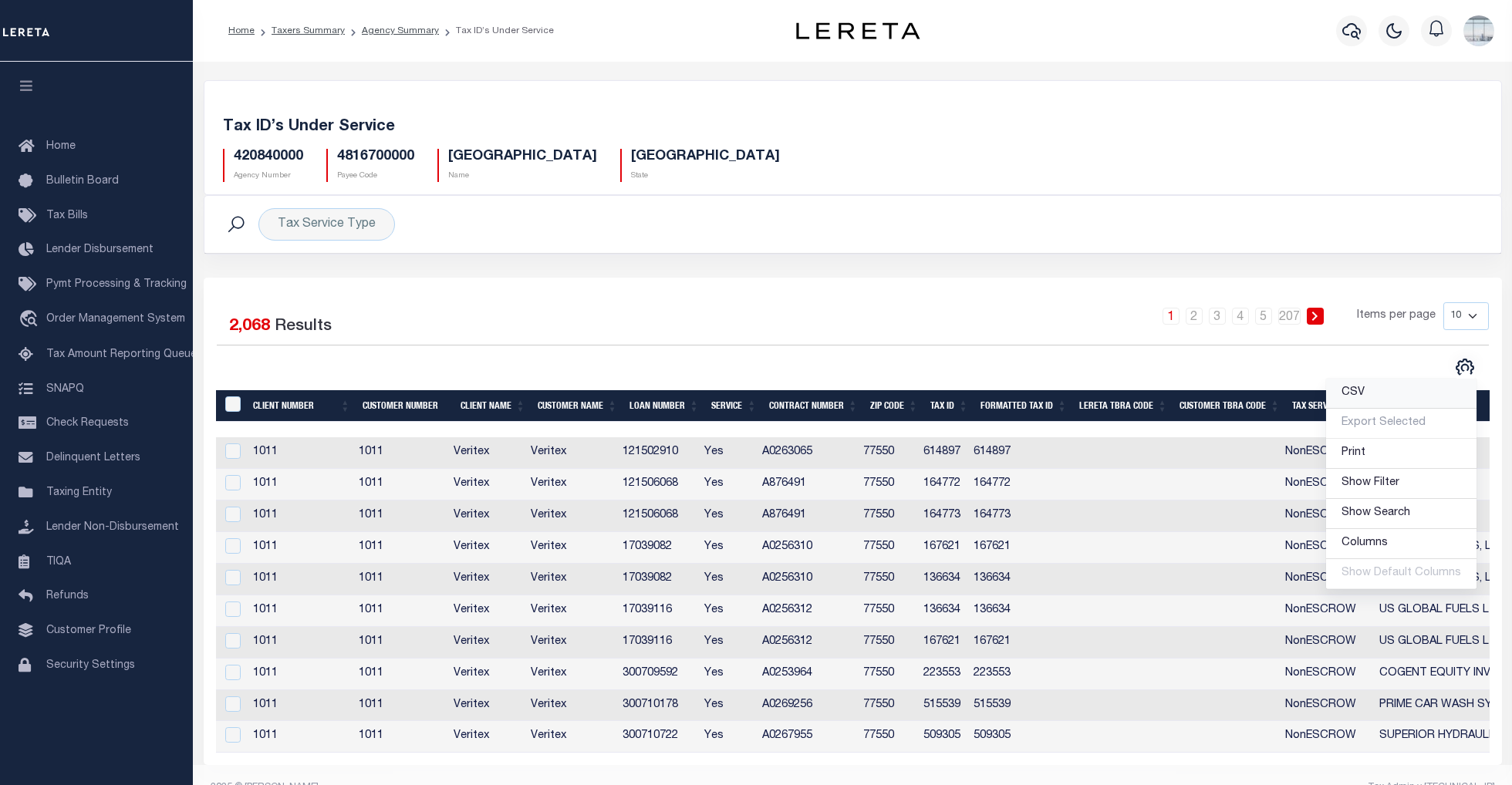
click at [1358, 398] on span "CSV" at bounding box center [1352, 393] width 23 height 11
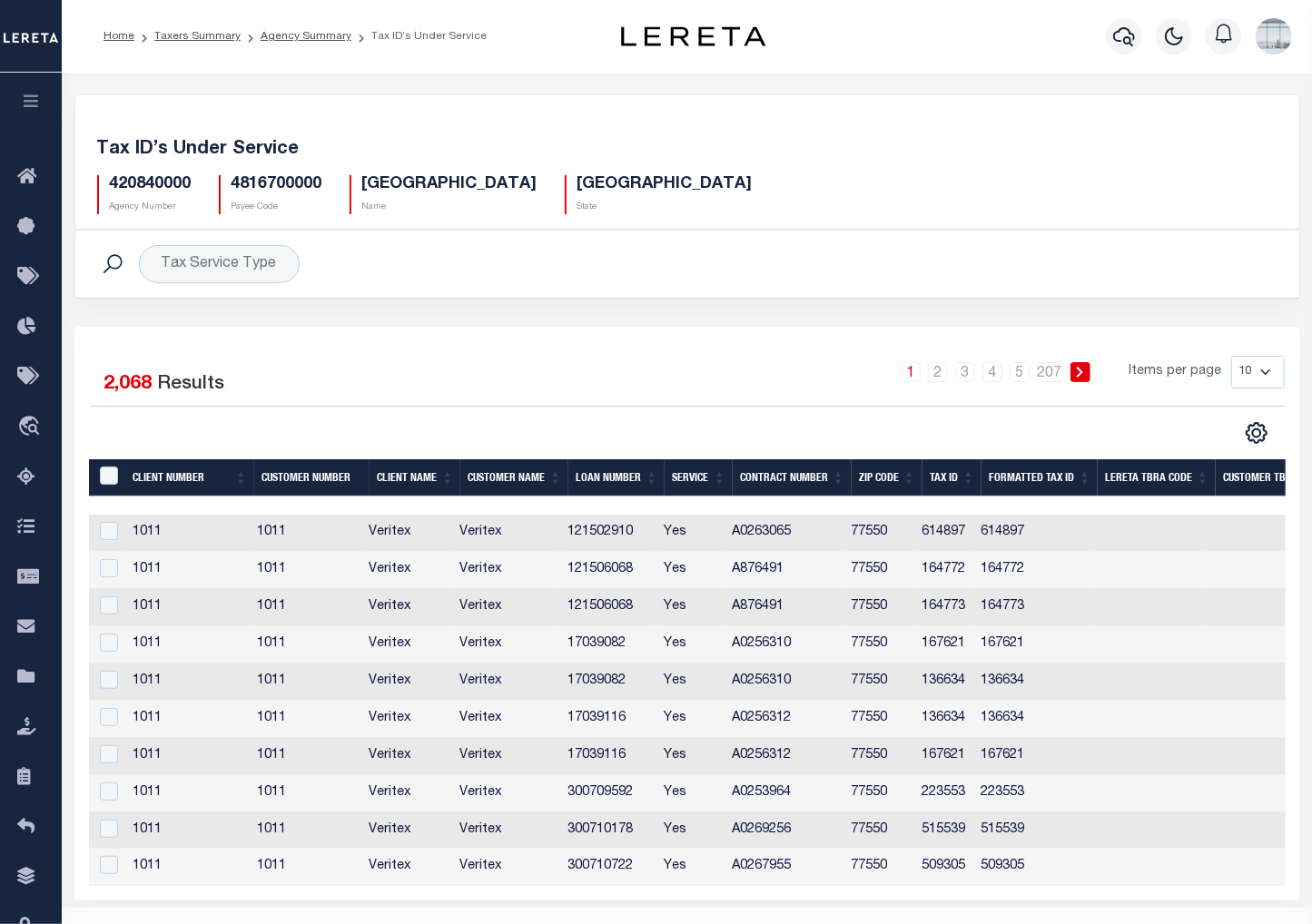
click at [1129, 901] on div "Selected 2,068 Results 1 2 3 4 5 … 207 Items per page 10 25 50 100" at bounding box center [687, 613] width 1226 height 574
click at [290, 34] on link "Agency Summary" at bounding box center [305, 37] width 91 height 11
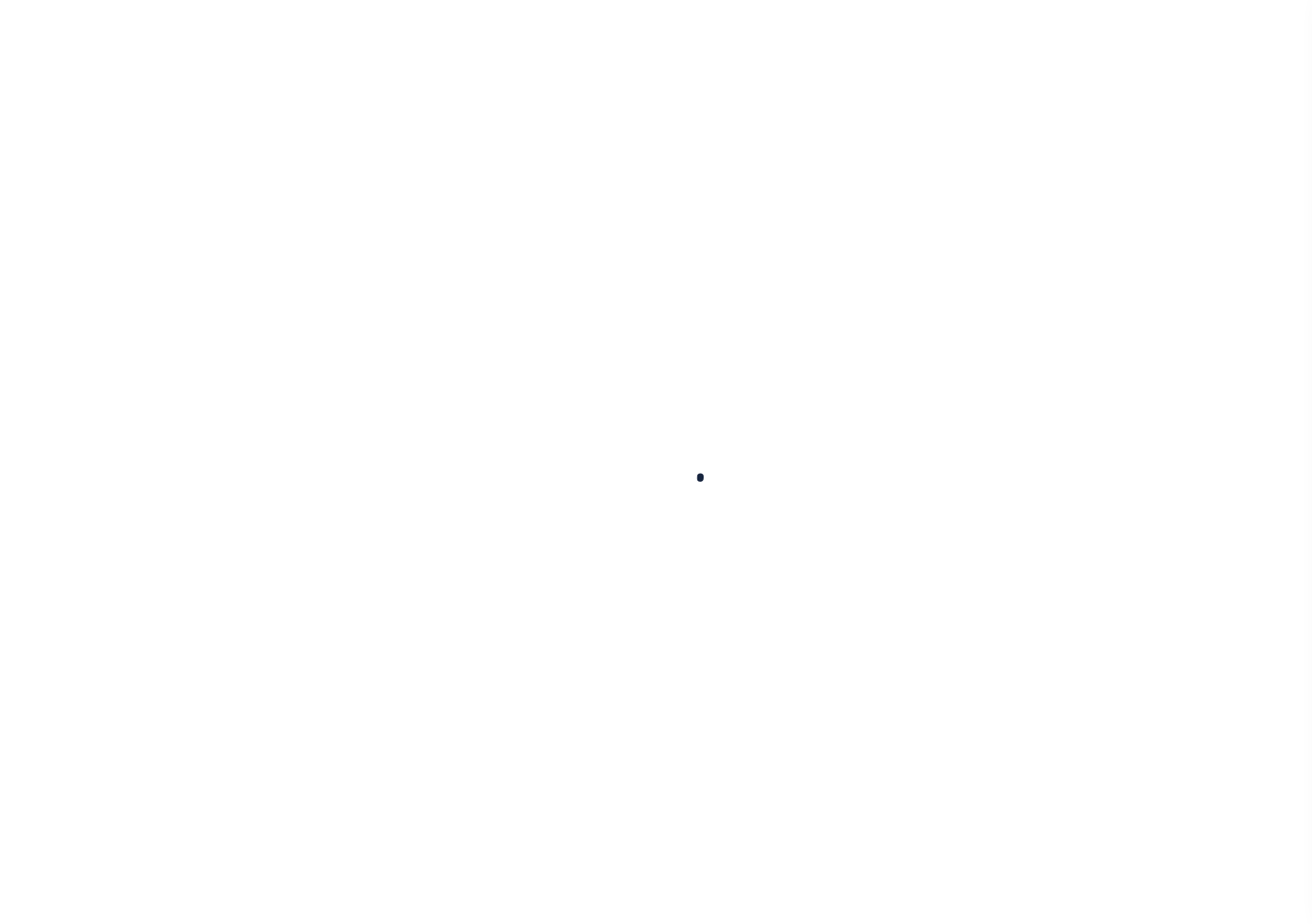
select select
checkbox input "false"
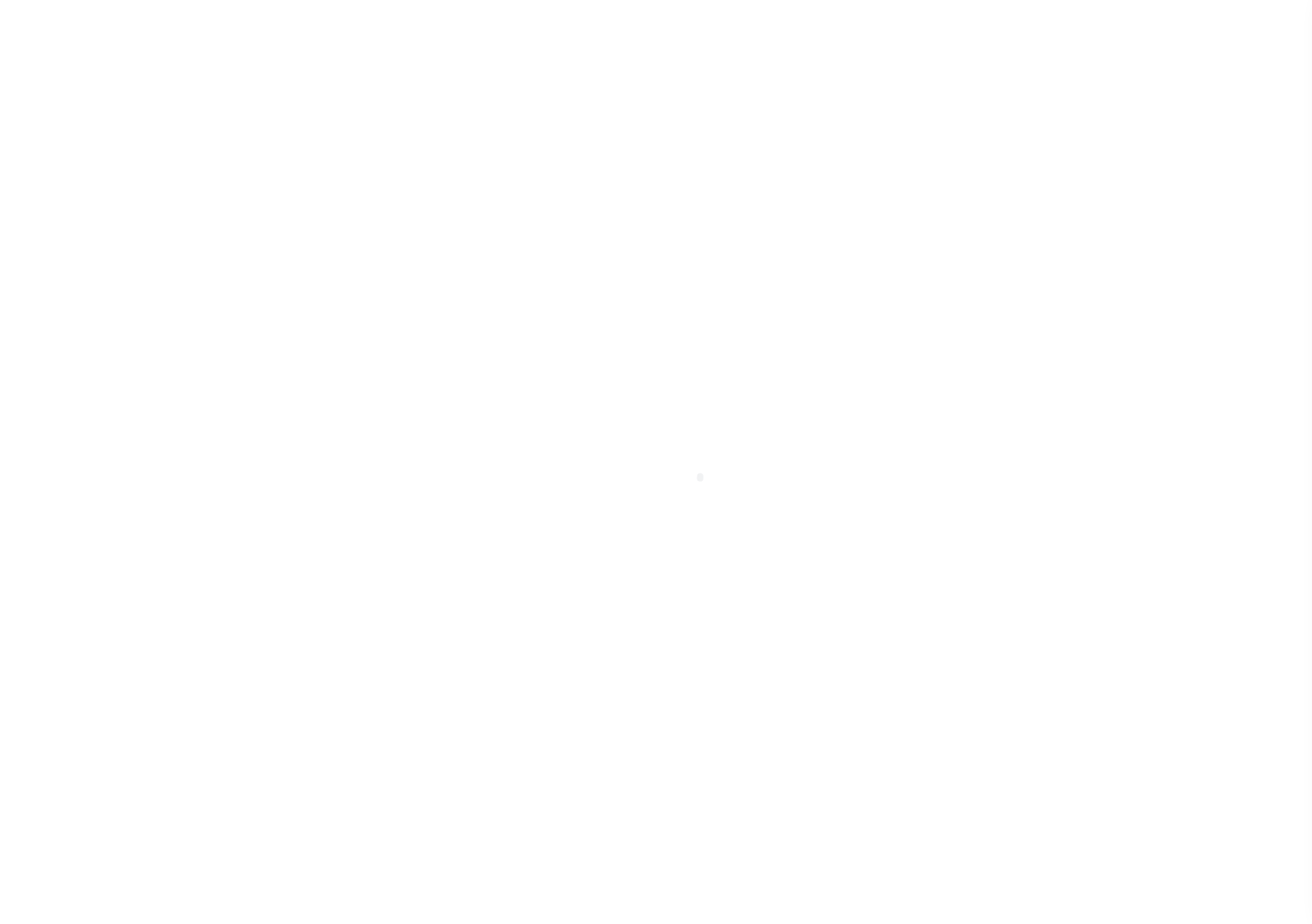
checkbox input "false"
type input "4816700000"
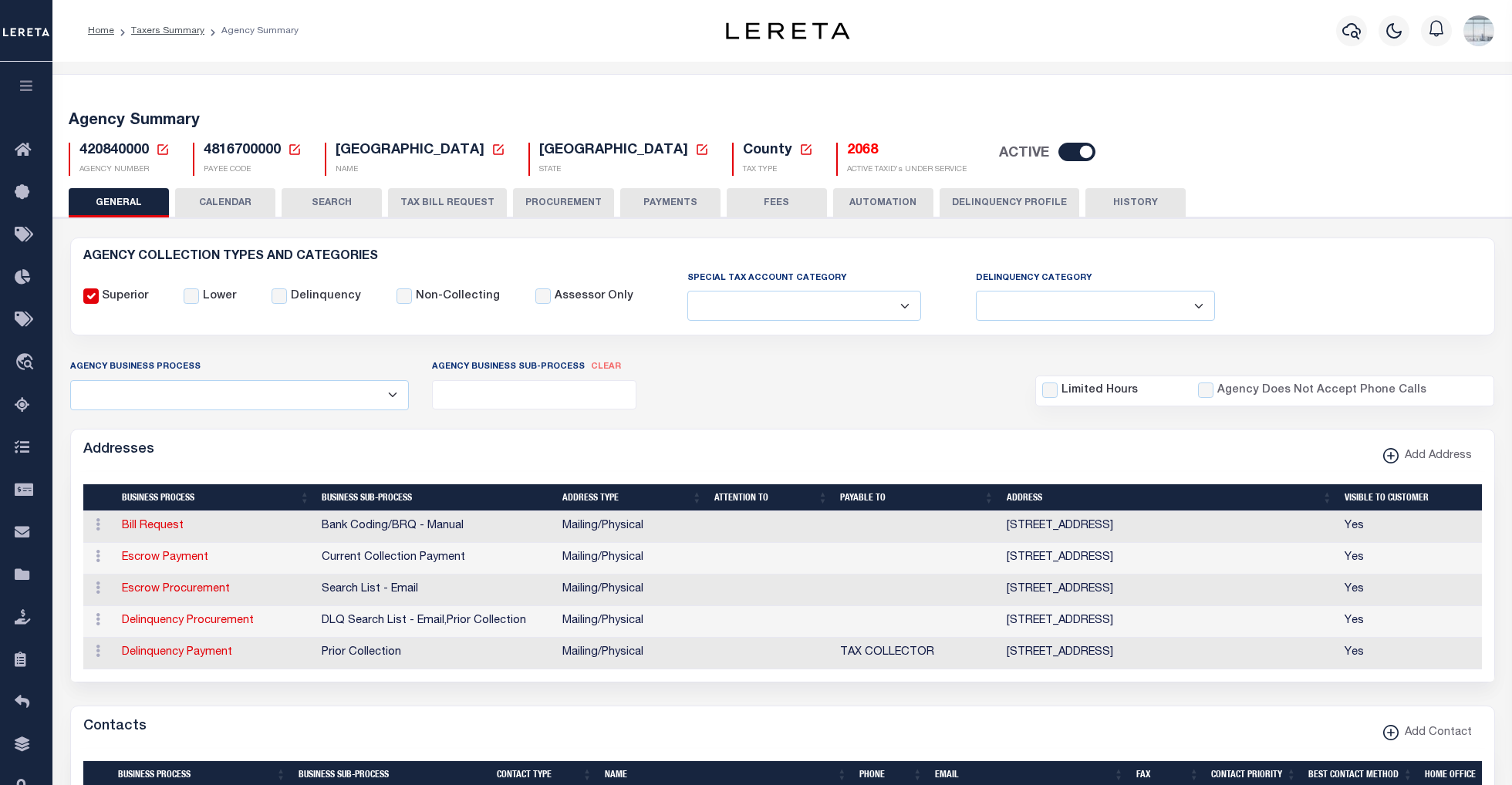
click at [452, 204] on button "TAX BILL REQUEST" at bounding box center [447, 203] width 119 height 29
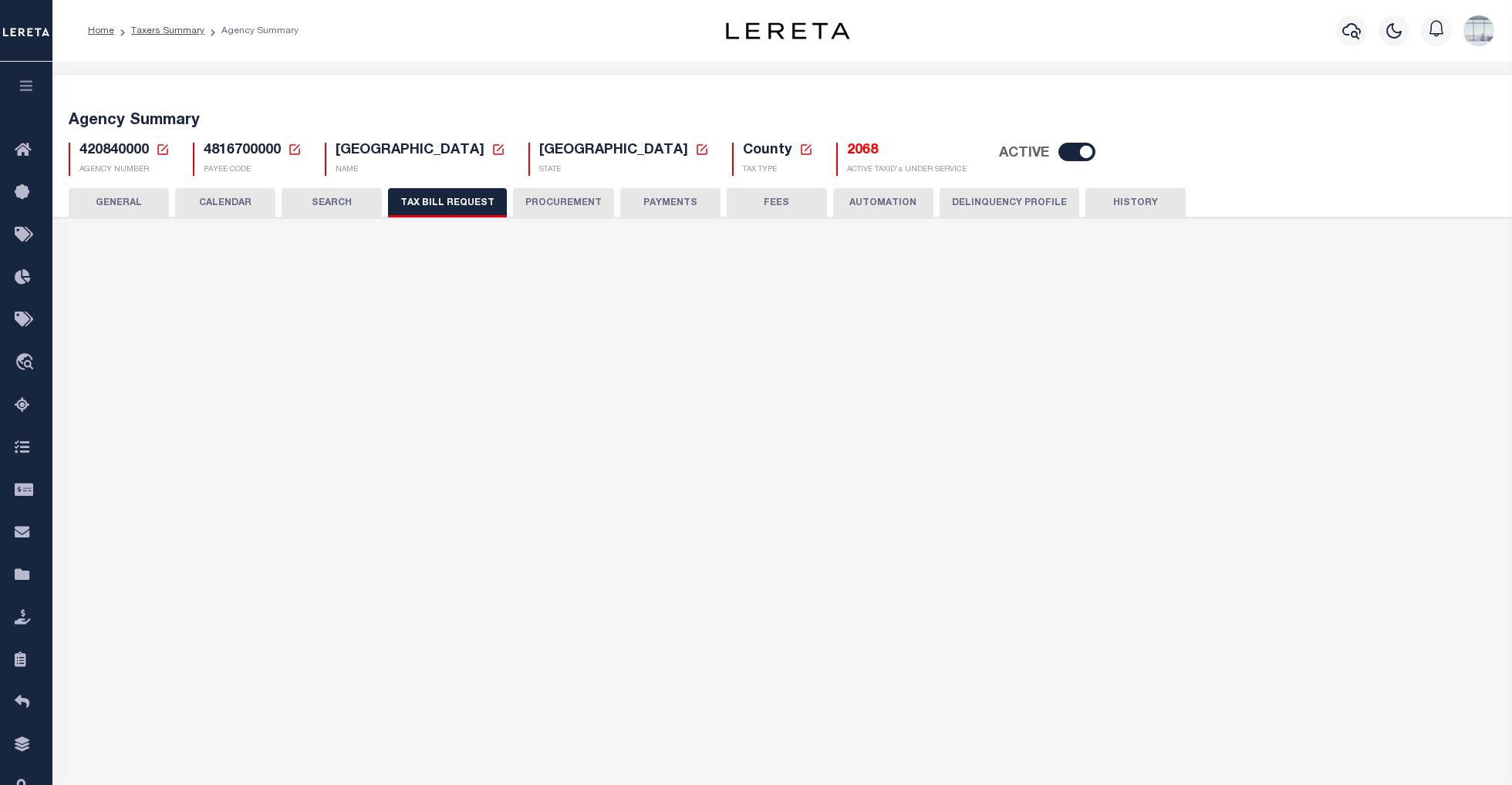
select select "28"
checkbox input "false"
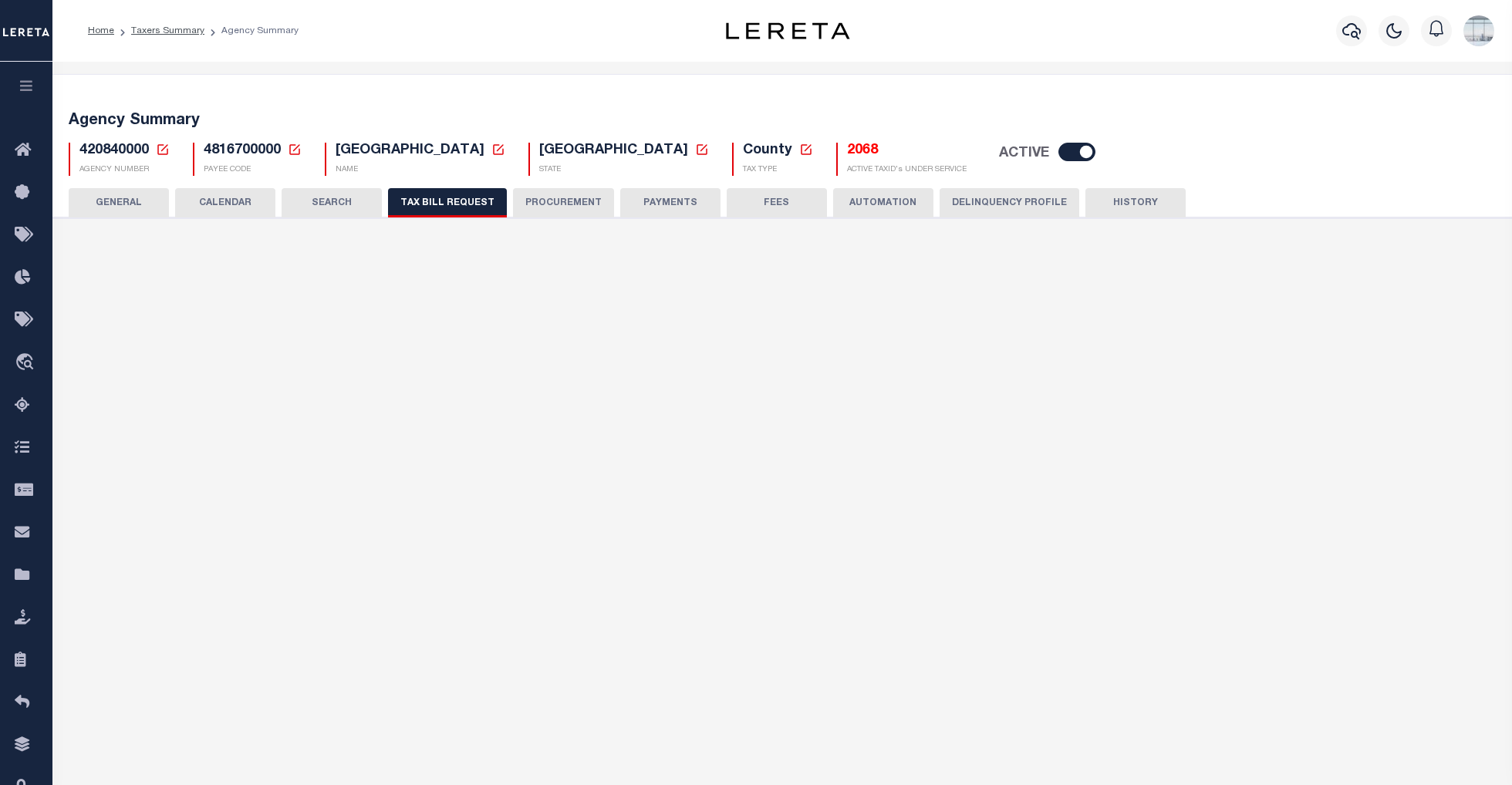
select select "22"
select select "true"
select select "14"
select select
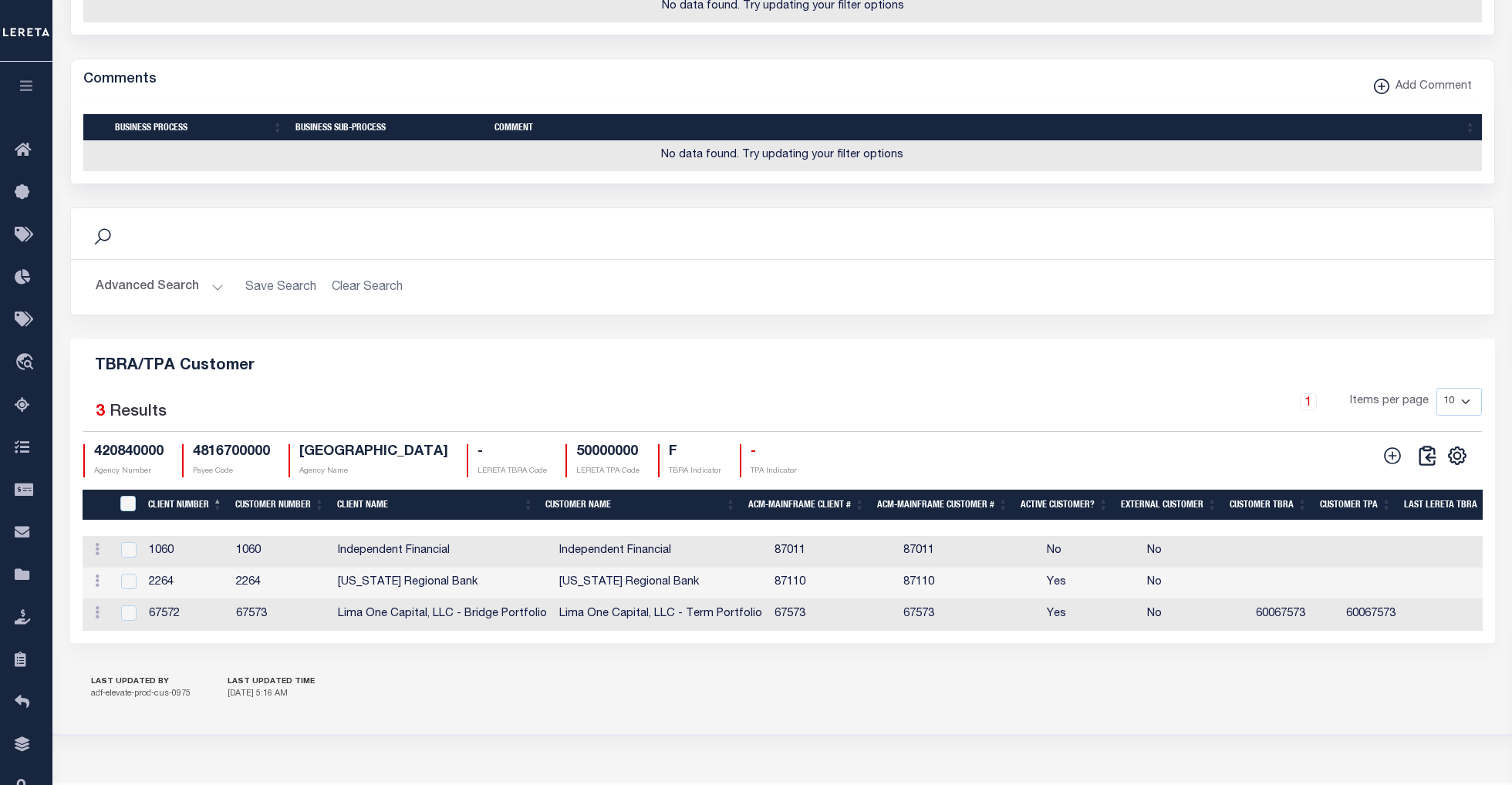
scroll to position [1411, 0]
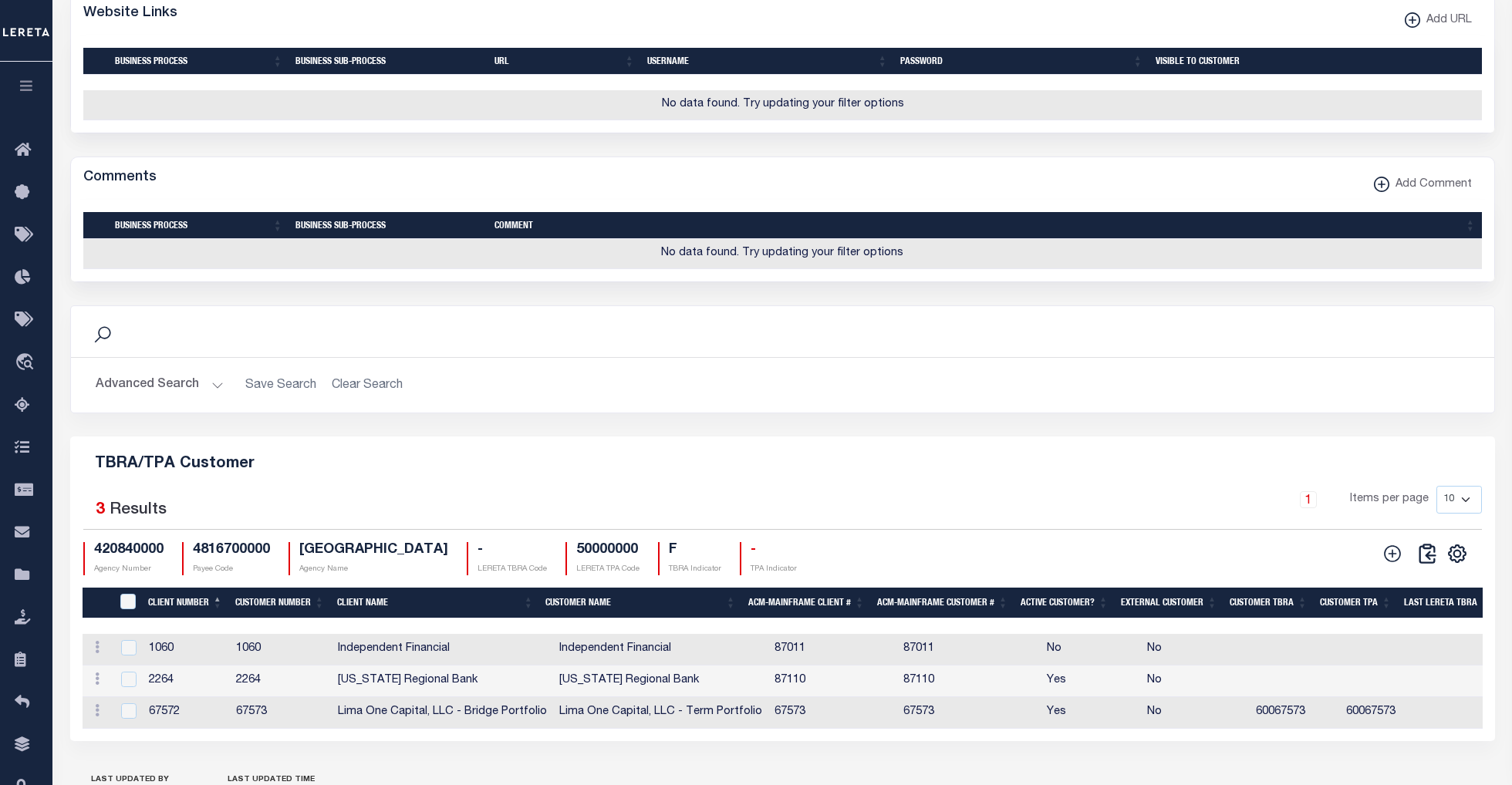
click at [346, 400] on h2 "Advanced Search Save Search Clear Search TBRAAndTPACustomerGridWrapper_dynamict…" at bounding box center [783, 385] width 1398 height 30
click at [205, 400] on button "Advanced Search" at bounding box center [159, 385] width 128 height 30
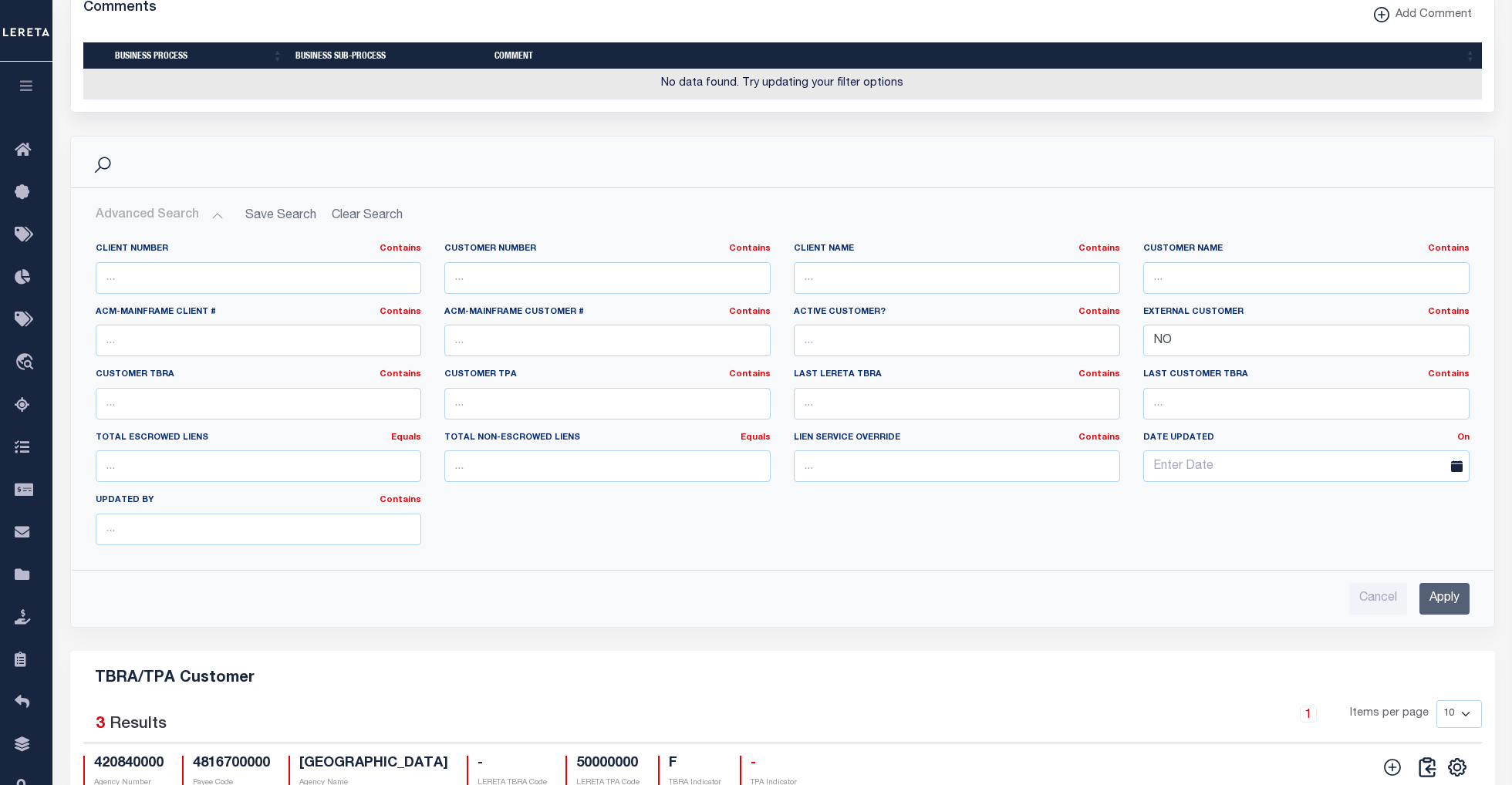
scroll to position [1719, 0]
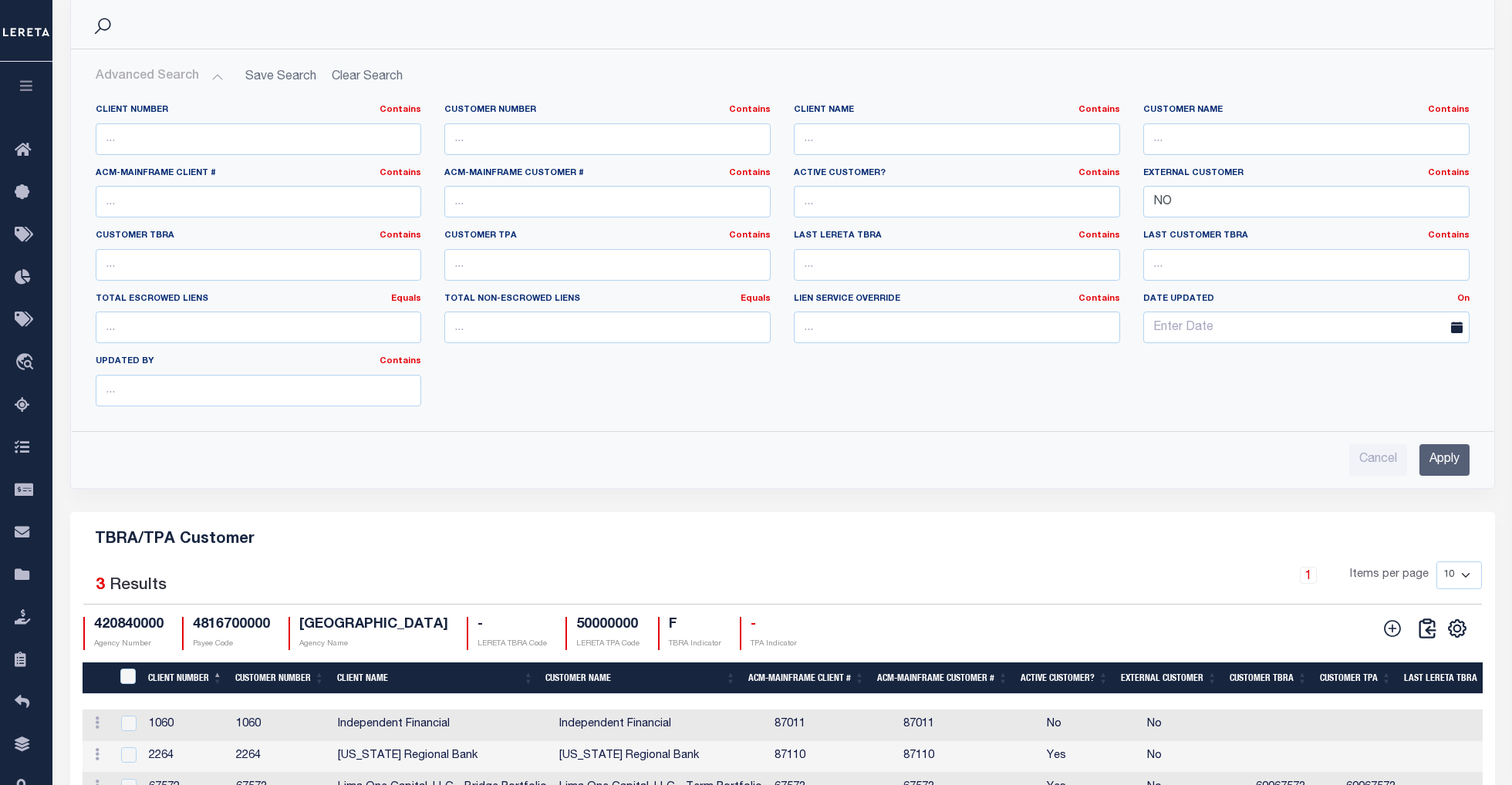
click at [1114, 476] on input "Apply" at bounding box center [1444, 461] width 50 height 32
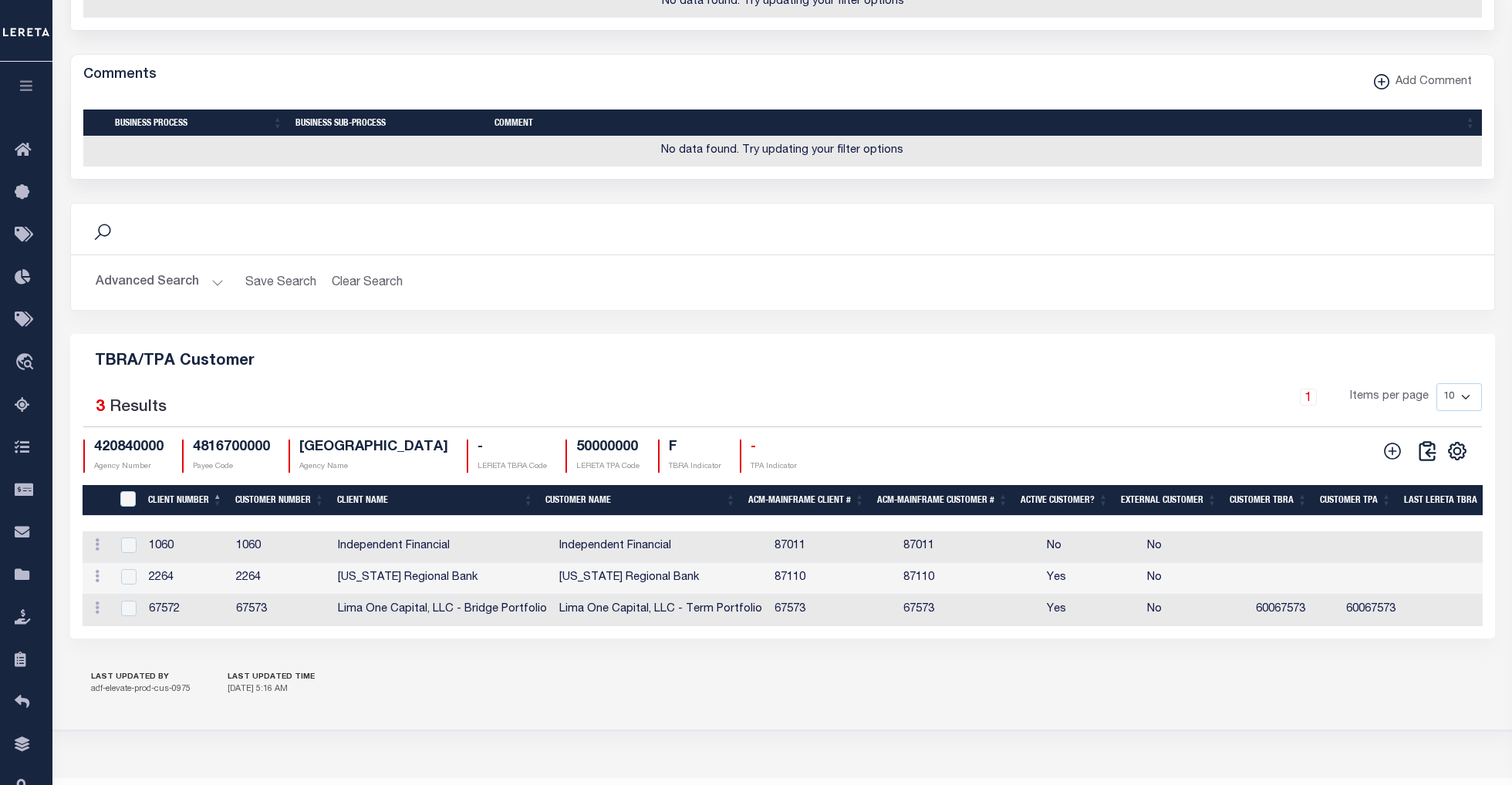
scroll to position [1601, 0]
